Goal: Transaction & Acquisition: Purchase product/service

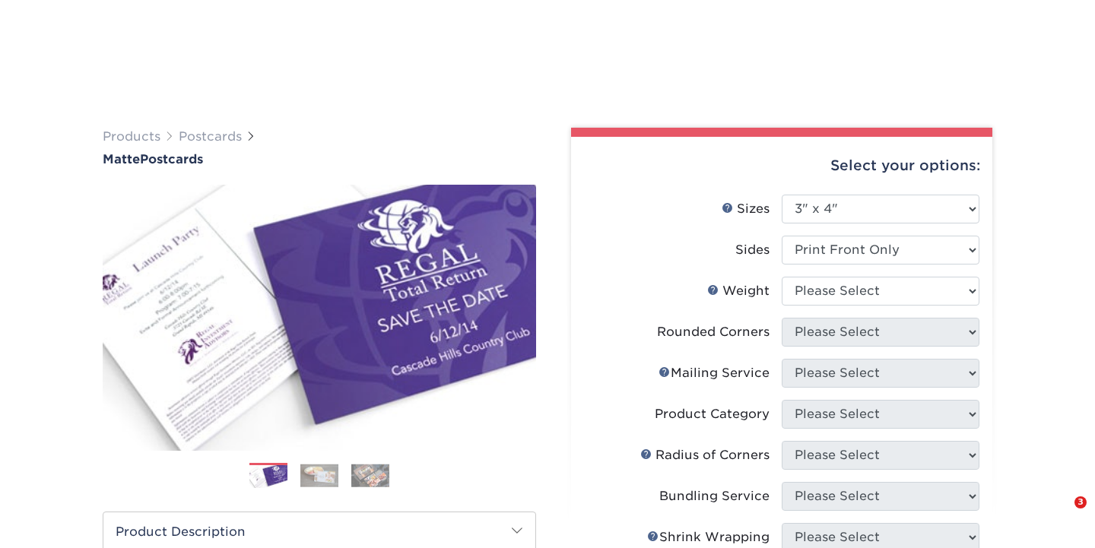
select select "3.00x4.00"
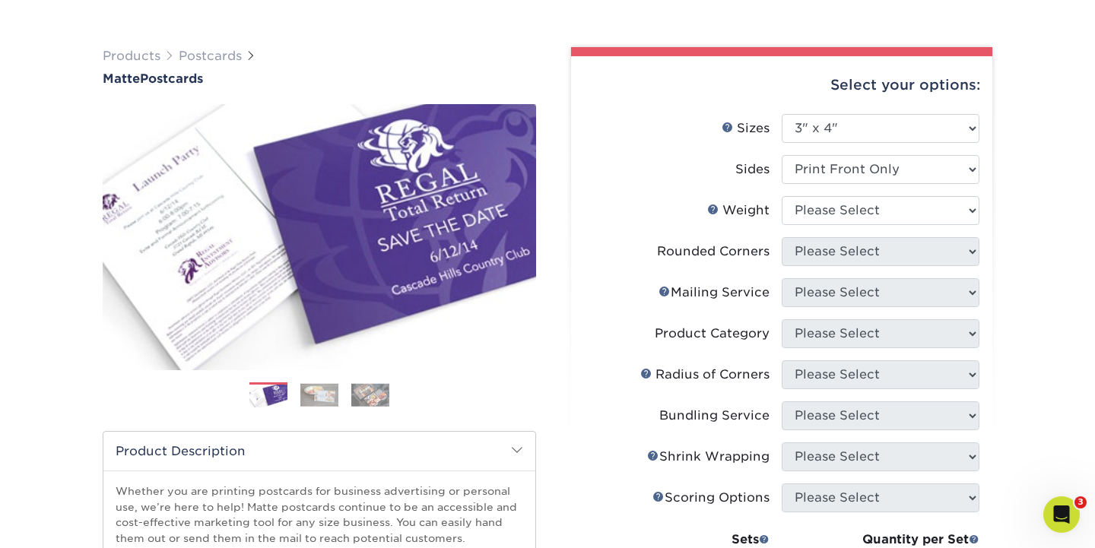
select select "14PT"
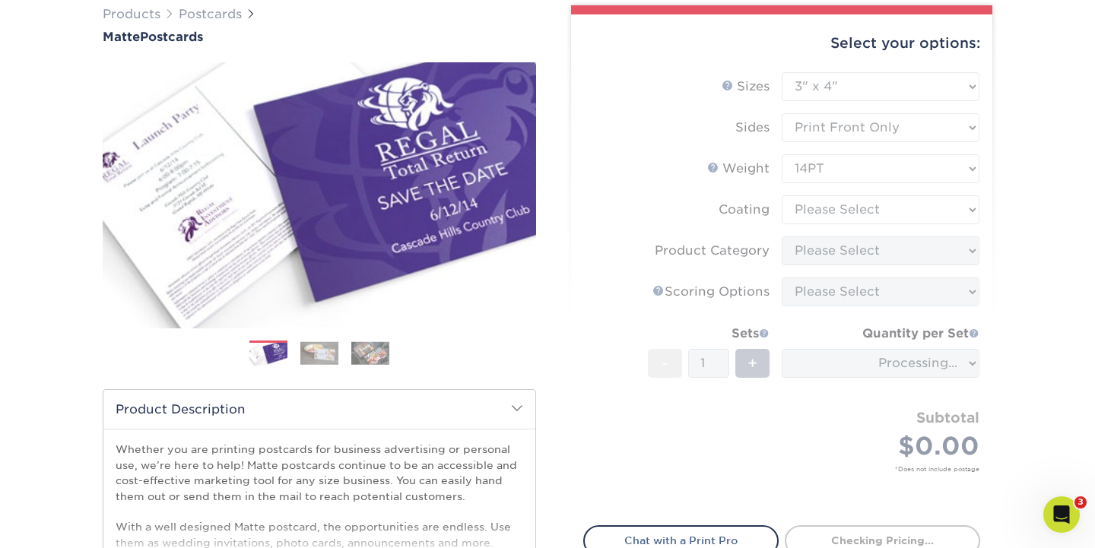
scroll to position [128, 0]
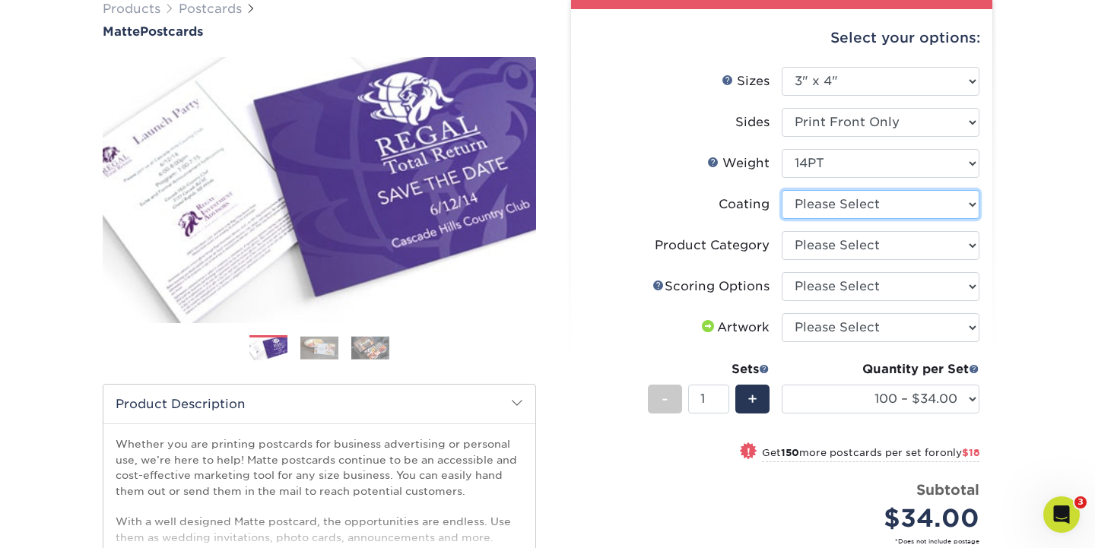
select select "121bb7b5-3b4d-429f-bd8d-bbf80e953313"
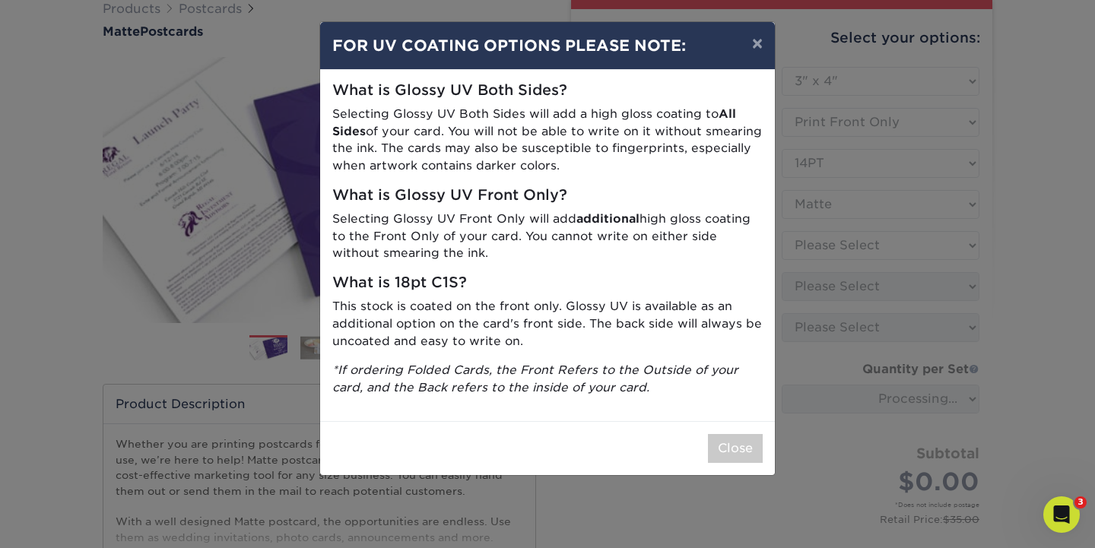
click at [549, 252] on p "Selecting Glossy UV Front Only will add additional high gloss coating to the Fr…" at bounding box center [547, 237] width 430 height 52
click at [753, 49] on button "×" at bounding box center [757, 43] width 35 height 43
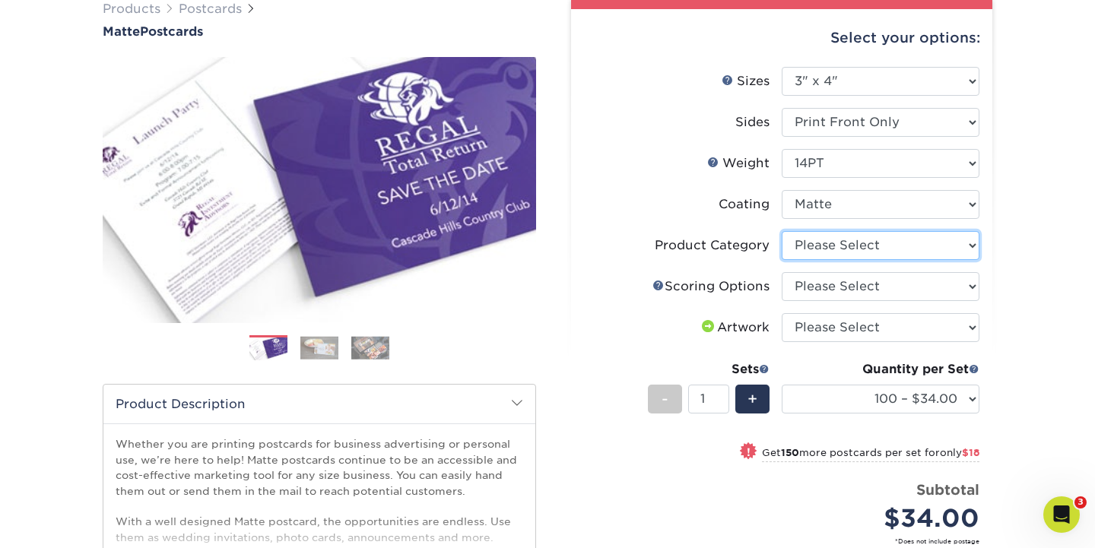
select select "9b7272e0-d6c8-4c3c-8e97-d3a1bcdab858"
select select "16ebe401-5398-422d-8cb0-f3adbb82deb5"
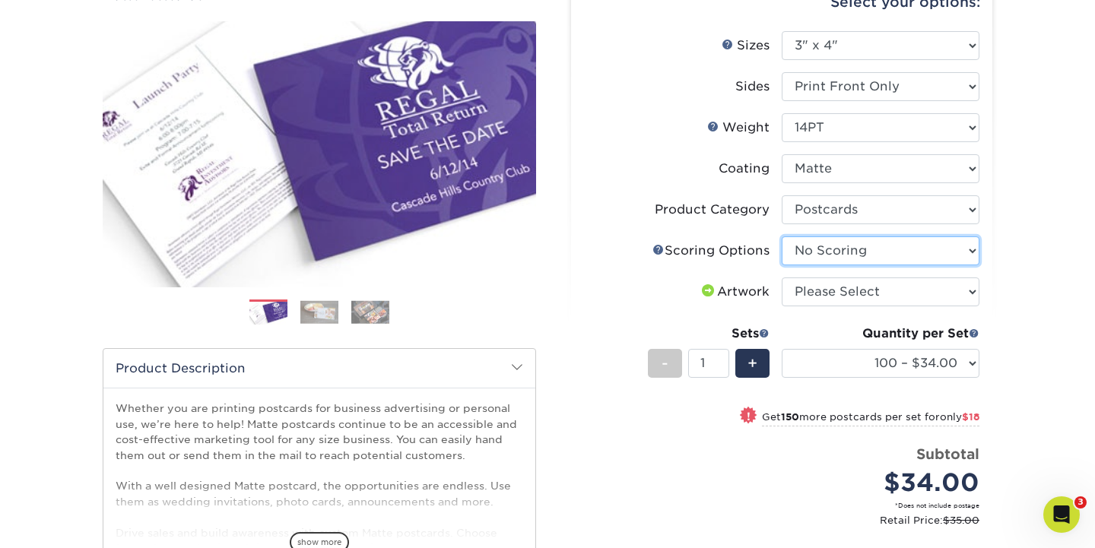
scroll to position [164, 0]
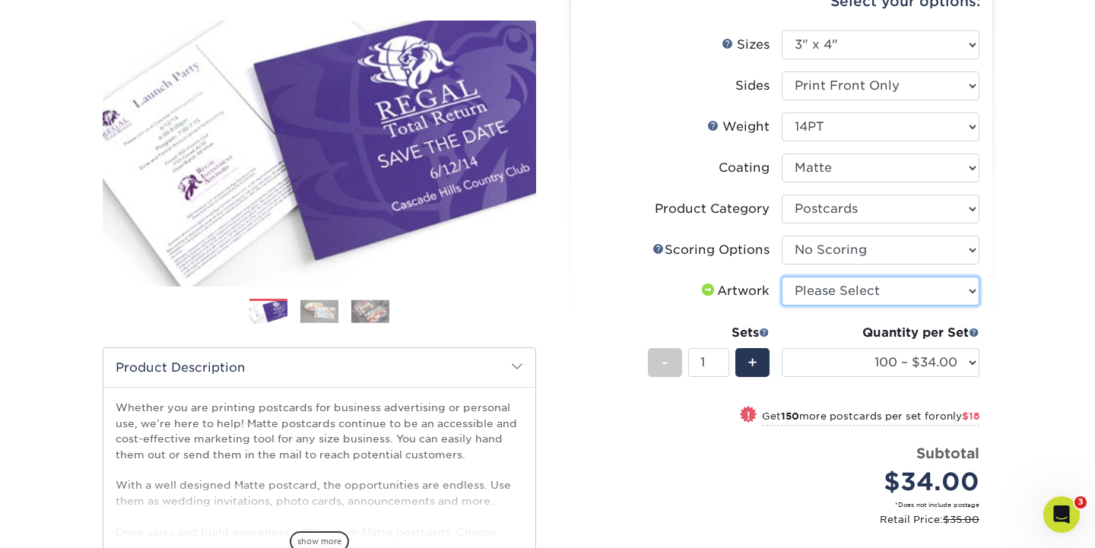
select select "upload"
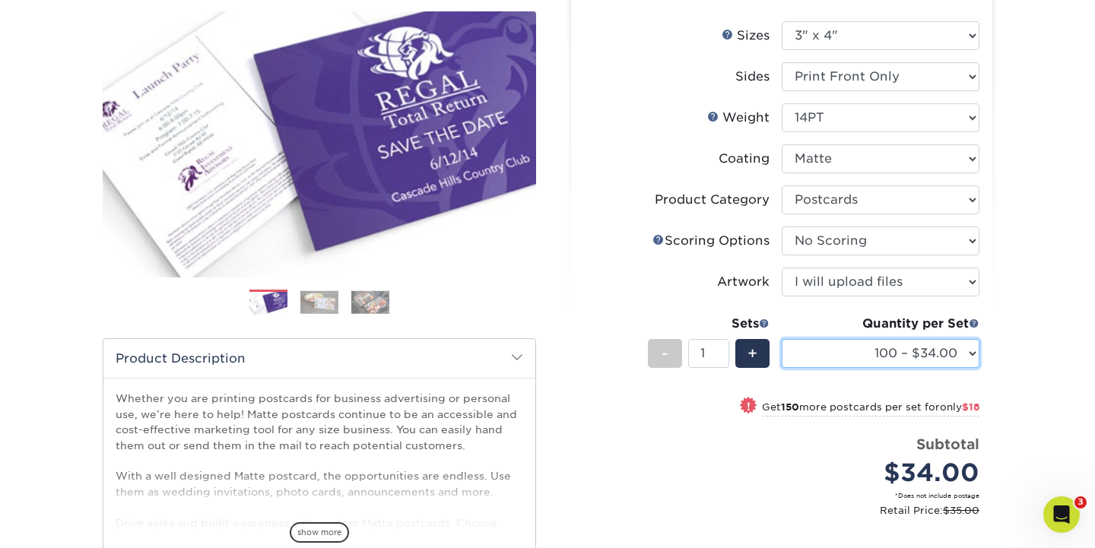
scroll to position [135, 0]
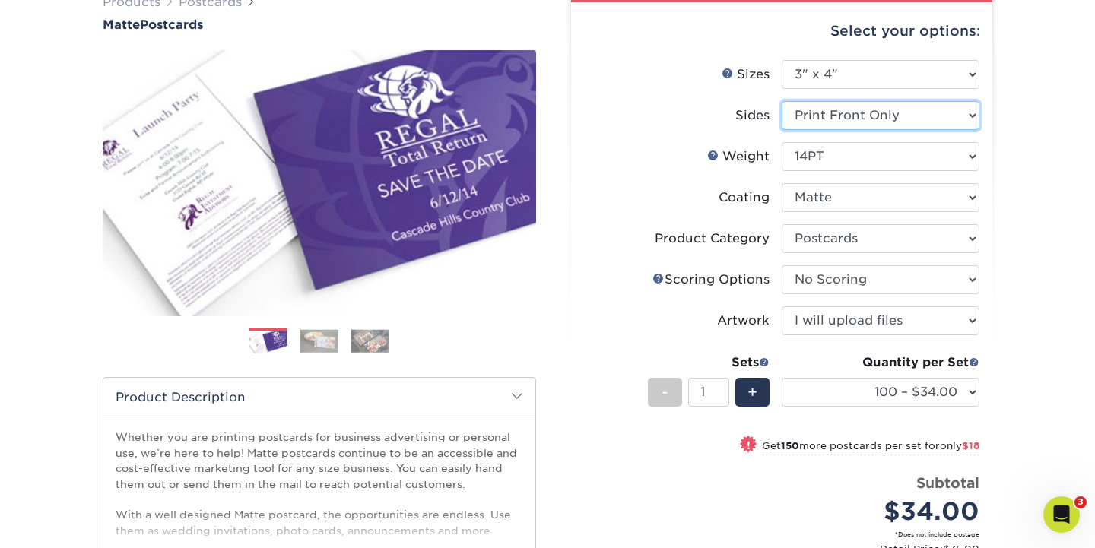
select select "13abbda7-1d64-4f25-8bb2-c179b224825d"
select select "-1"
select select
select select "-1"
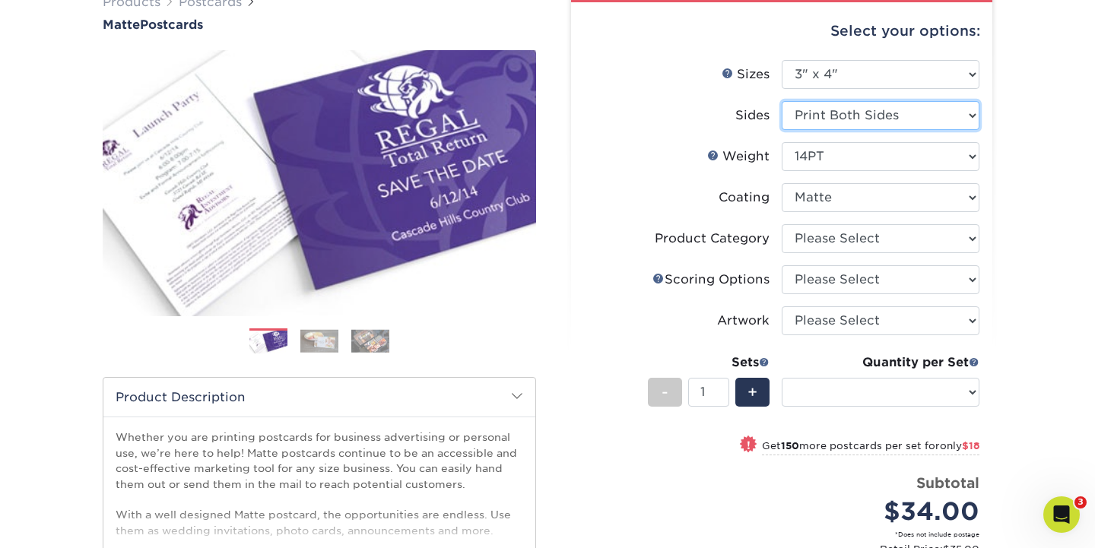
select select "-1"
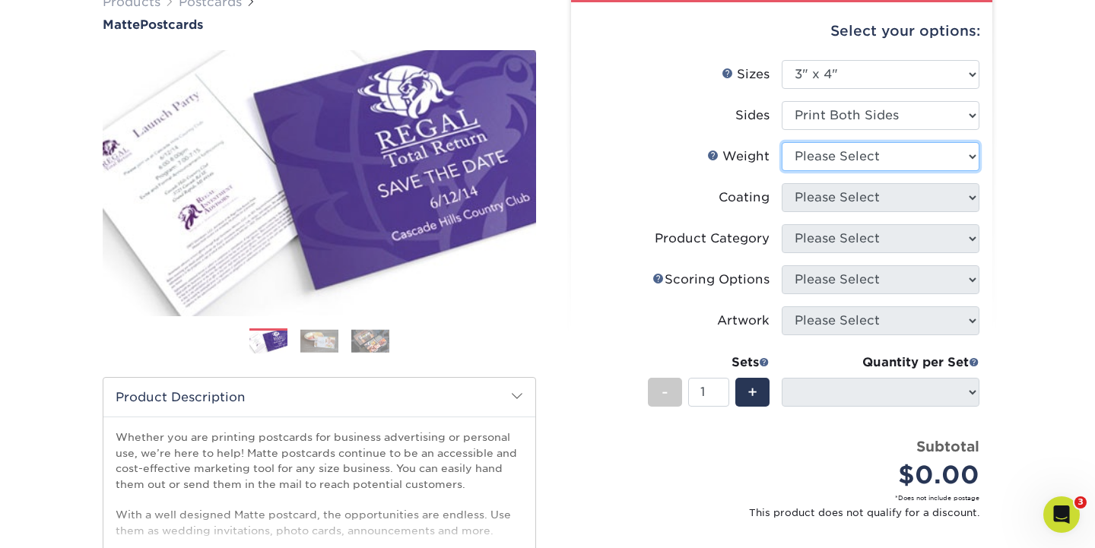
select select "14PT"
select select "-1"
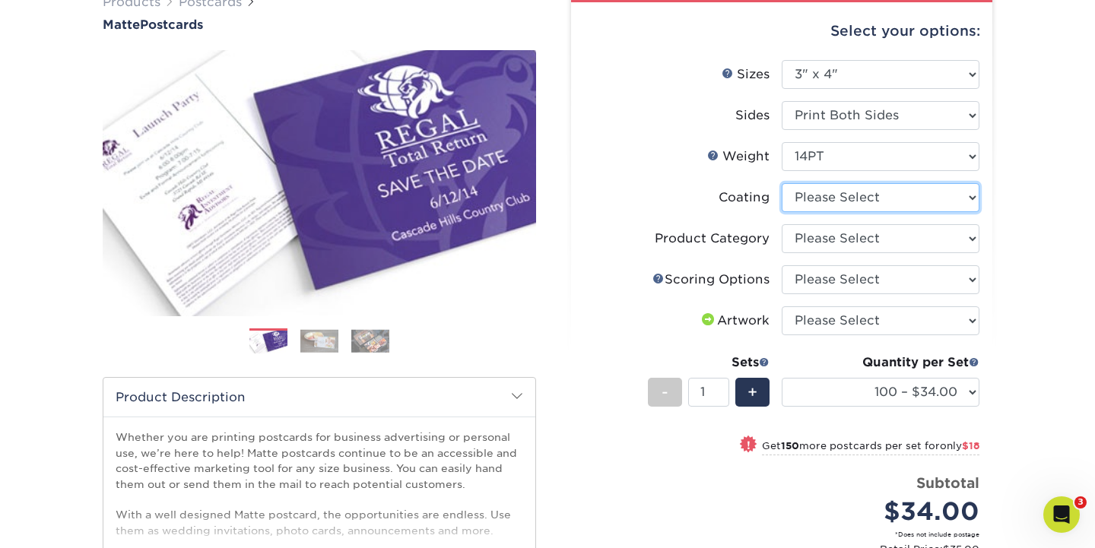
select select "121bb7b5-3b4d-429f-bd8d-bbf80e953313"
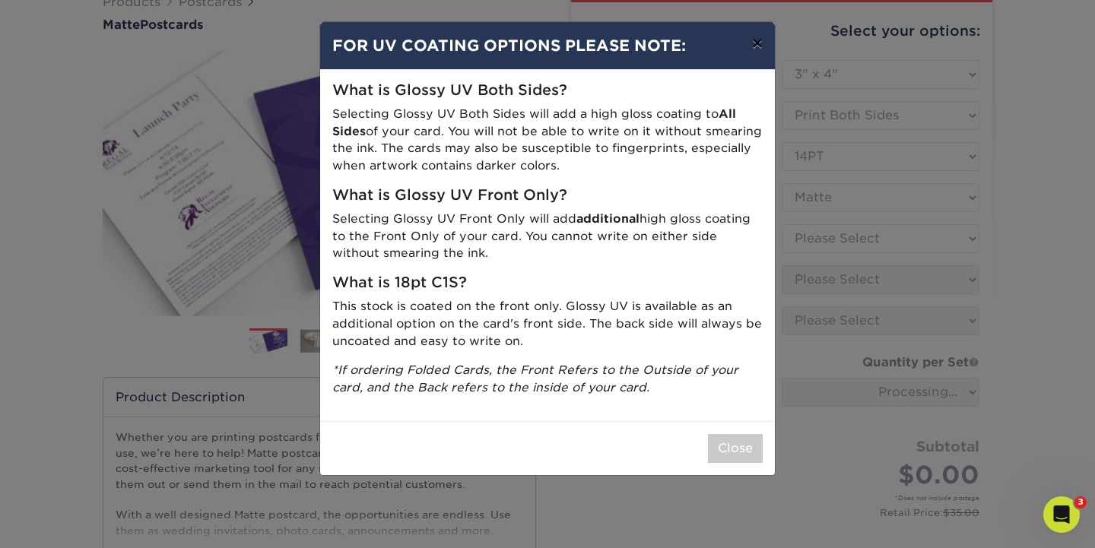
click at [758, 41] on button "×" at bounding box center [757, 43] width 35 height 43
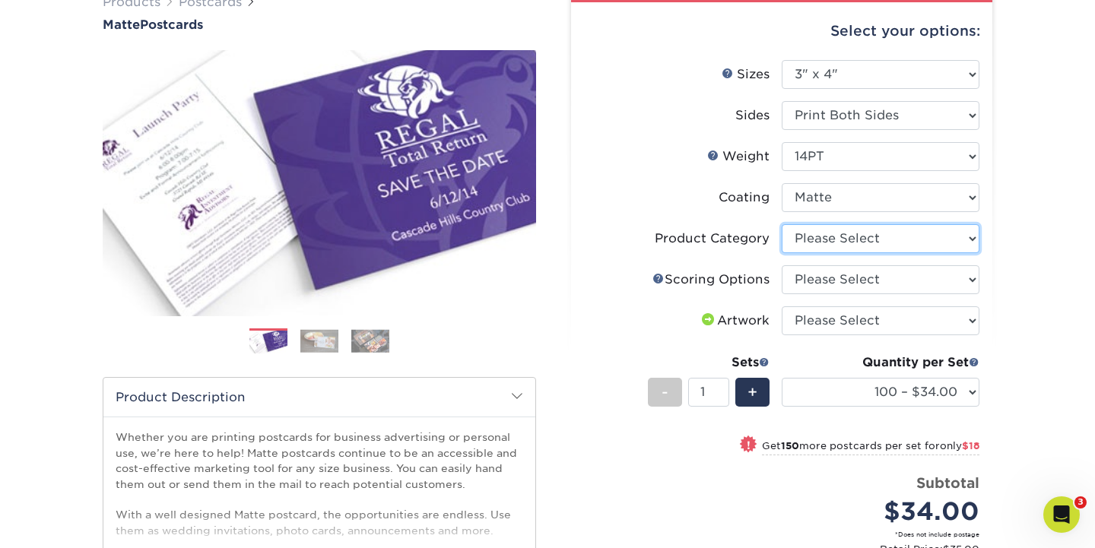
select select "9b7272e0-d6c8-4c3c-8e97-d3a1bcdab858"
select select "16ebe401-5398-422d-8cb0-f3adbb82deb5"
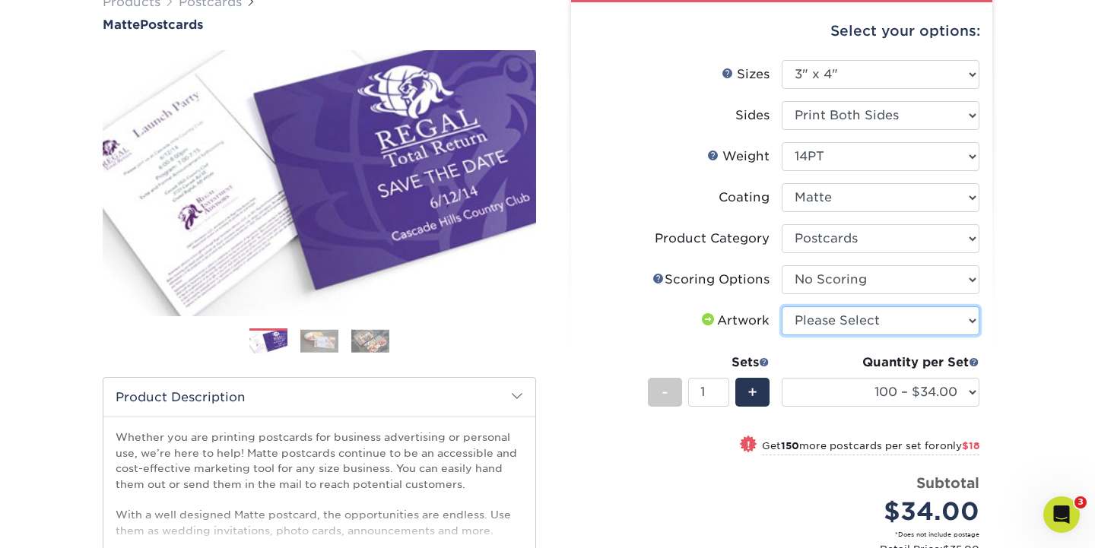
select select "upload"
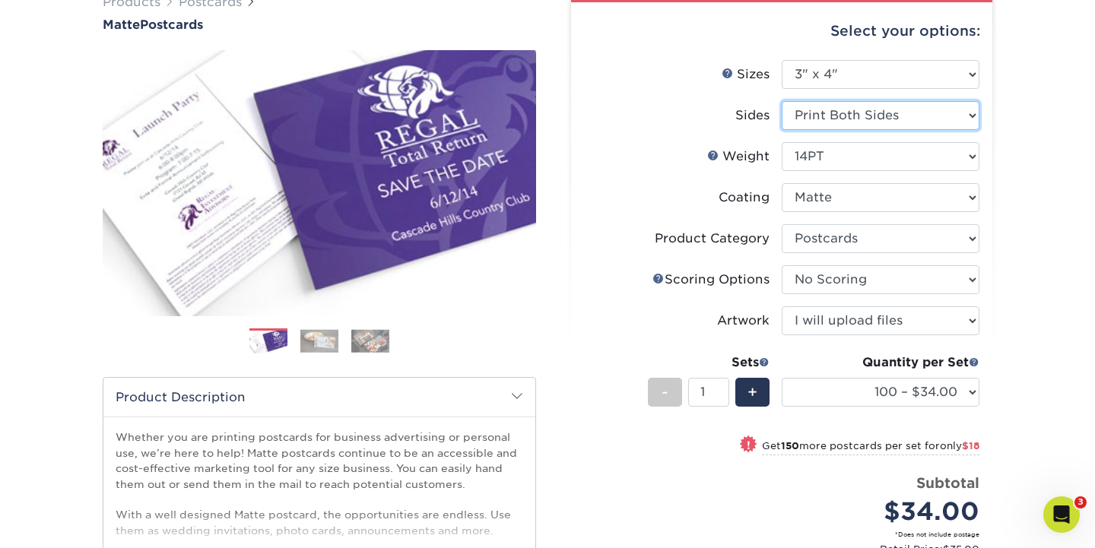
select select "32d3c223-f82c-492b-b915-ba065a00862f"
select select "-1"
select select
select select "-1"
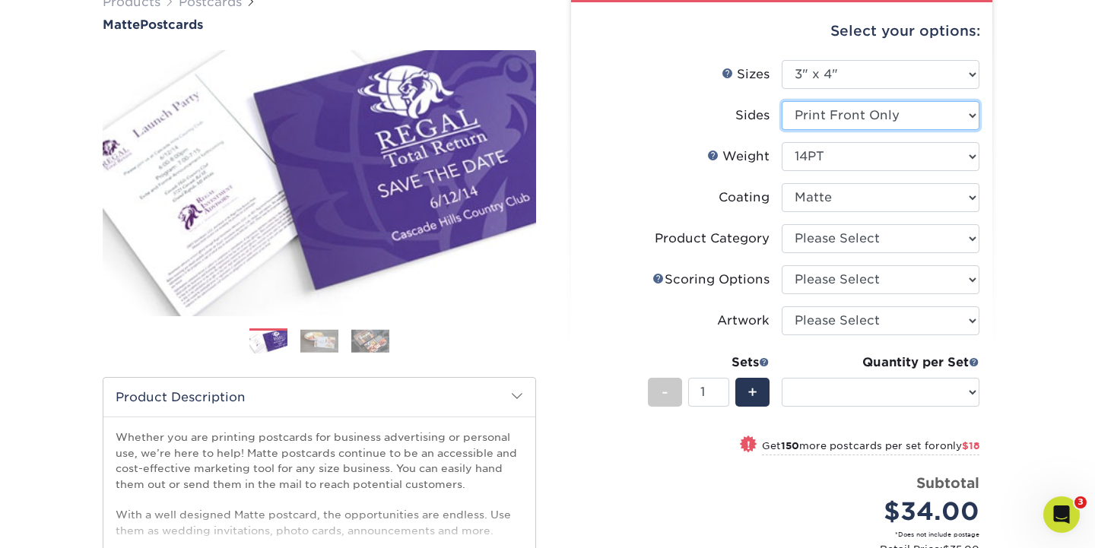
select select "-1"
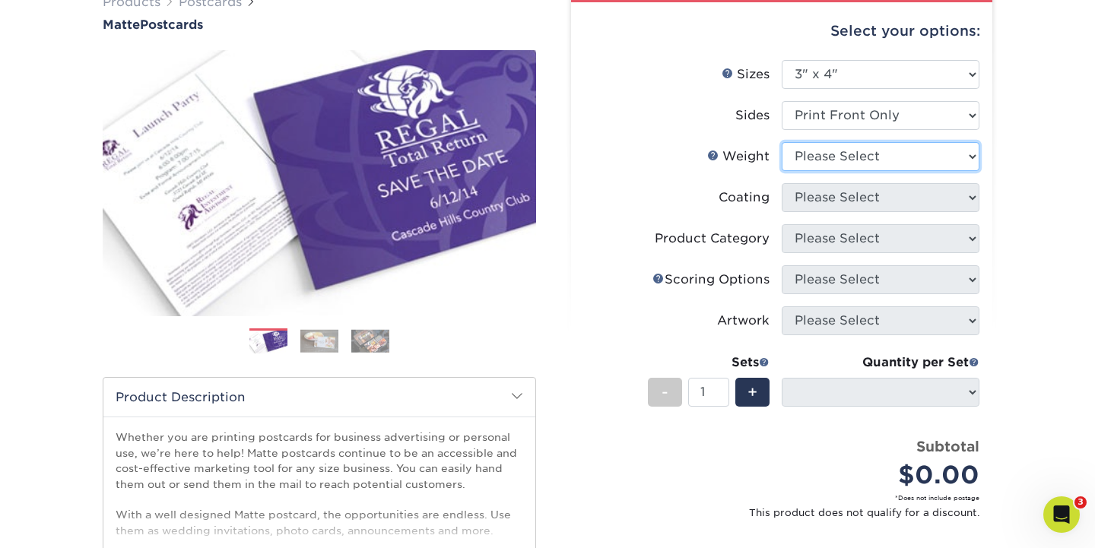
select select "14PT"
select select "-1"
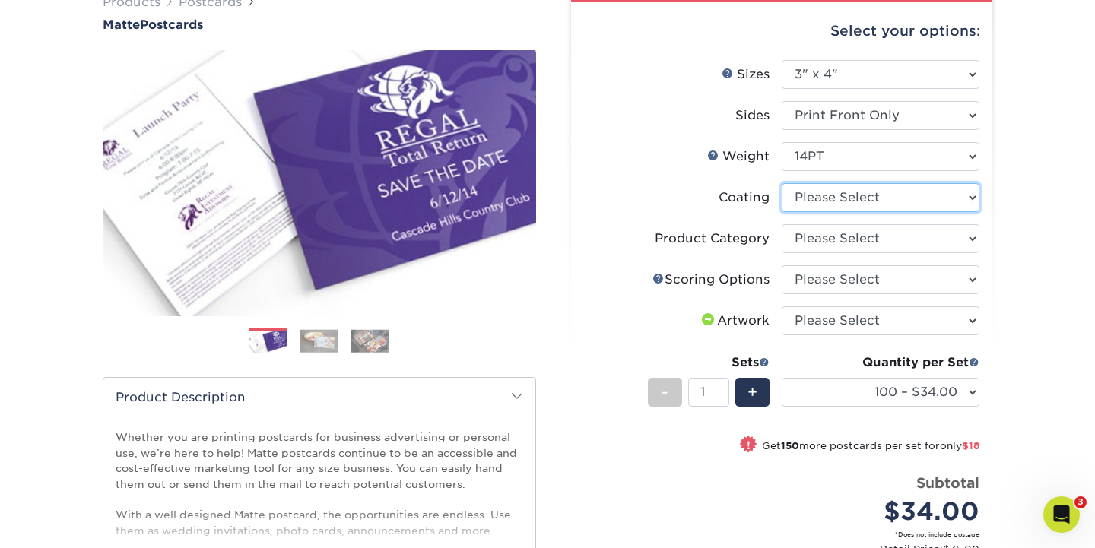
select select "121bb7b5-3b4d-429f-bd8d-bbf80e953313"
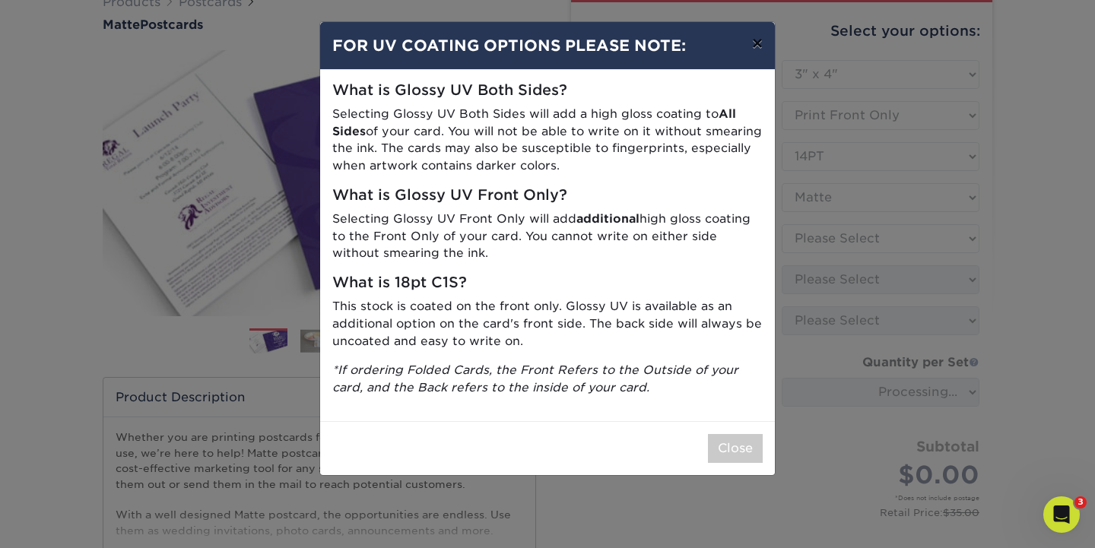
click at [758, 50] on button "×" at bounding box center [757, 43] width 35 height 43
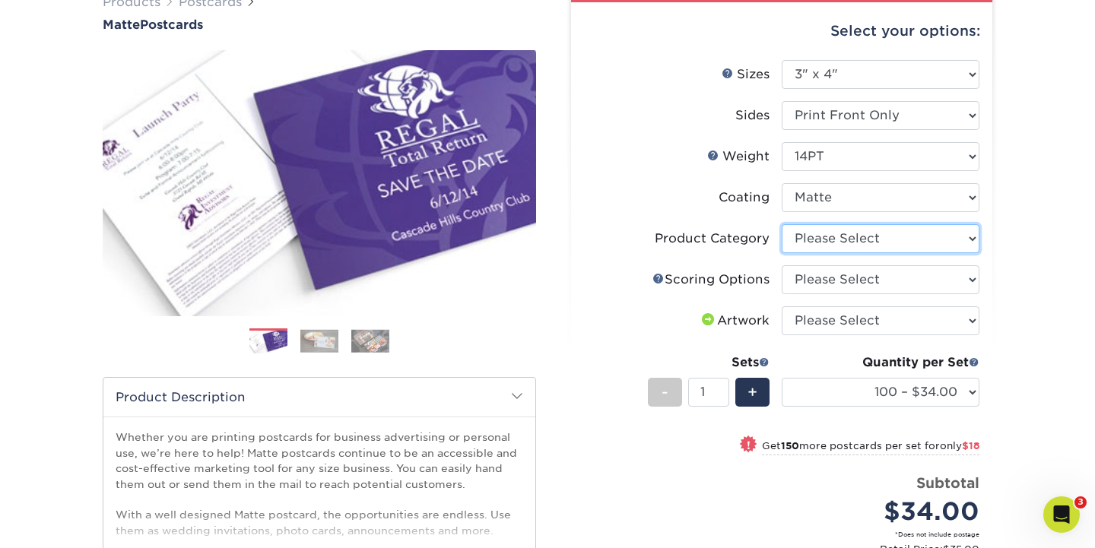
select select "9b7272e0-d6c8-4c3c-8e97-d3a1bcdab858"
select select "16ebe401-5398-422d-8cb0-f3adbb82deb5"
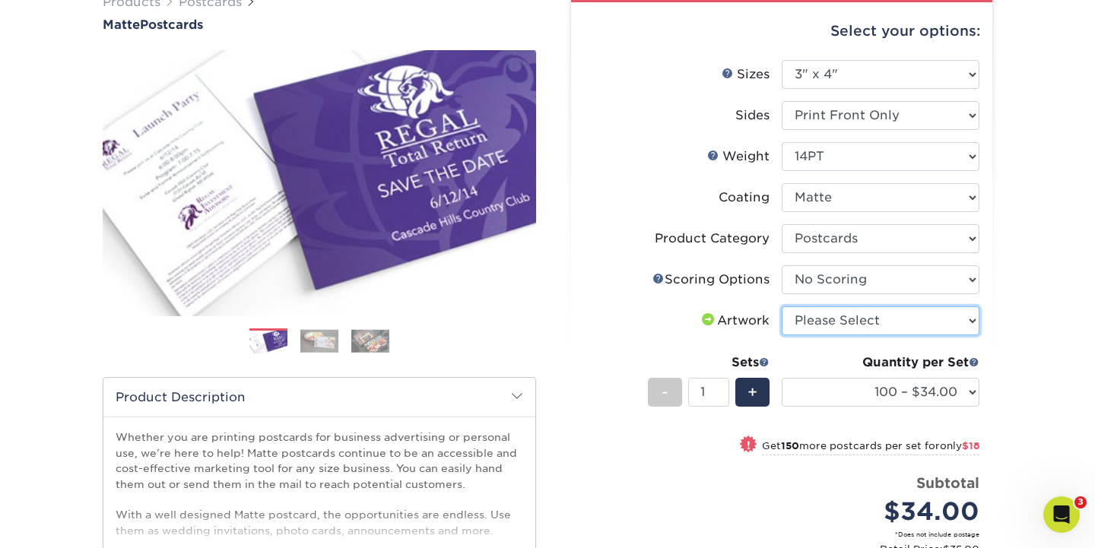
select select "upload"
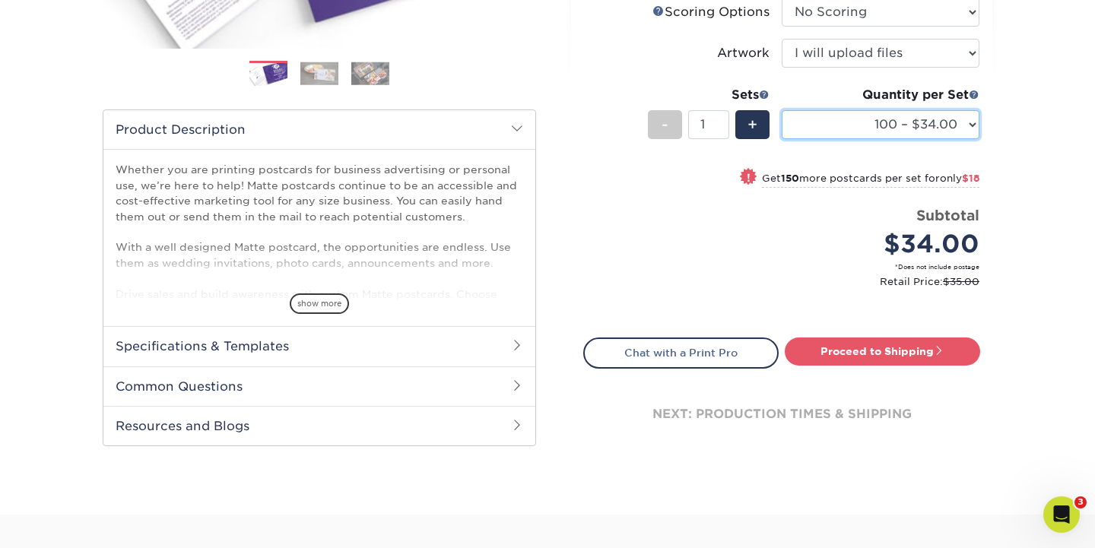
scroll to position [416, 0]
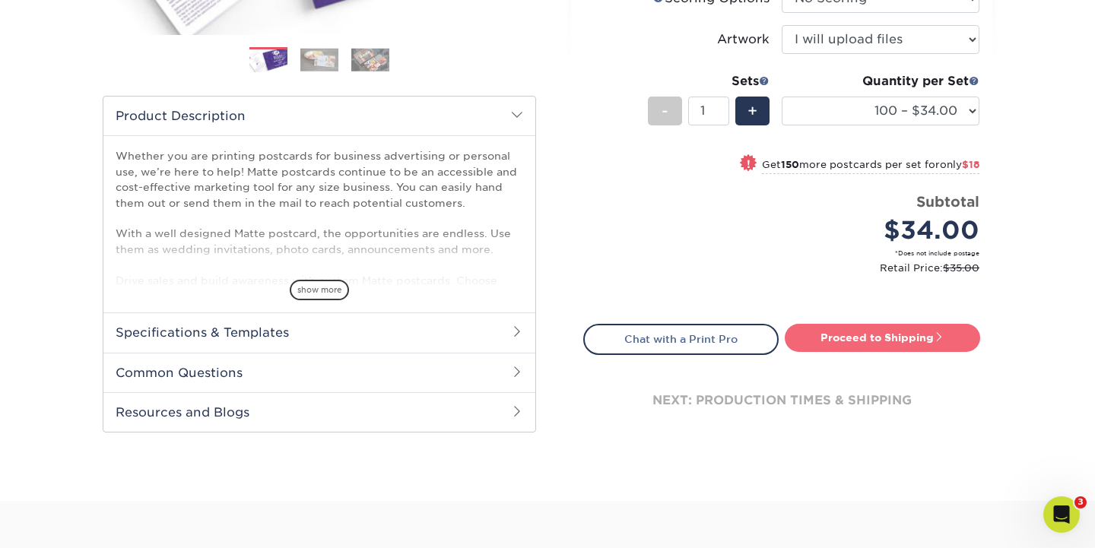
click at [863, 341] on link "Proceed to Shipping" at bounding box center [882, 337] width 195 height 27
type input "Set 1"
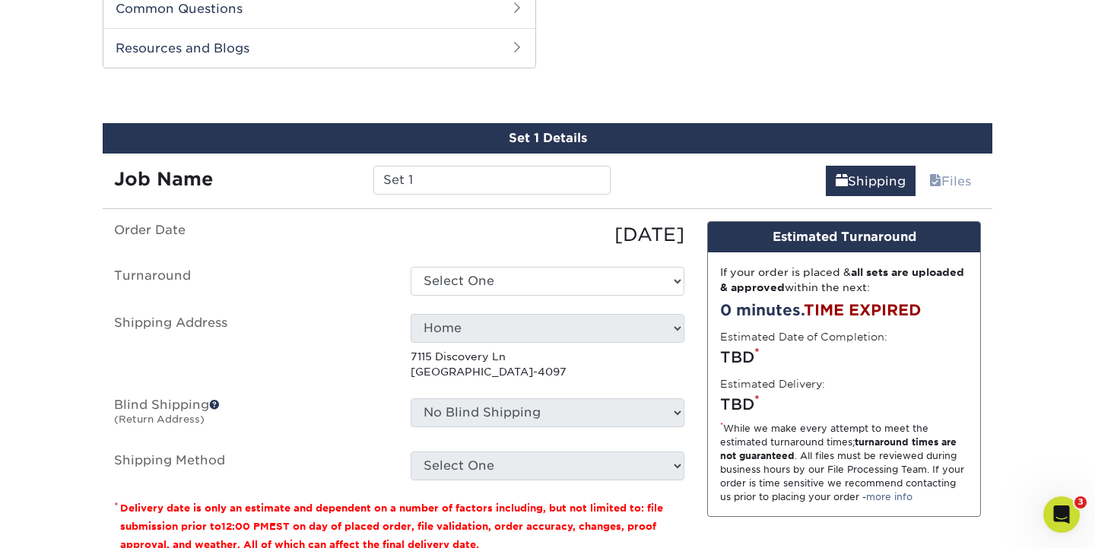
scroll to position [845, 0]
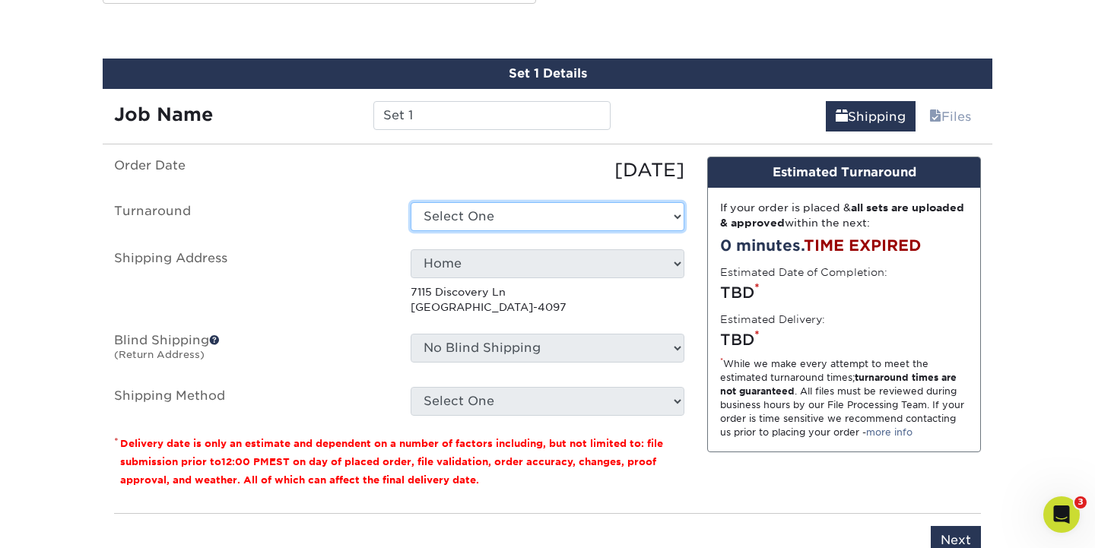
select select "61420841-47d5-4e02-90b4-a6a38b2bd252"
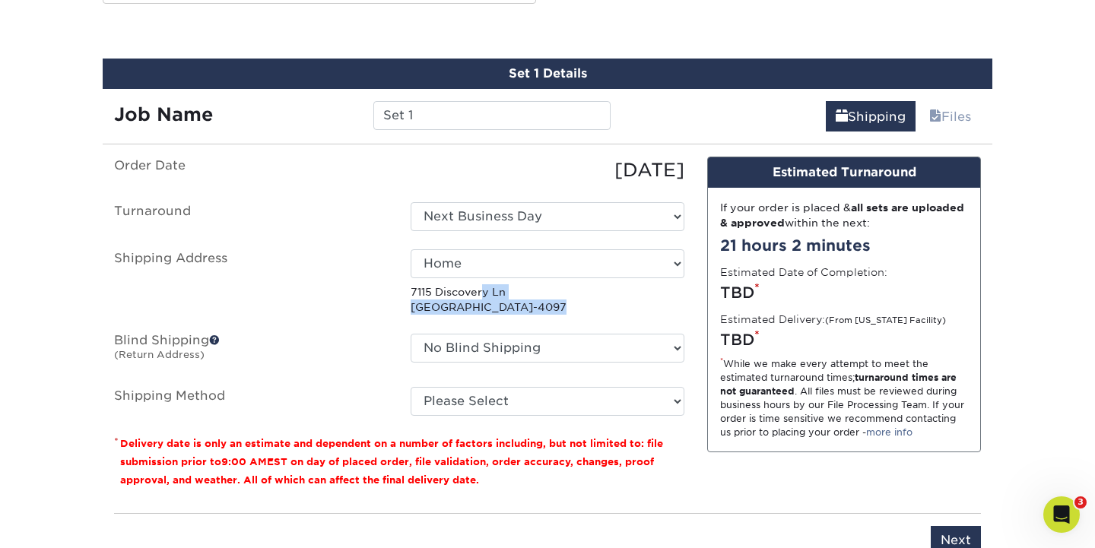
drag, startPoint x: 540, startPoint y: 309, endPoint x: 407, endPoint y: 295, distance: 133.8
click at [407, 295] on div "Select One Club Business Cards Home mh Olson Peter Roberts 1001 Grant shop + Ad…" at bounding box center [547, 282] width 297 height 66
copy p "7115 Discovery Ln Madison, WI 53719-409"
select select "282567"
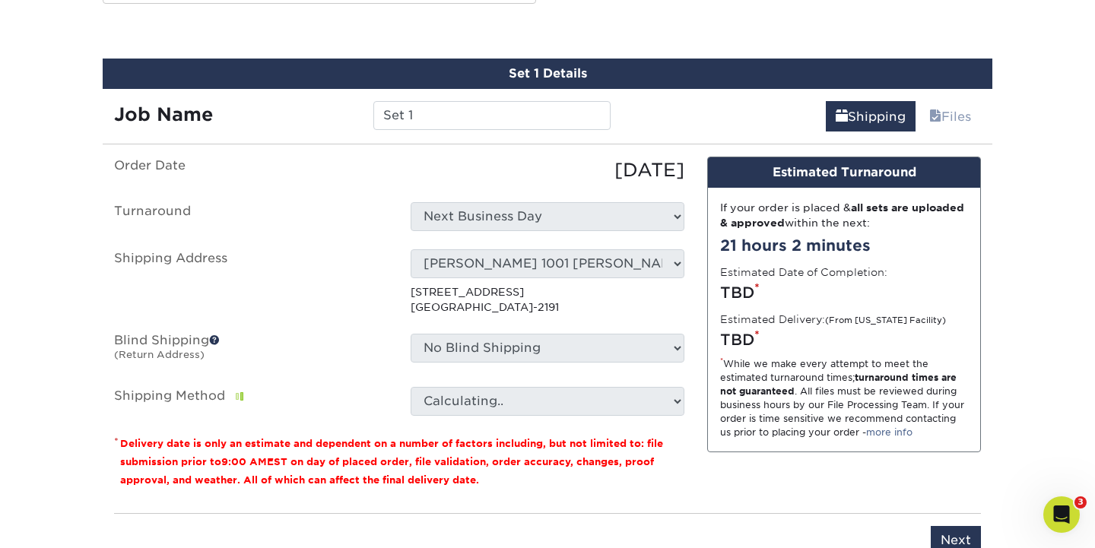
drag, startPoint x: 547, startPoint y: 310, endPoint x: 393, endPoint y: 284, distance: 155.7
click at [393, 284] on li "Shipping Address Select One Club Business Cards Home mh Olson Peter Roberts 100…" at bounding box center [399, 282] width 593 height 66
click at [393, 284] on label "Shipping Address" at bounding box center [251, 282] width 297 height 66
drag, startPoint x: 405, startPoint y: 289, endPoint x: 539, endPoint y: 312, distance: 135.7
click at [539, 312] on div "Select One Club Business Cards Home mh Olson Peter Roberts 1001 Grant shop + Ad…" at bounding box center [547, 282] width 297 height 66
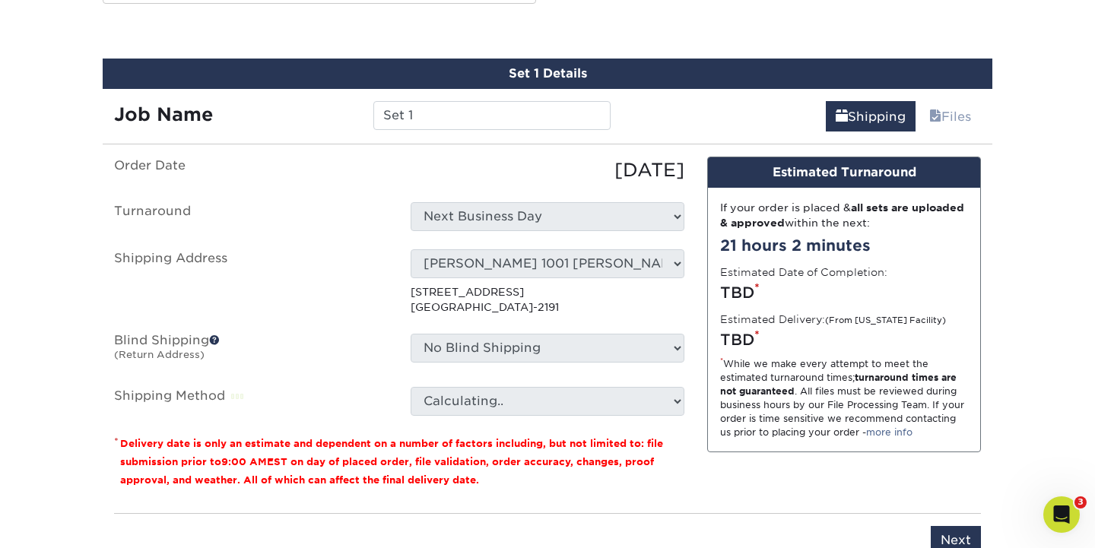
copy p "1001 Grant St Madison, WI 53711-2191"
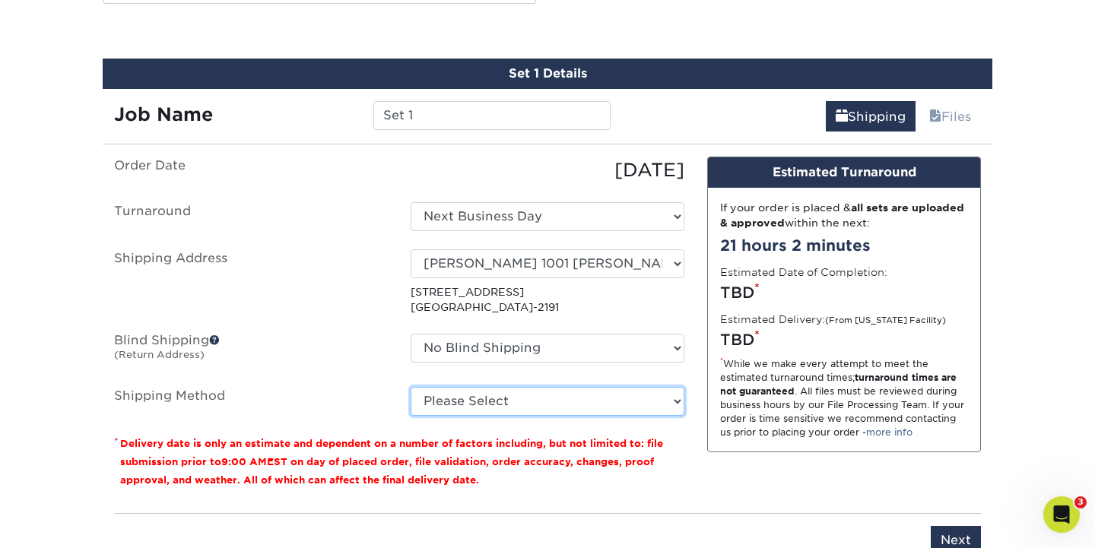
select select "03"
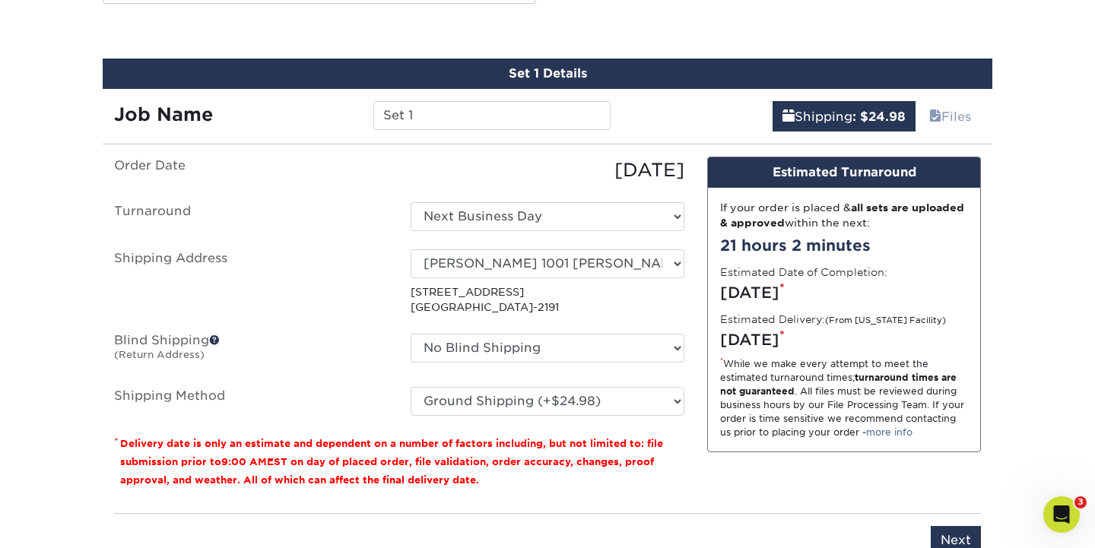
click at [841, 455] on div "Design Estimated Turnaround If your order is placed & all sets are uploaded & a…" at bounding box center [844, 329] width 297 height 344
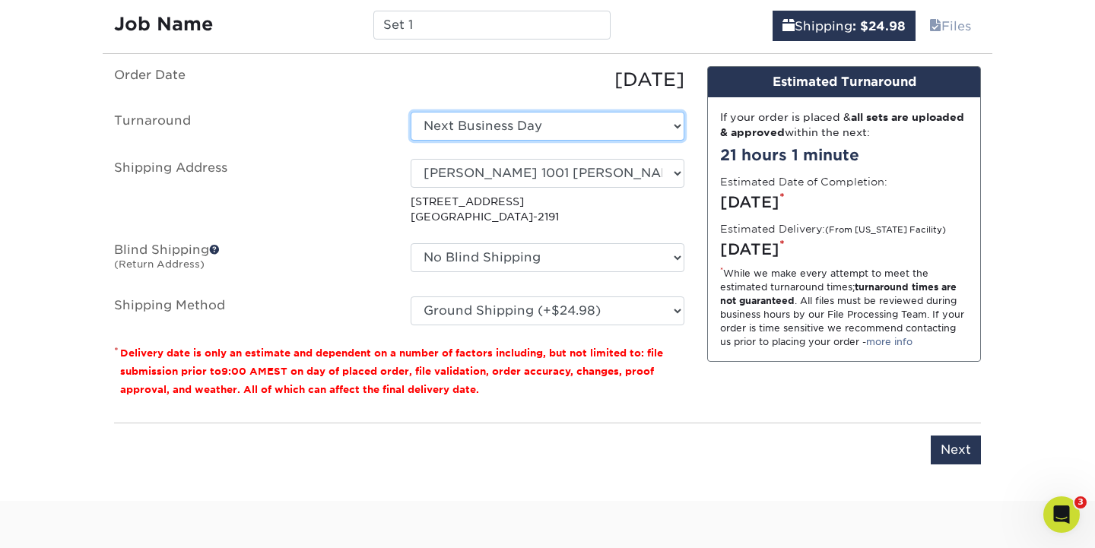
scroll to position [936, 0]
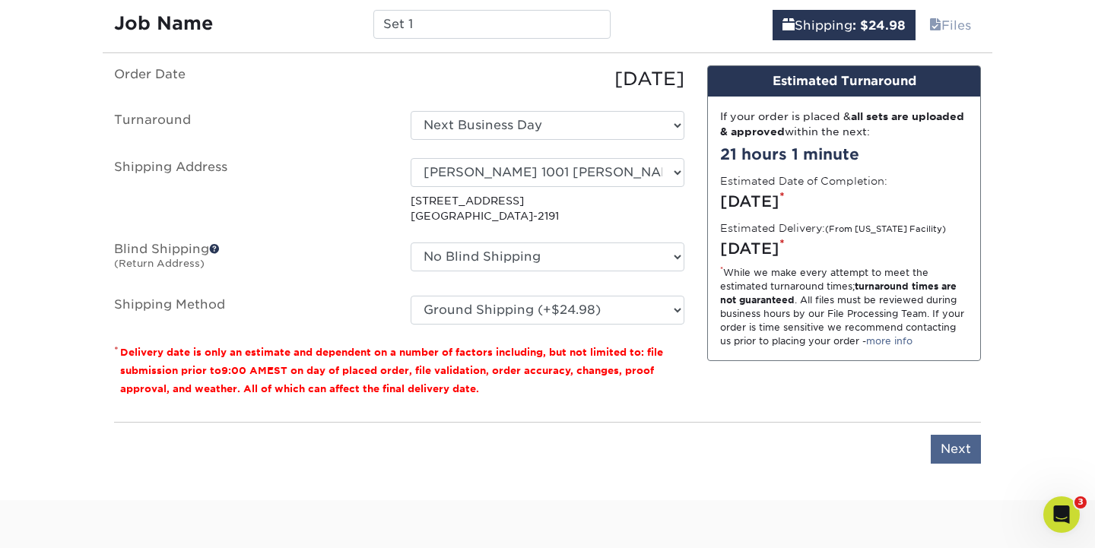
click at [957, 442] on input "Next" at bounding box center [956, 449] width 50 height 29
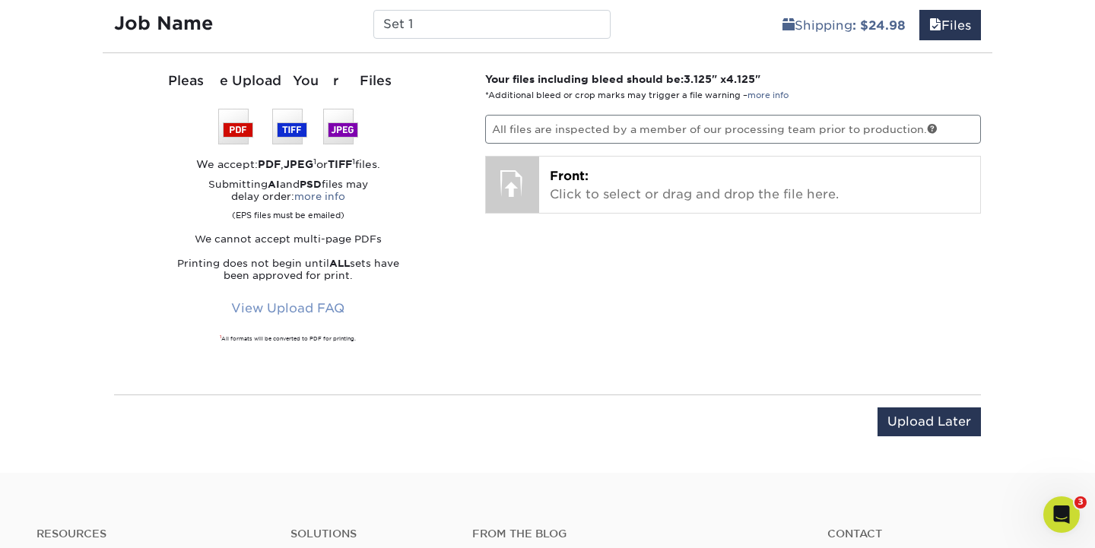
click at [314, 303] on link "View Upload FAQ" at bounding box center [287, 308] width 133 height 29
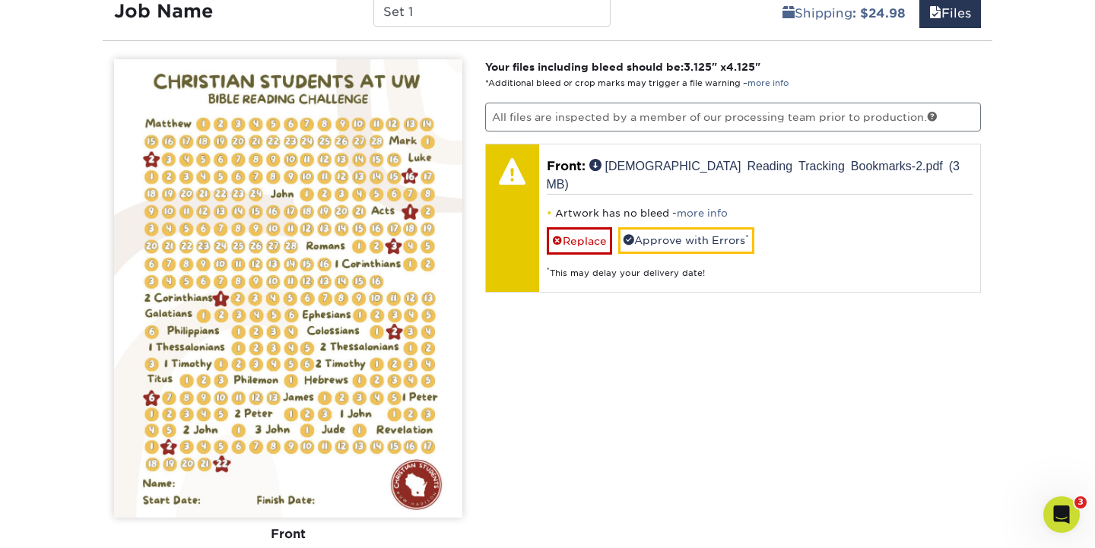
scroll to position [949, 0]
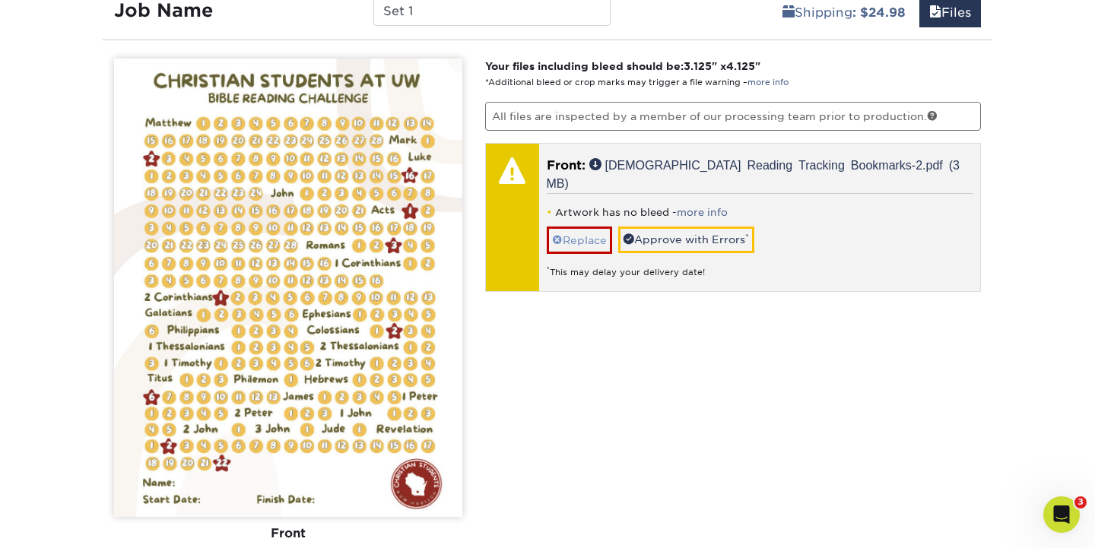
click at [577, 227] on link "Replace" at bounding box center [579, 240] width 65 height 27
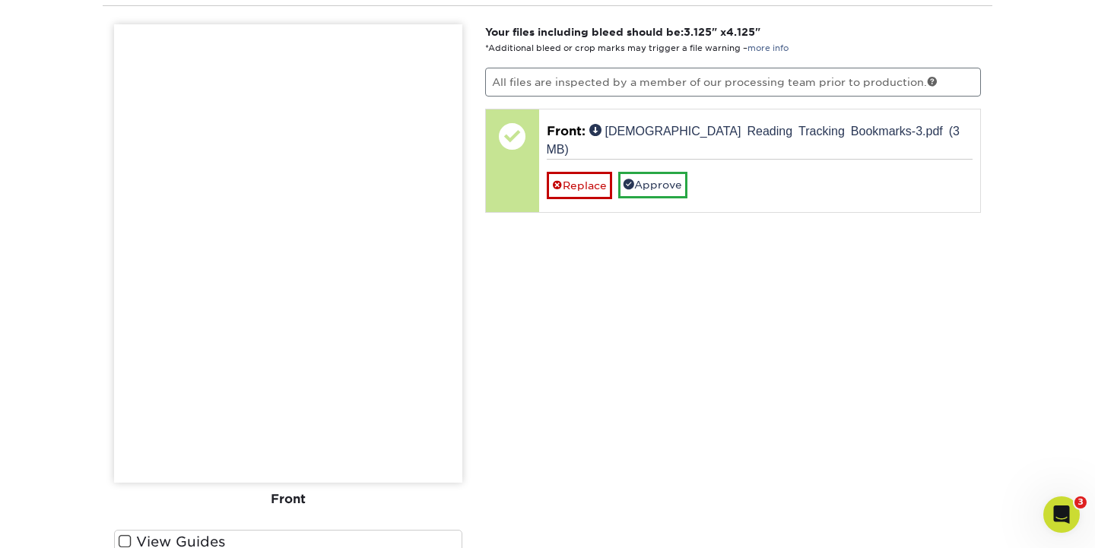
scroll to position [1049, 0]
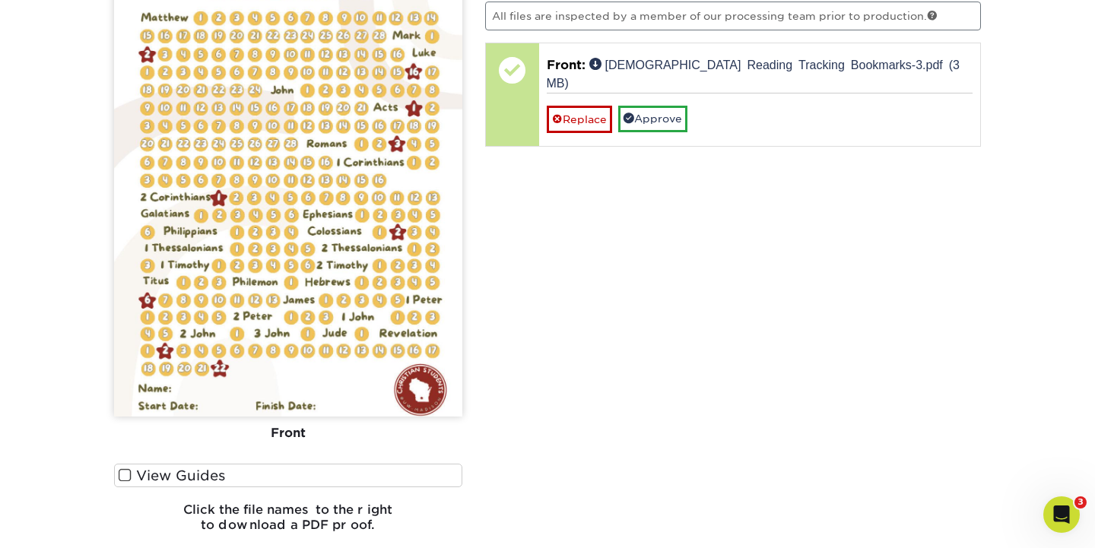
click at [126, 478] on span at bounding box center [125, 475] width 13 height 14
click at [0, 0] on input "View Guides" at bounding box center [0, 0] width 0 height 0
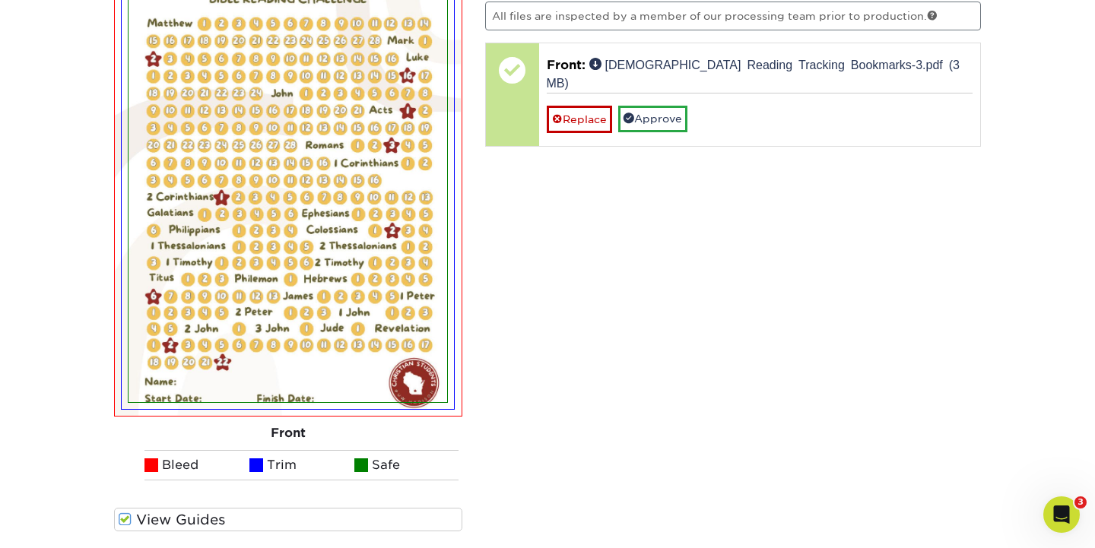
click at [126, 478] on ul "Bleed Trim Safe" at bounding box center [288, 465] width 348 height 30
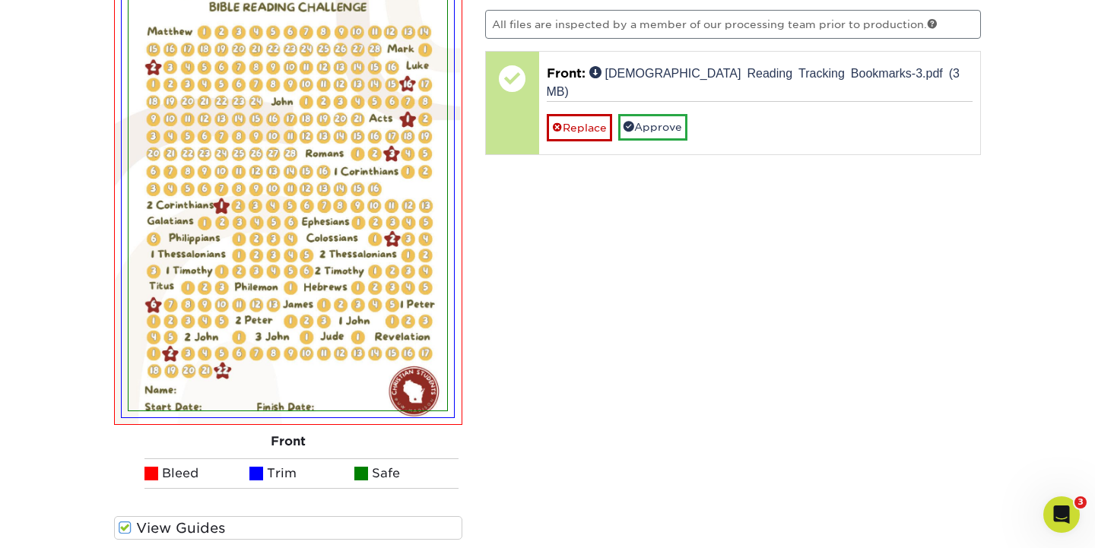
scroll to position [1029, 0]
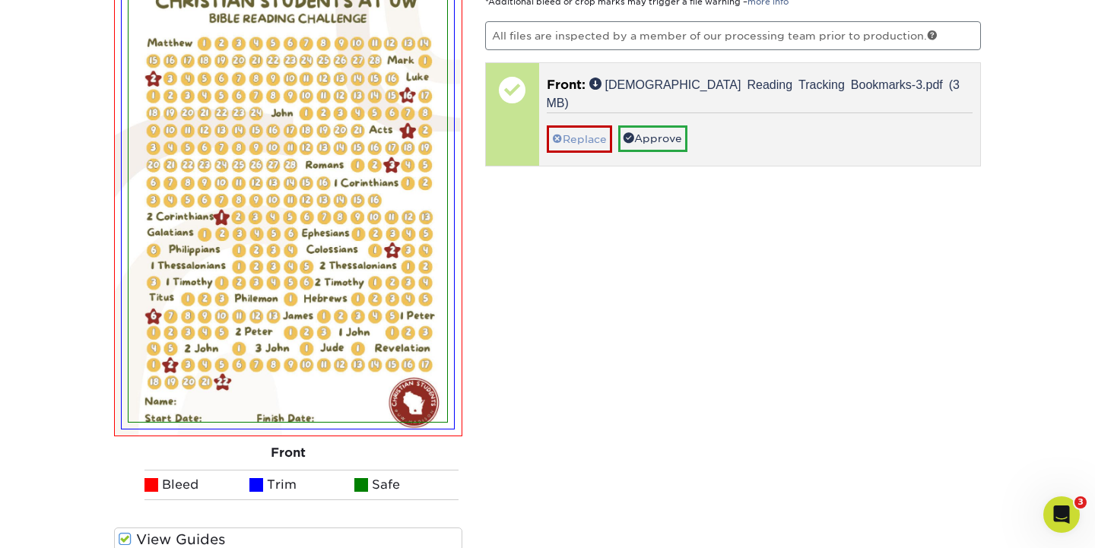
click at [569, 125] on link "Replace" at bounding box center [579, 138] width 65 height 27
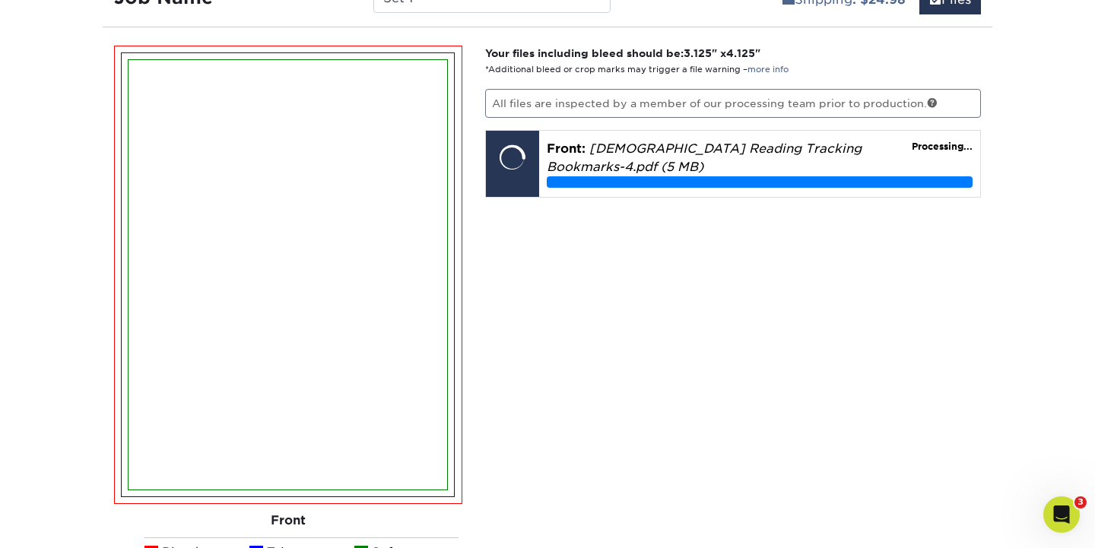
scroll to position [960, 0]
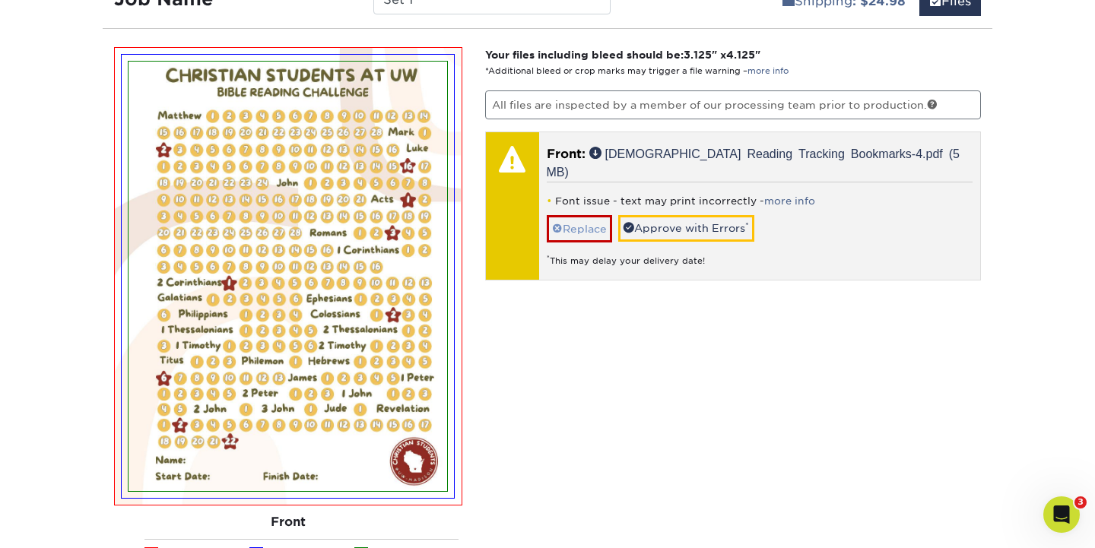
click at [596, 215] on link "Replace" at bounding box center [579, 228] width 65 height 27
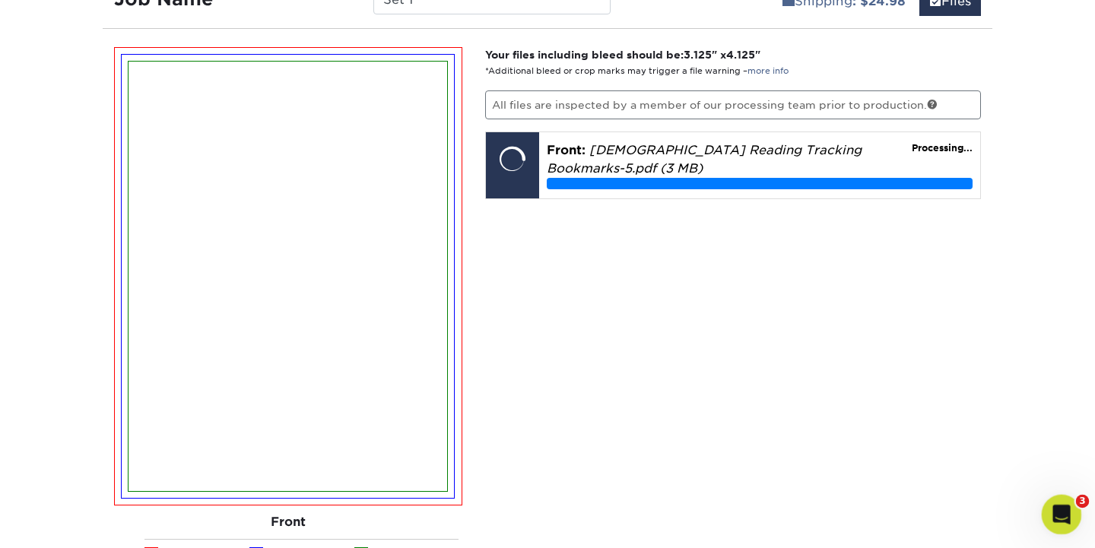
click at [1061, 510] on icon "Open Intercom Messenger" at bounding box center [1059, 512] width 25 height 25
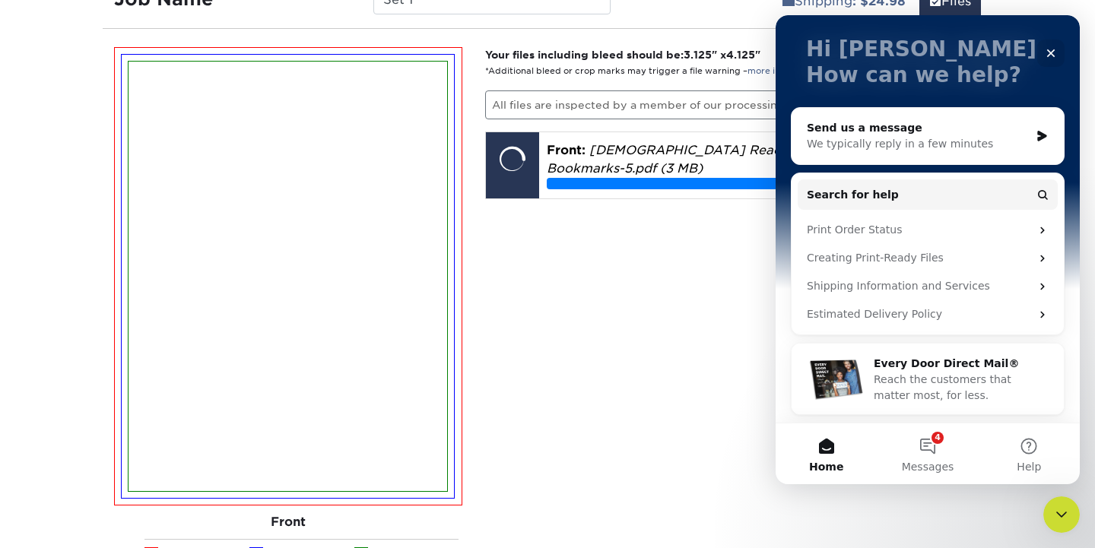
scroll to position [87, 0]
click at [1048, 52] on icon "Close" at bounding box center [1051, 53] width 12 height 12
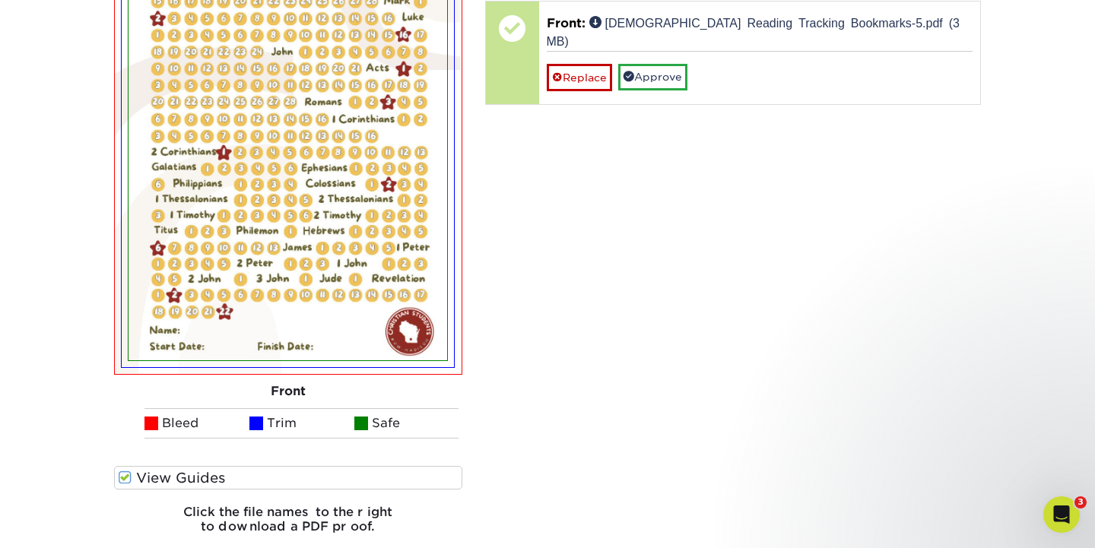
scroll to position [1092, 0]
click at [722, 291] on div "Your files including bleed should be: 3.125 " x 4.125 " *Additional bleed or cr…" at bounding box center [733, 231] width 519 height 630
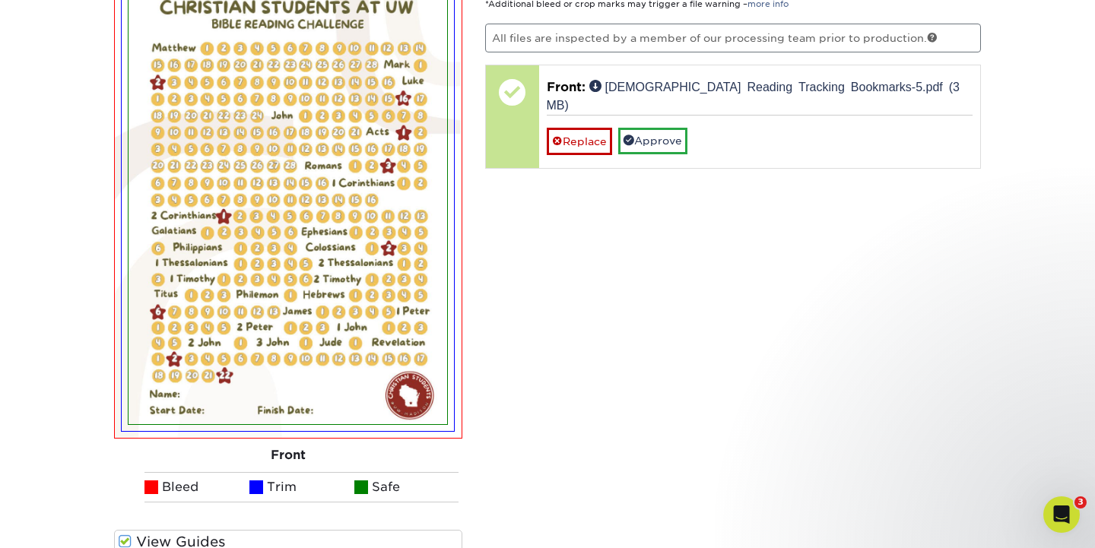
scroll to position [816, 0]
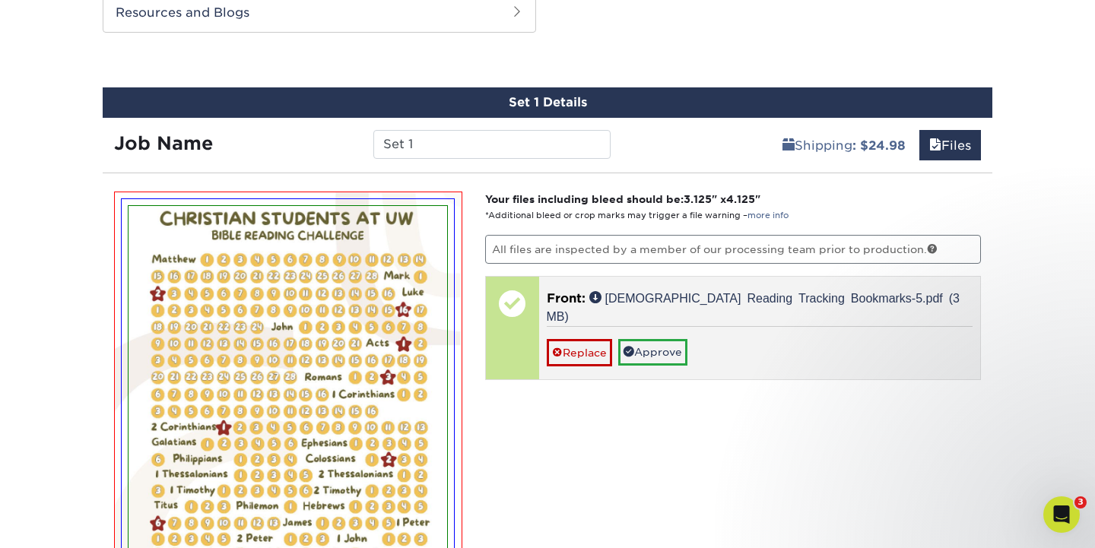
click at [522, 314] on div at bounding box center [512, 303] width 53 height 53
click at [668, 339] on link "Approve" at bounding box center [652, 352] width 69 height 26
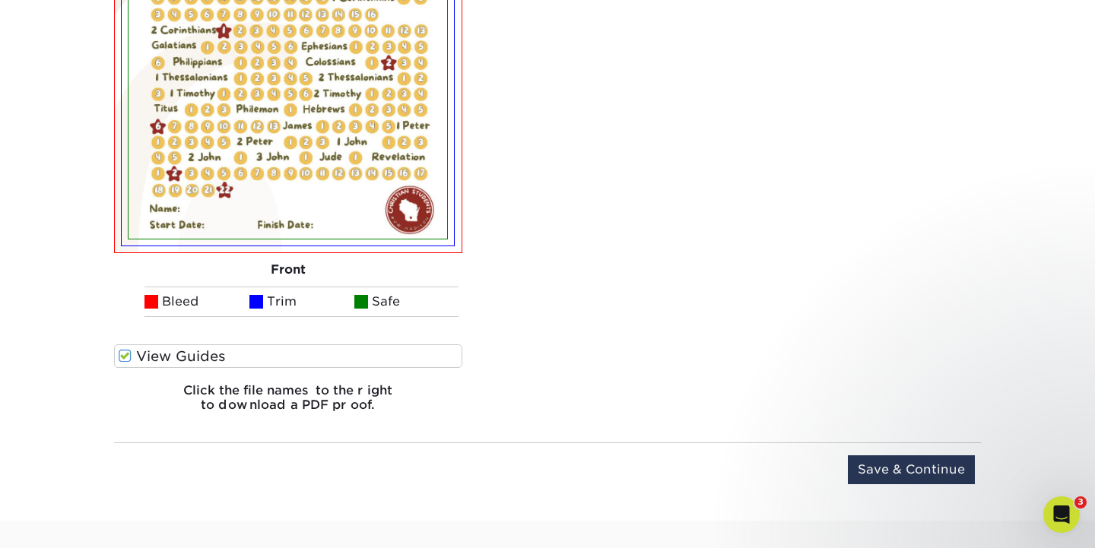
scroll to position [1223, 0]
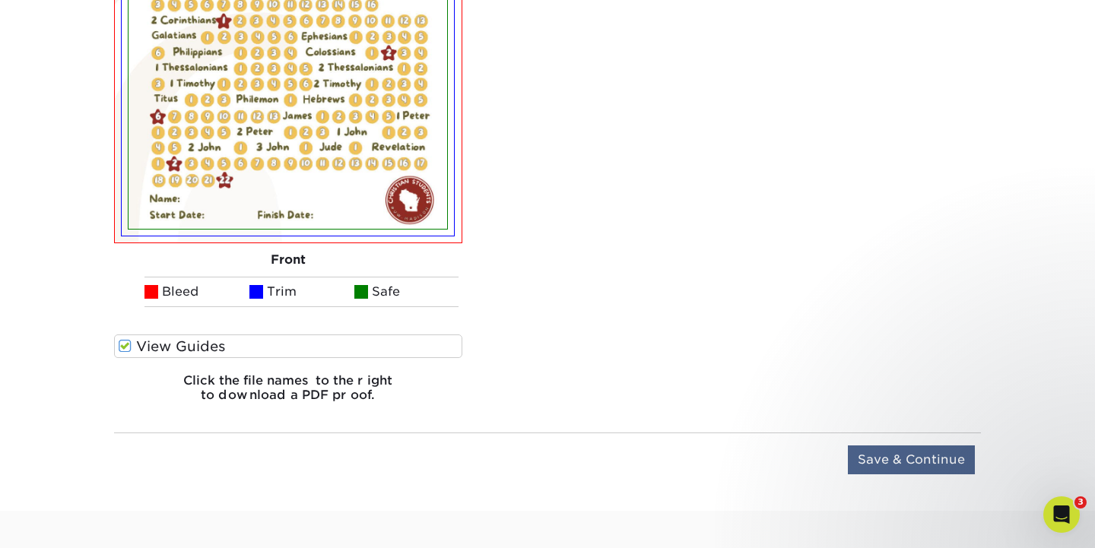
click at [918, 462] on input "Save & Continue" at bounding box center [911, 460] width 127 height 29
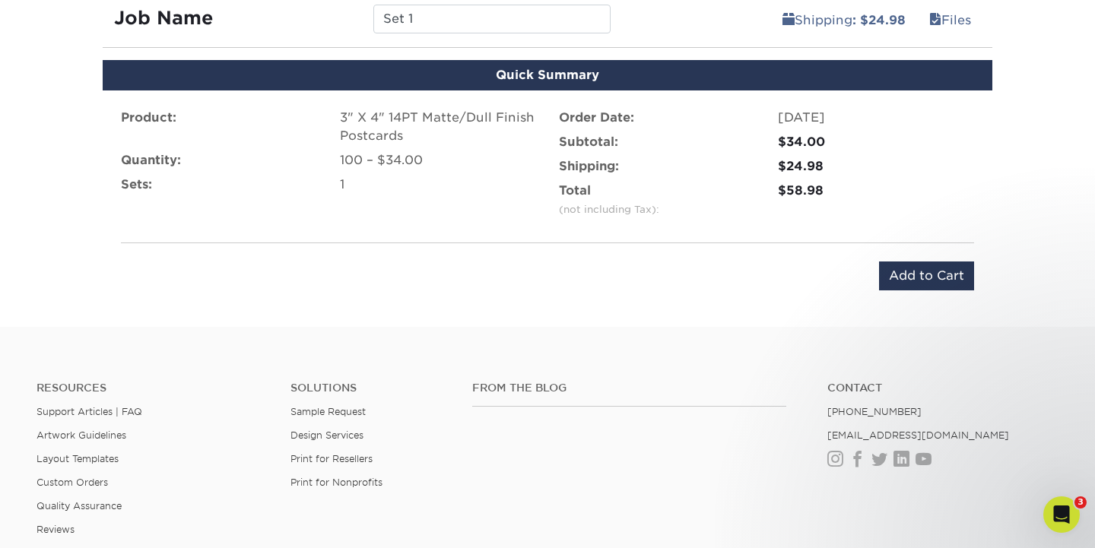
scroll to position [941, 0]
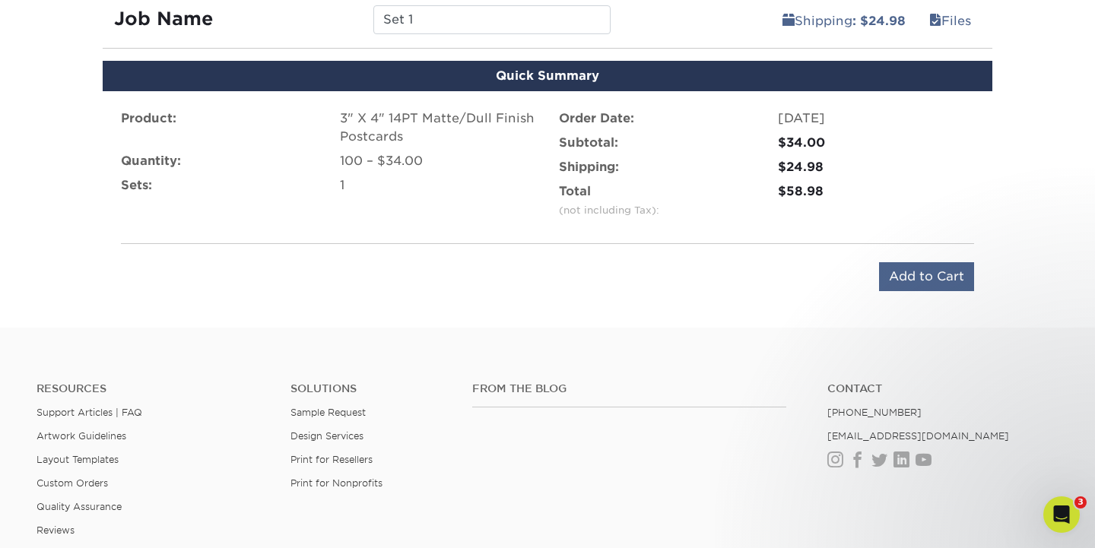
click at [937, 281] on input "Add to Cart" at bounding box center [926, 276] width 95 height 29
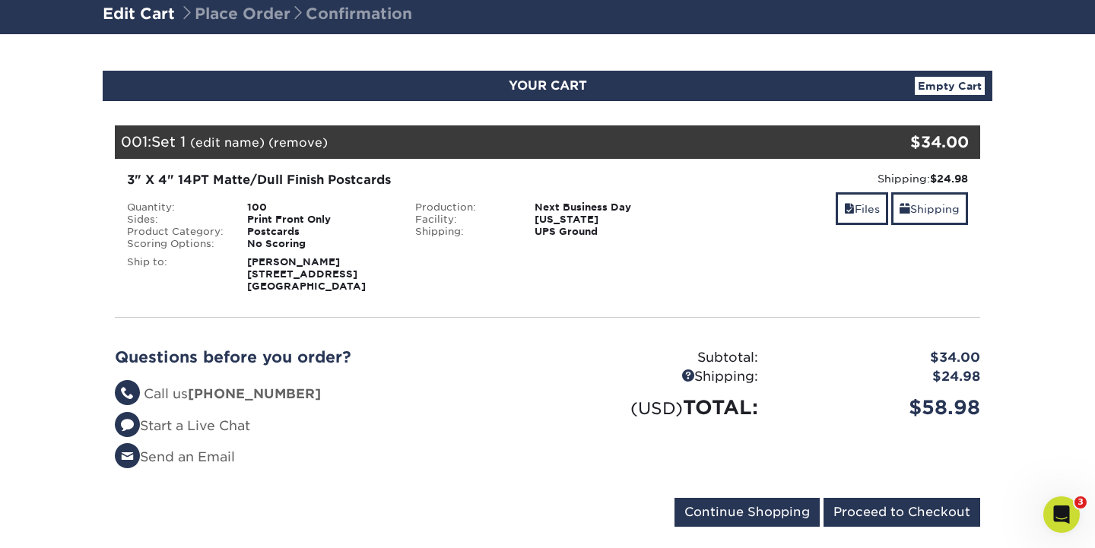
scroll to position [106, 0]
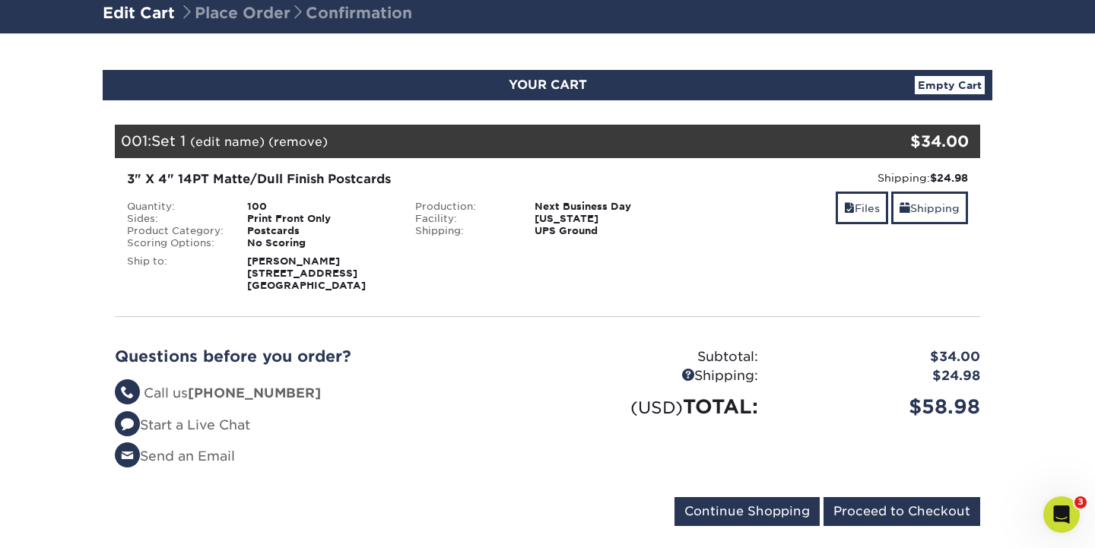
click at [134, 14] on link "Edit Cart" at bounding box center [139, 13] width 72 height 18
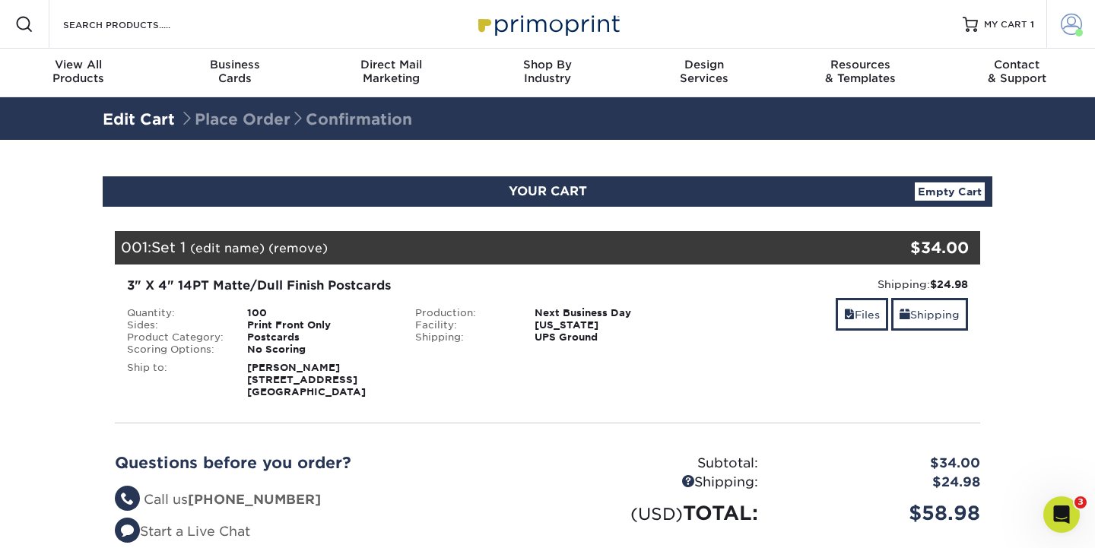
click at [1069, 32] on span at bounding box center [1071, 24] width 21 height 21
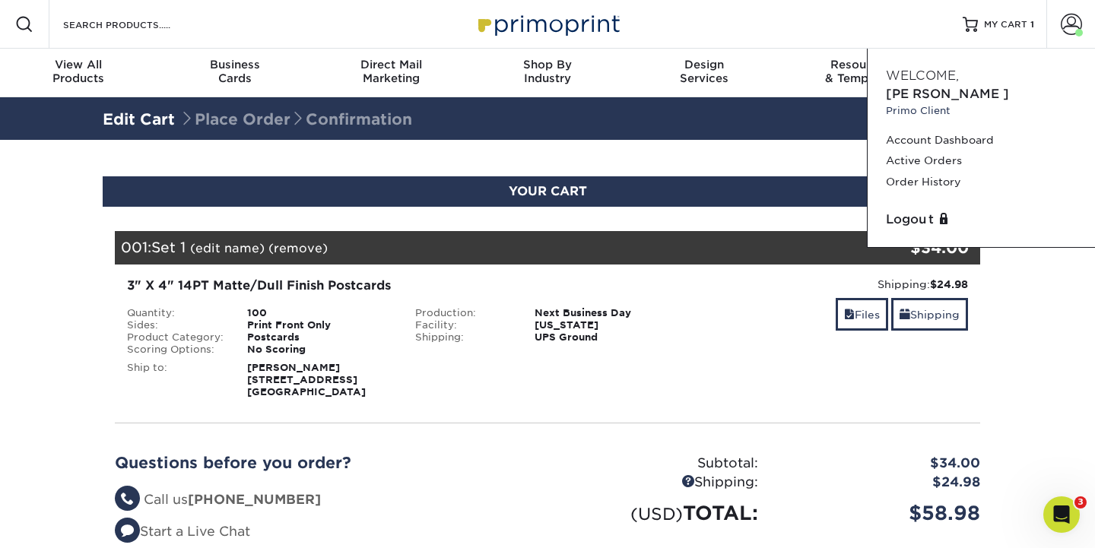
click at [1039, 314] on section "YOUR CART Empty Cart Your Cart is Empty View Account Active Orders Order Histor…" at bounding box center [547, 413] width 1095 height 547
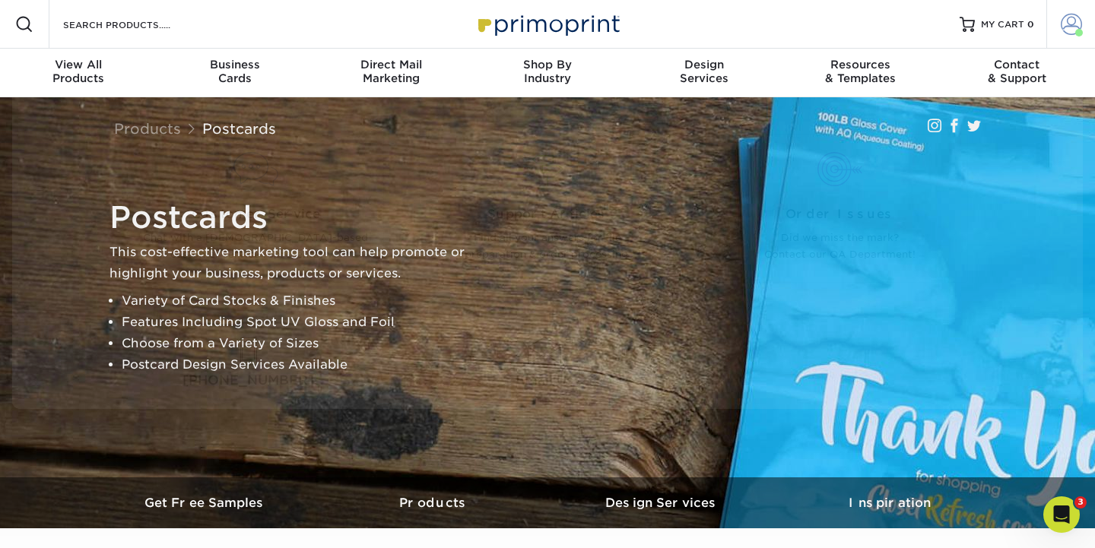
click at [1071, 34] on span at bounding box center [1071, 24] width 21 height 21
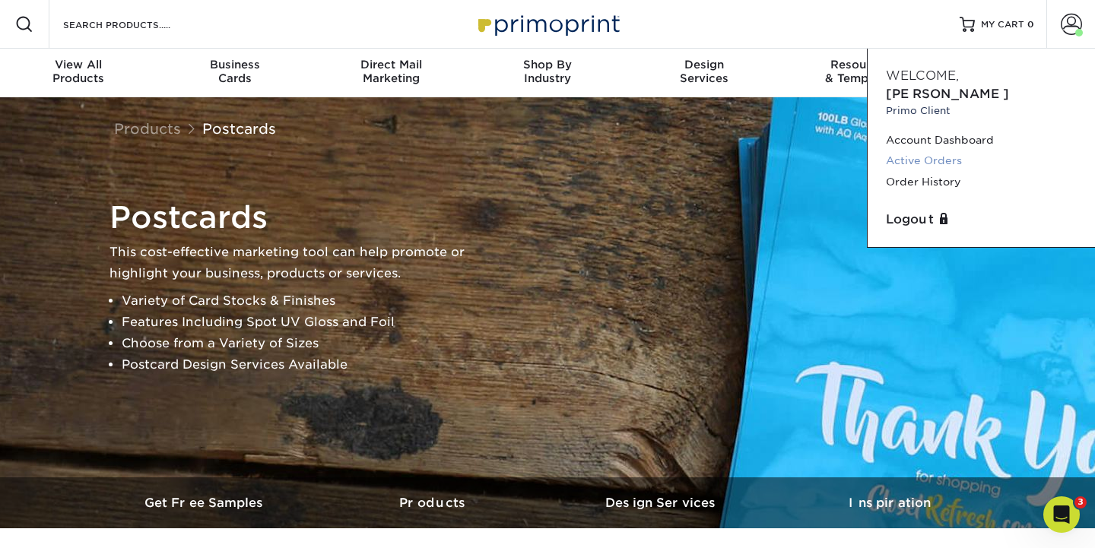
click at [950, 151] on link "Active Orders" at bounding box center [981, 161] width 191 height 21
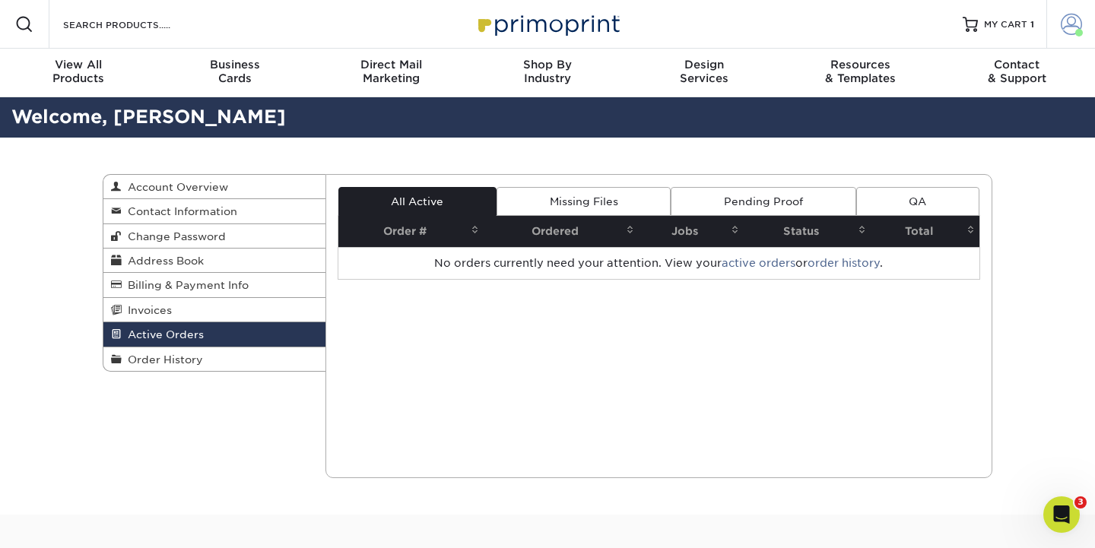
click at [1075, 26] on span at bounding box center [1071, 24] width 21 height 21
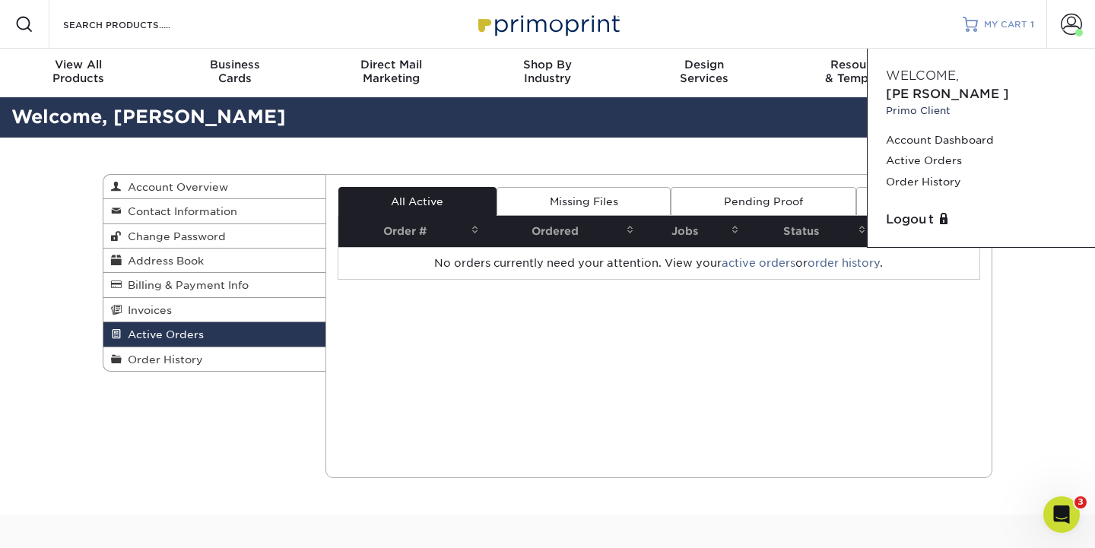
click at [982, 30] on link "MY CART 1" at bounding box center [998, 24] width 71 height 49
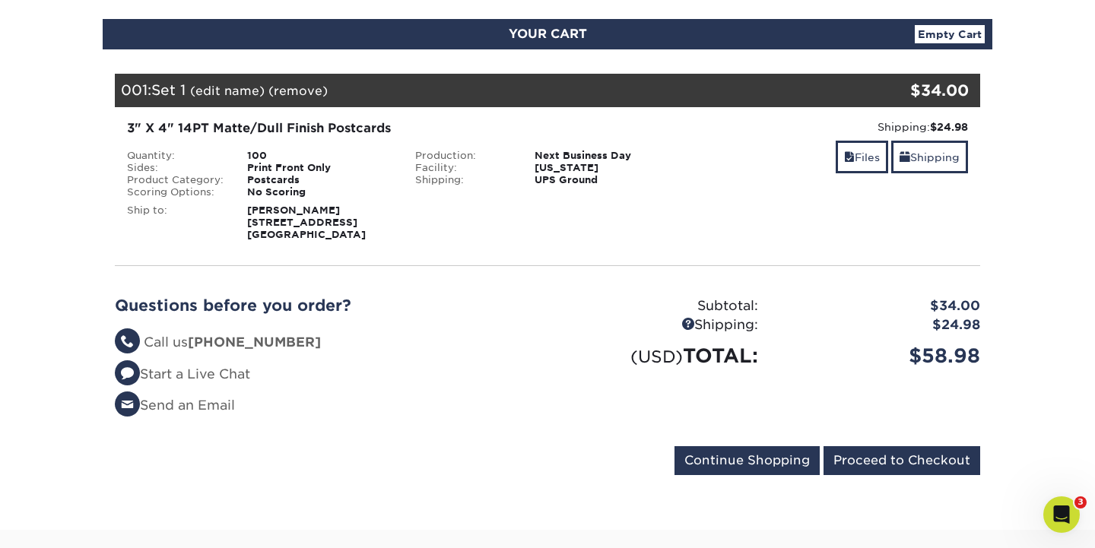
scroll to position [104, 0]
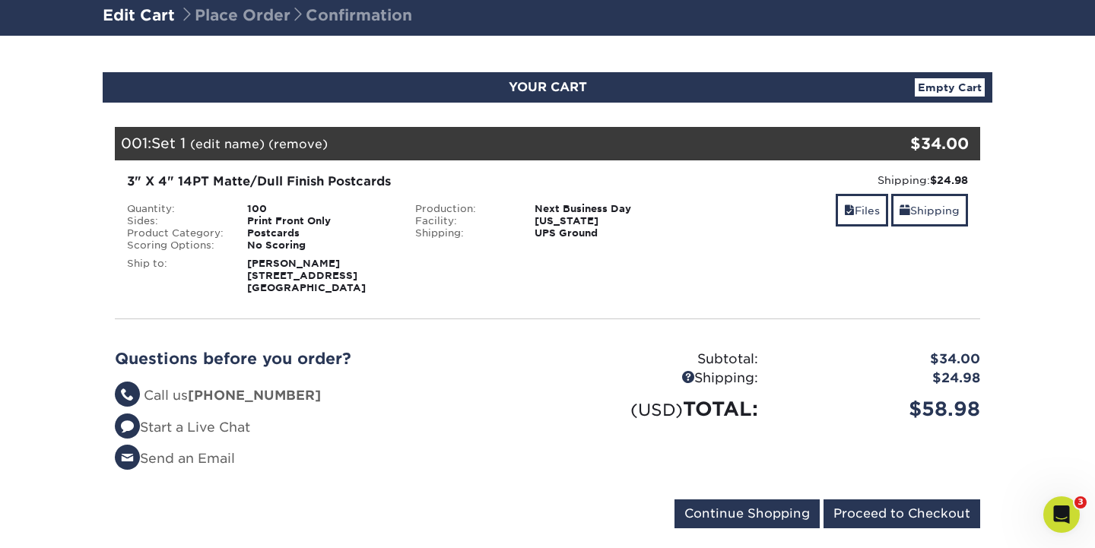
click at [327, 158] on div "001: Set 1 (edit name) (remove) Are you sure you want to remove this product ? …" at bounding box center [475, 143] width 721 height 33
click at [245, 142] on link "(edit name)" at bounding box center [227, 144] width 75 height 14
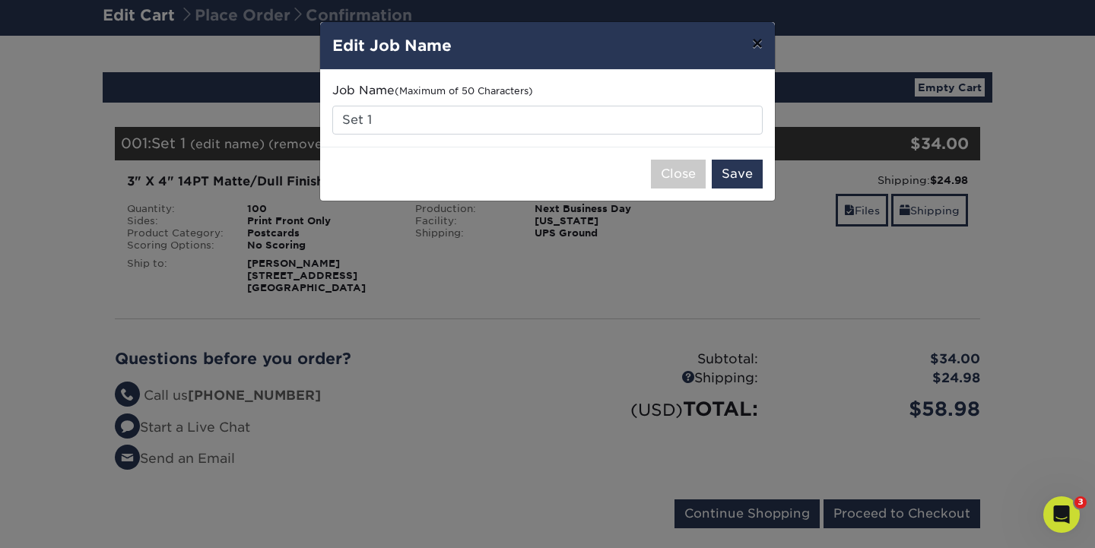
click at [756, 40] on button "×" at bounding box center [757, 43] width 35 height 43
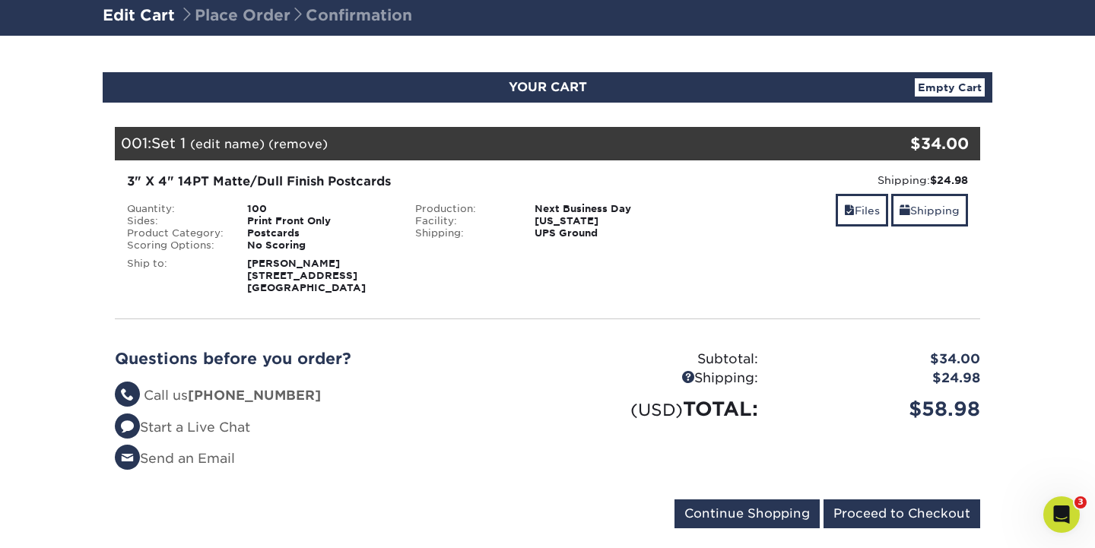
click at [274, 258] on strong "Jacob Roberts 1001 Grant St Madison, WI 53711" at bounding box center [306, 276] width 119 height 36
click at [274, 223] on div "Print Front Only" at bounding box center [320, 221] width 168 height 12
click at [865, 210] on link "Files" at bounding box center [862, 210] width 52 height 33
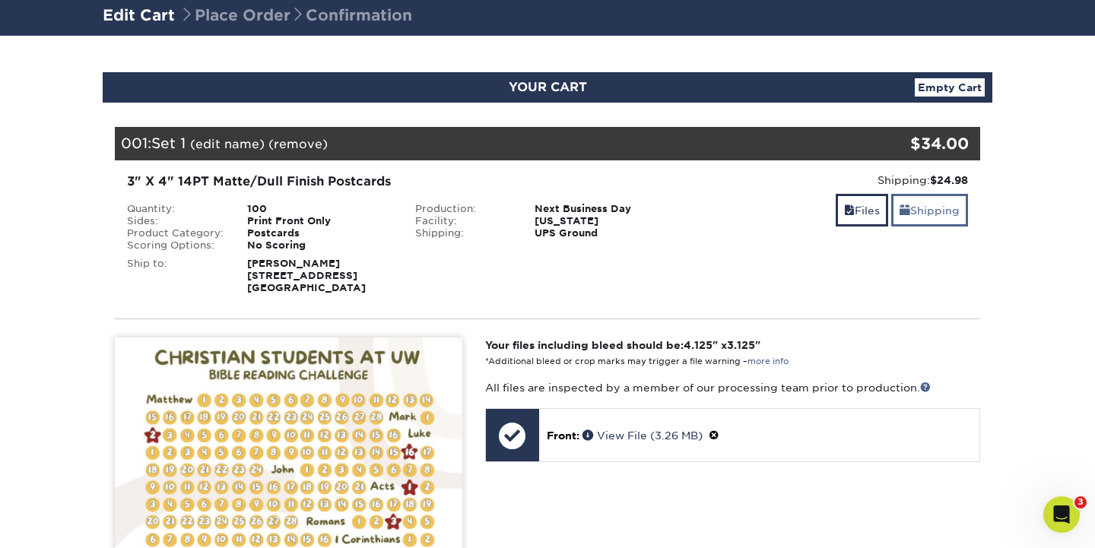
click at [930, 213] on link "Shipping" at bounding box center [929, 210] width 77 height 33
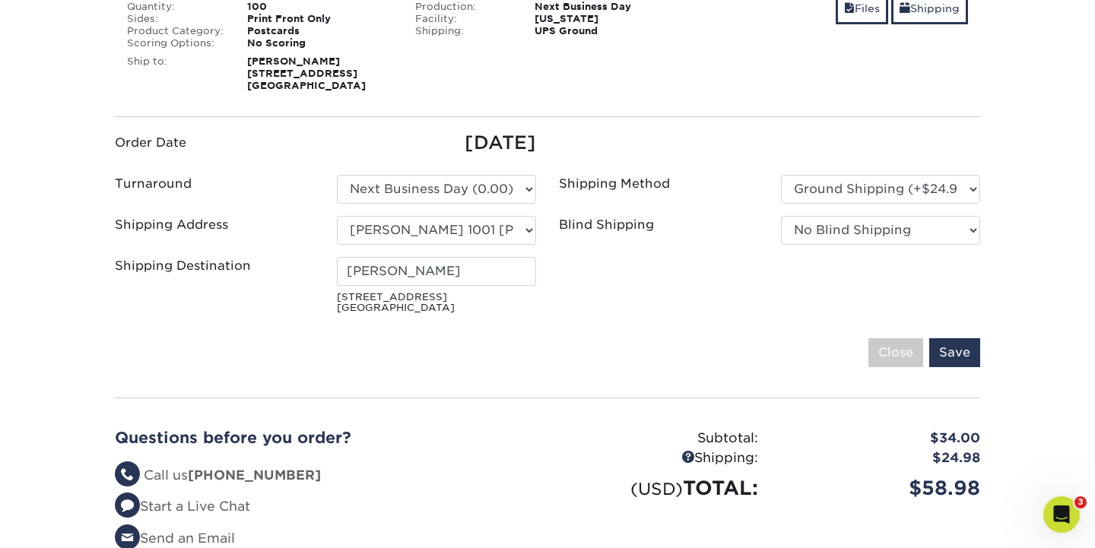
scroll to position [251, 0]
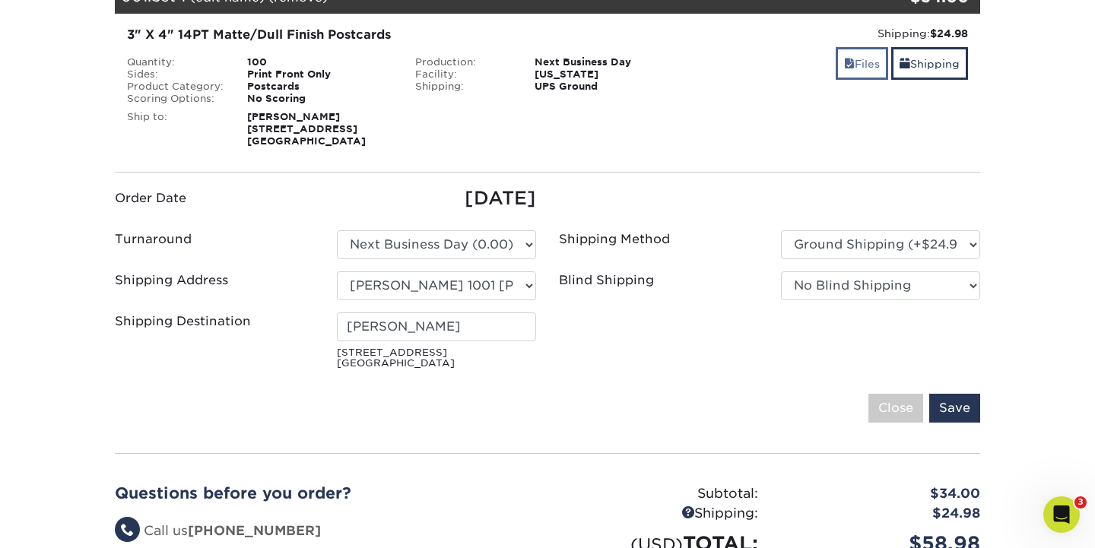
click at [858, 65] on link "Files" at bounding box center [862, 63] width 52 height 33
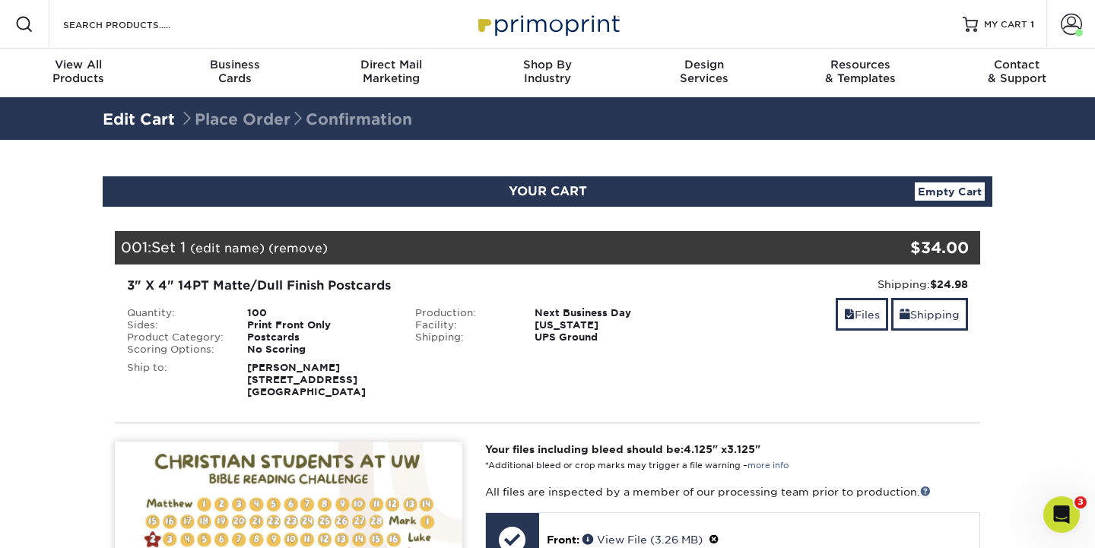
scroll to position [0, 0]
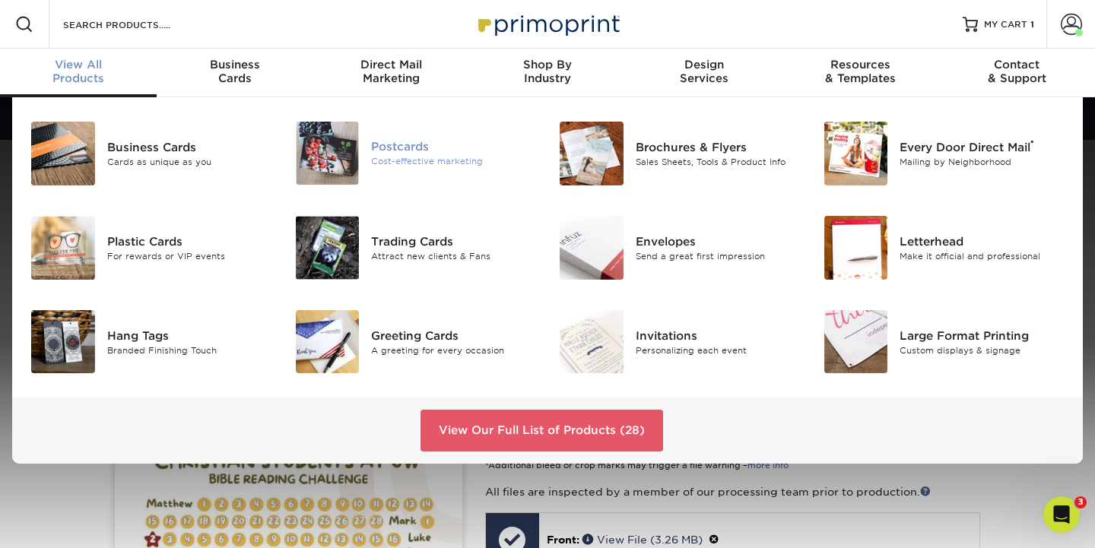
click at [319, 147] on img at bounding box center [328, 153] width 64 height 63
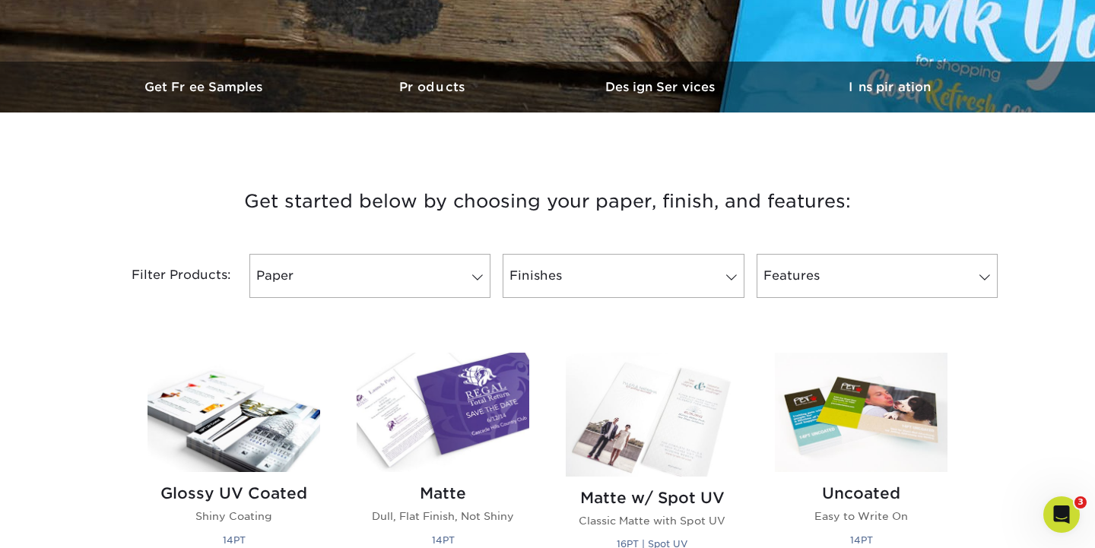
scroll to position [772, 0]
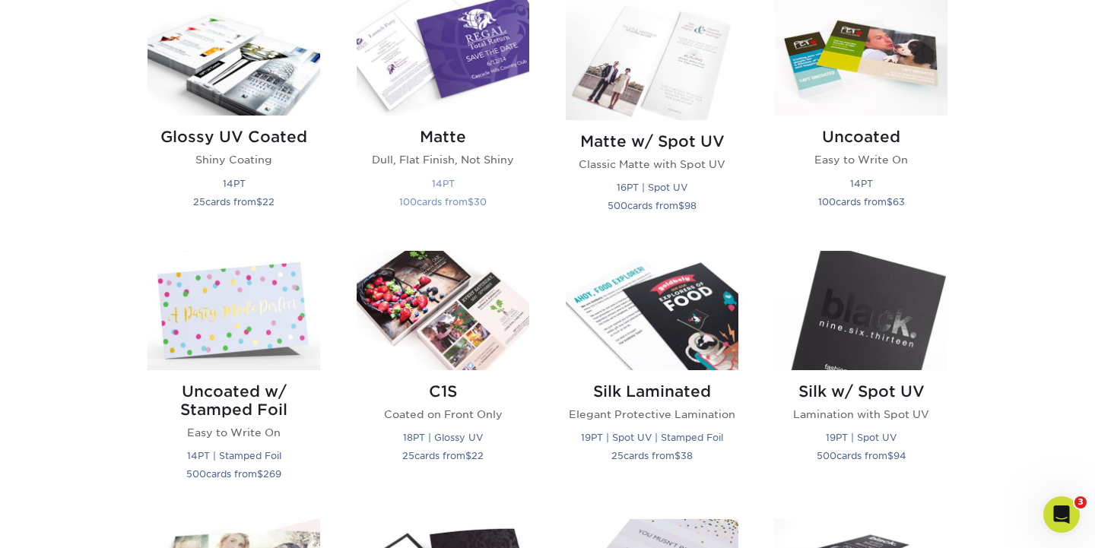
click at [458, 74] on img at bounding box center [443, 55] width 173 height 119
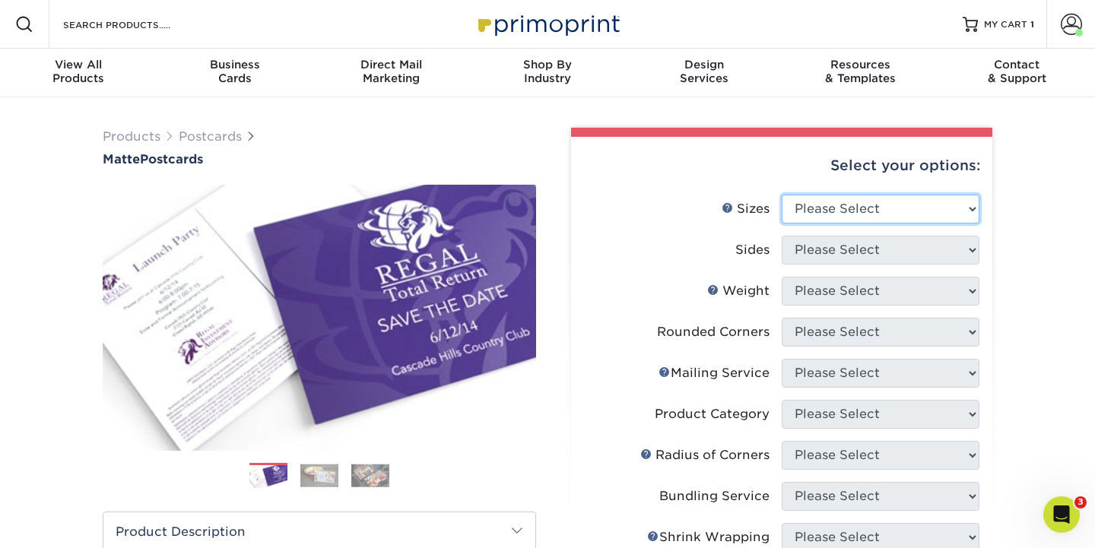
select select "3.00x4.00"
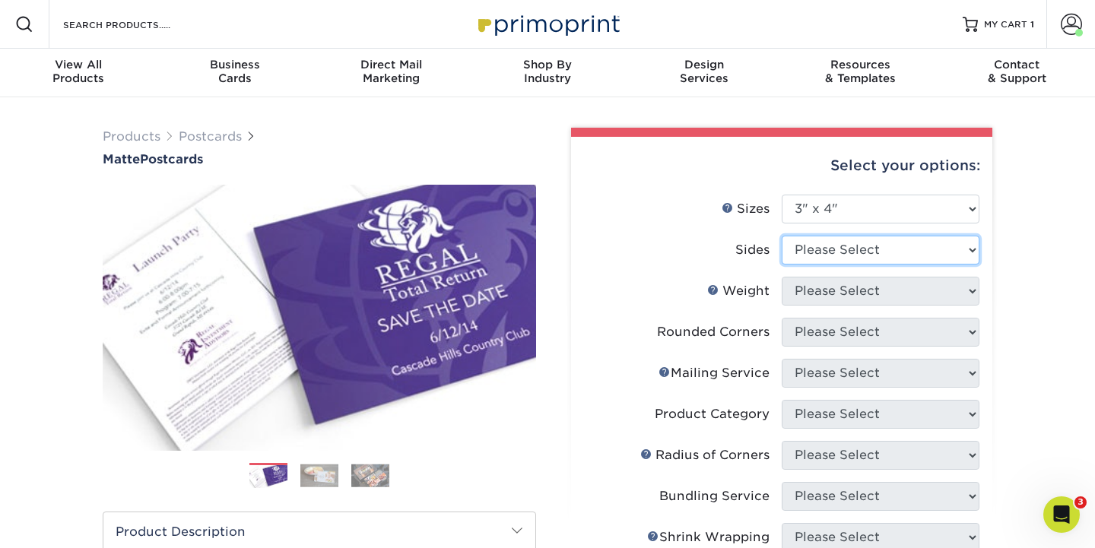
select select "13abbda7-1d64-4f25-8bb2-c179b224825d"
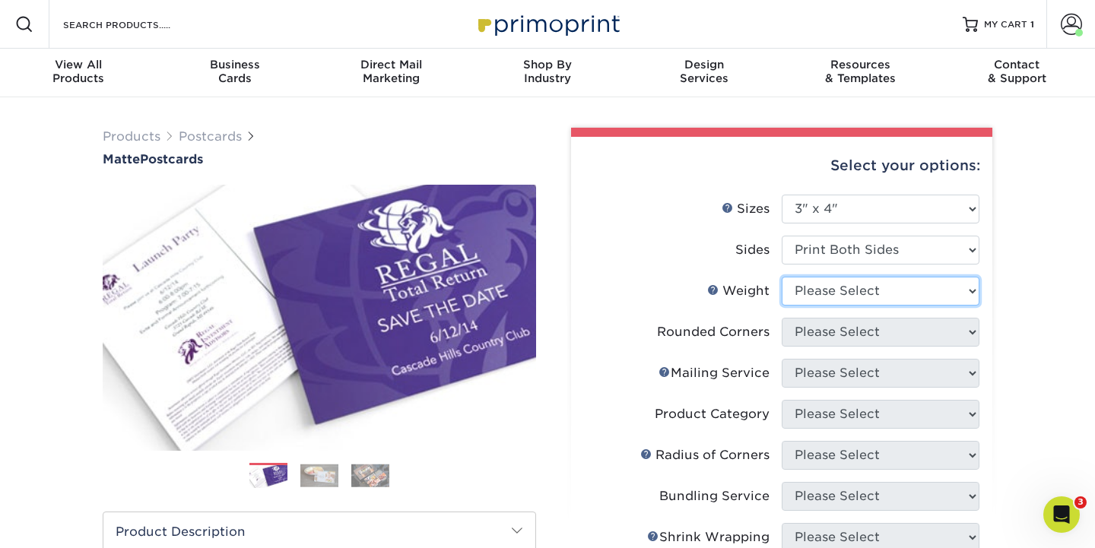
select select "14PT"
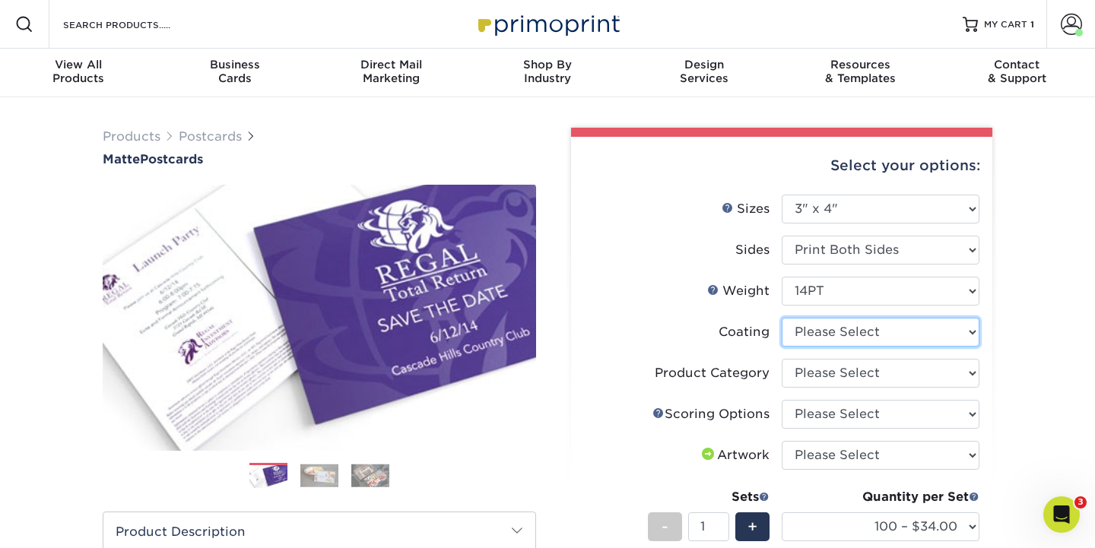
select select "121bb7b5-3b4d-429f-bd8d-bbf80e953313"
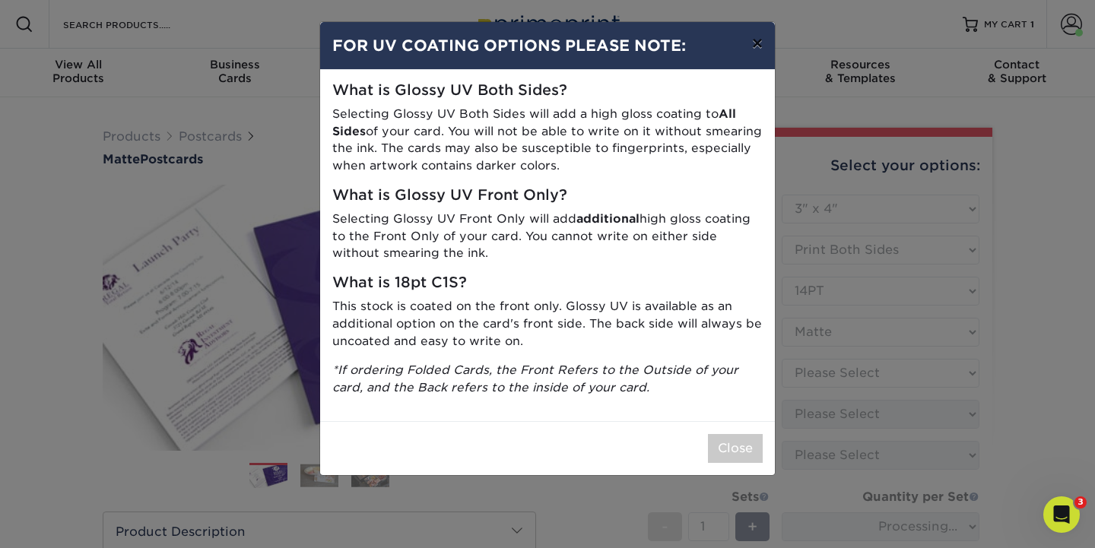
click at [759, 48] on button "×" at bounding box center [757, 43] width 35 height 43
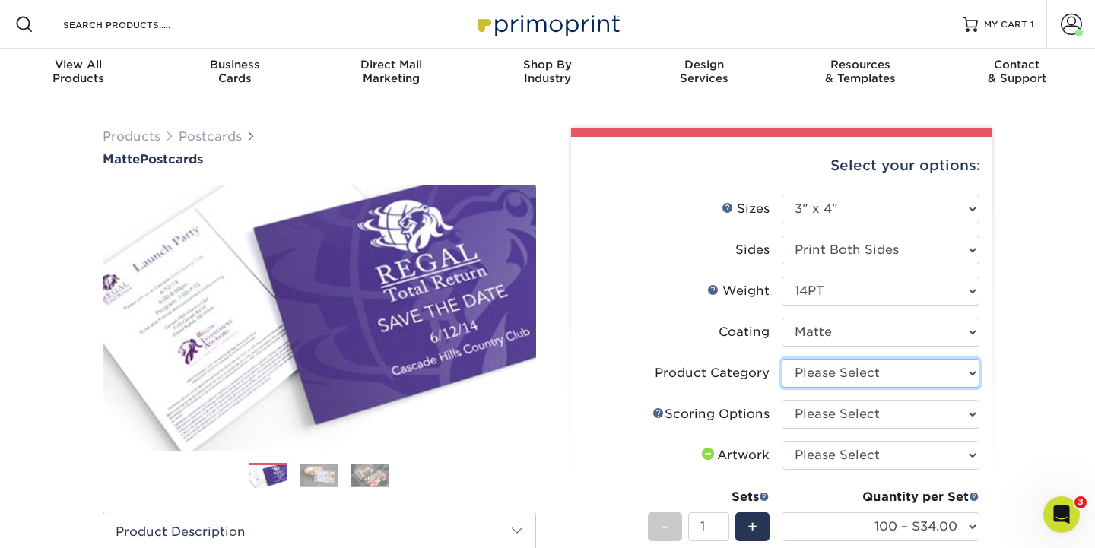
select select "9b7272e0-d6c8-4c3c-8e97-d3a1bcdab858"
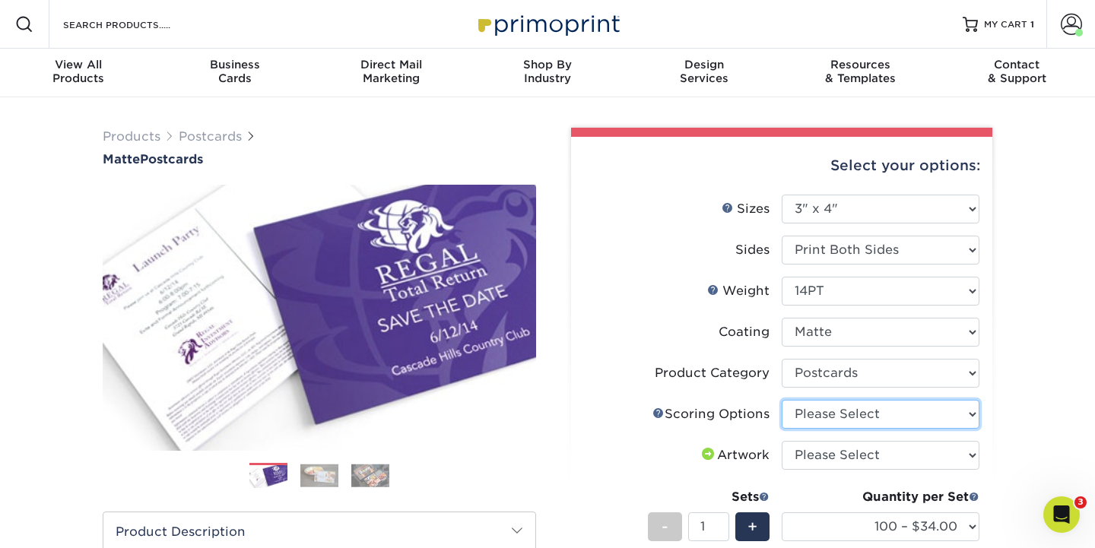
select select "16ebe401-5398-422d-8cb0-f3adbb82deb5"
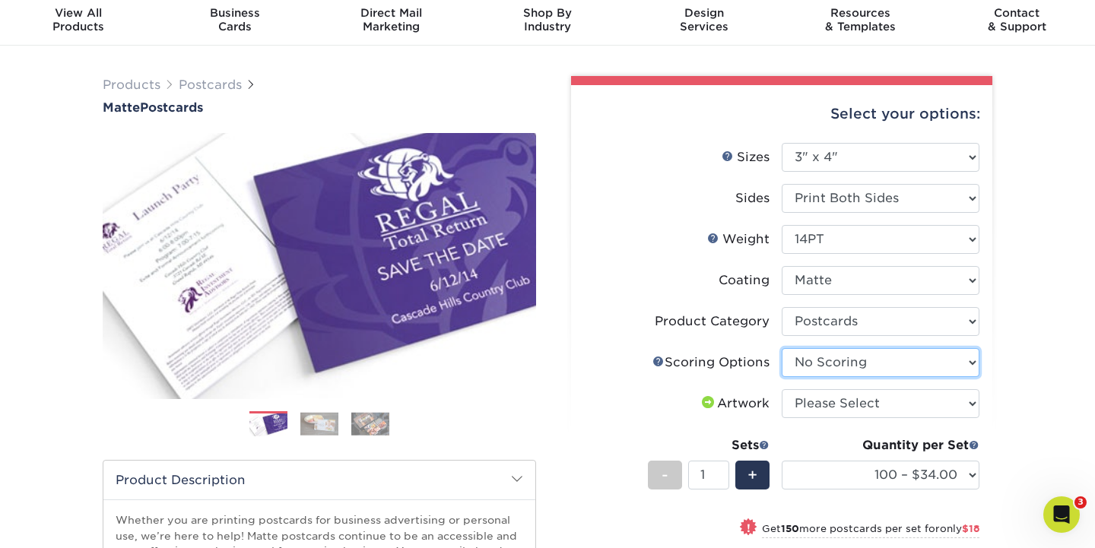
scroll to position [52, 0]
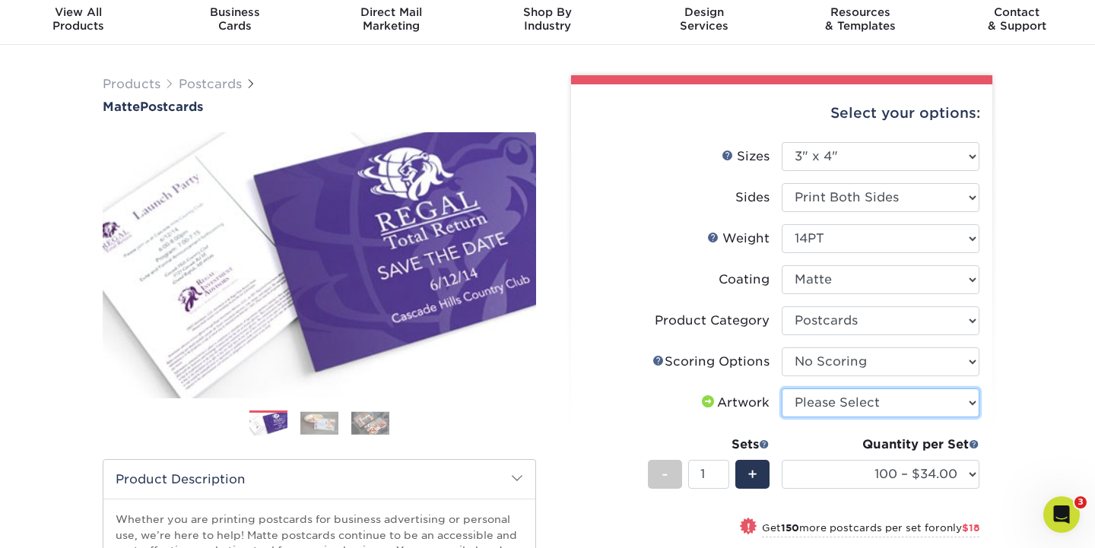
select select "upload"
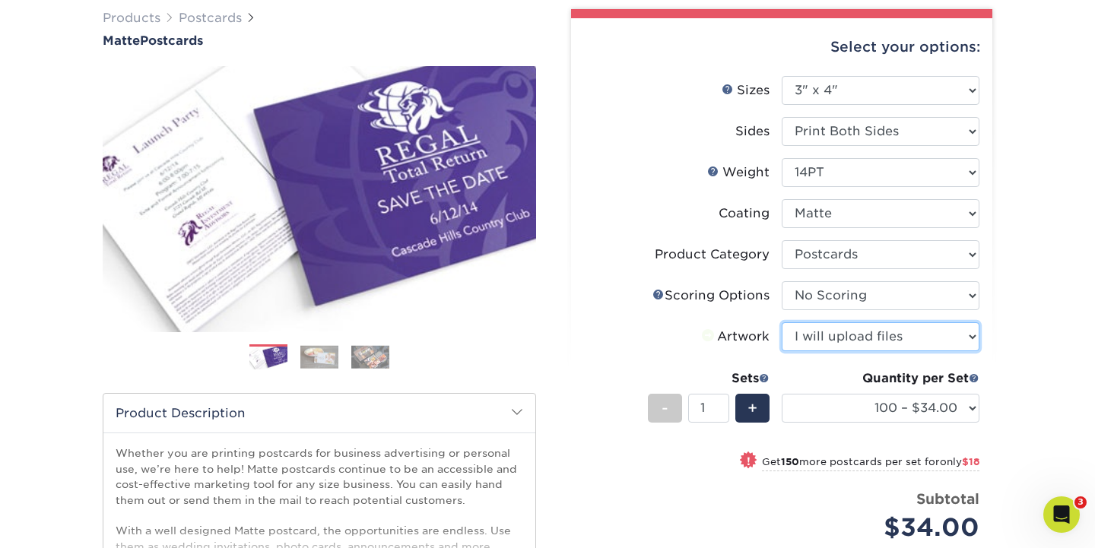
scroll to position [125, 0]
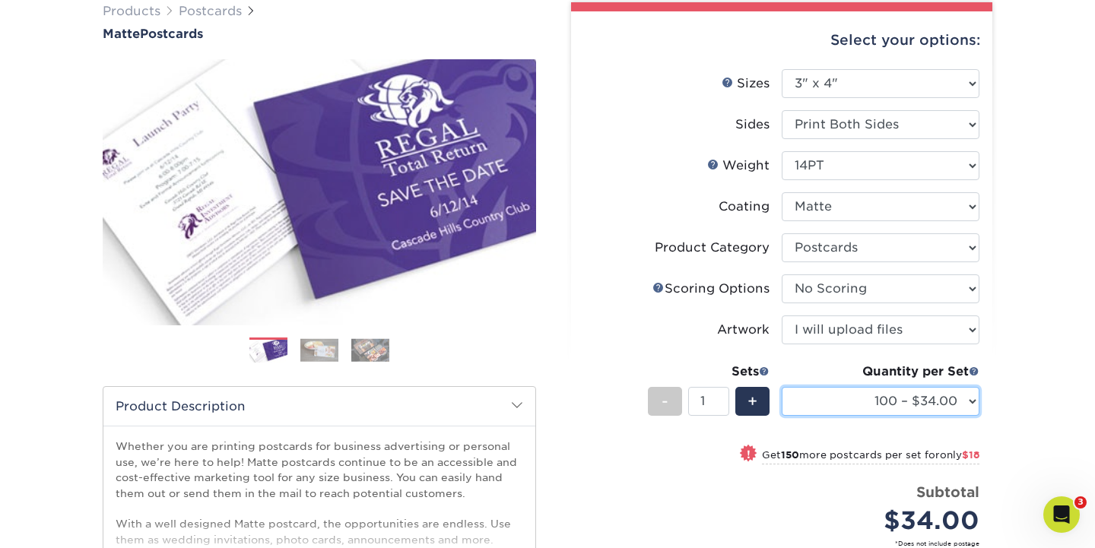
select select "250 – $52.00"
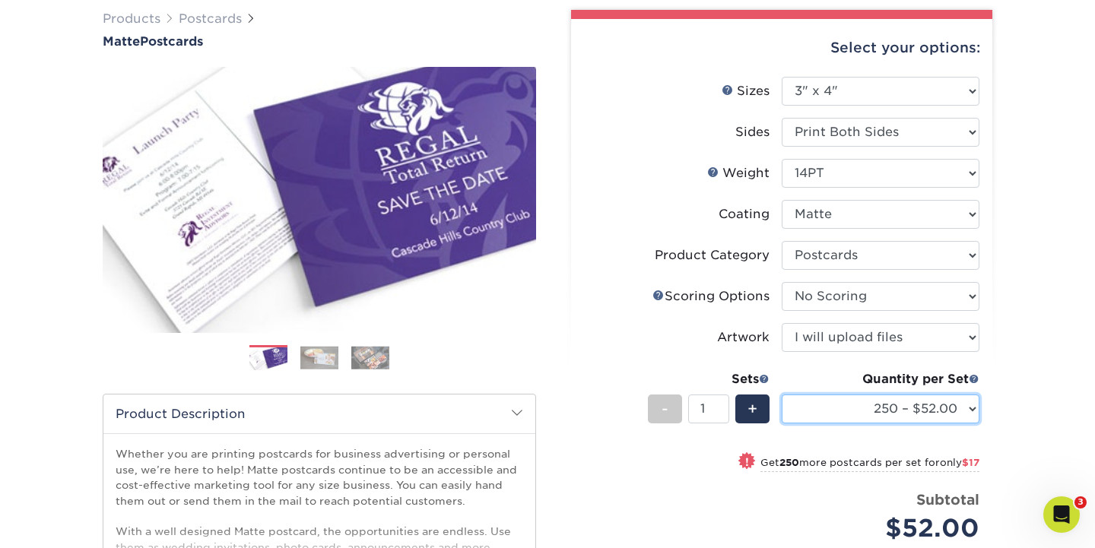
scroll to position [107, 0]
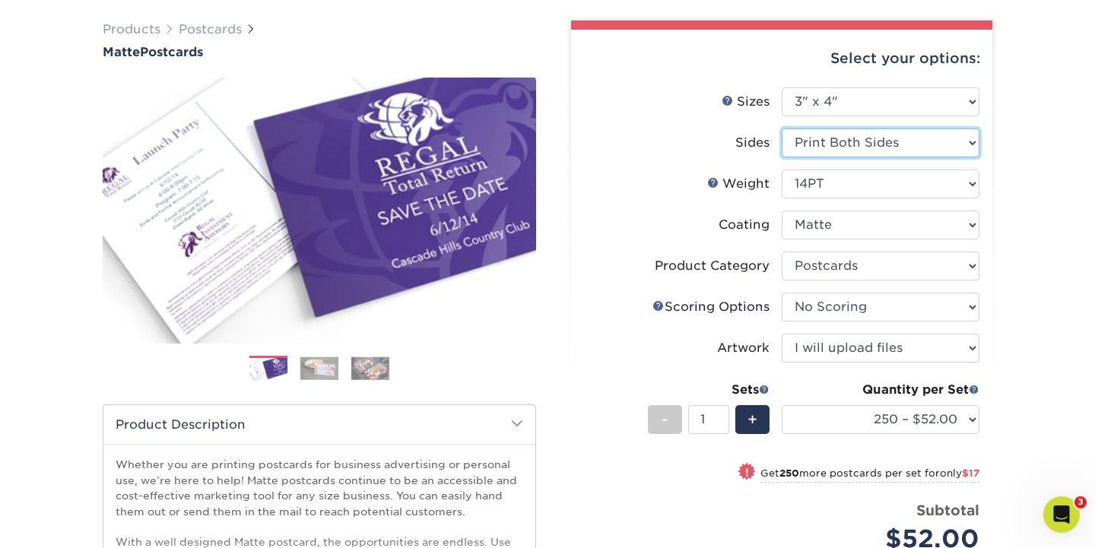
select select "32d3c223-f82c-492b-b915-ba065a00862f"
select select "-1"
select select
select select "-1"
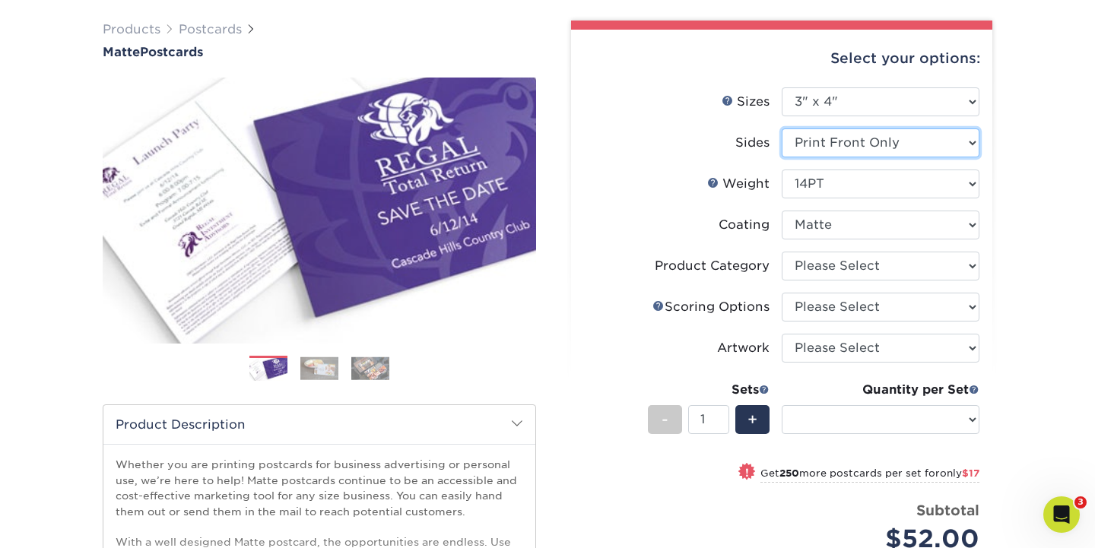
select select "-1"
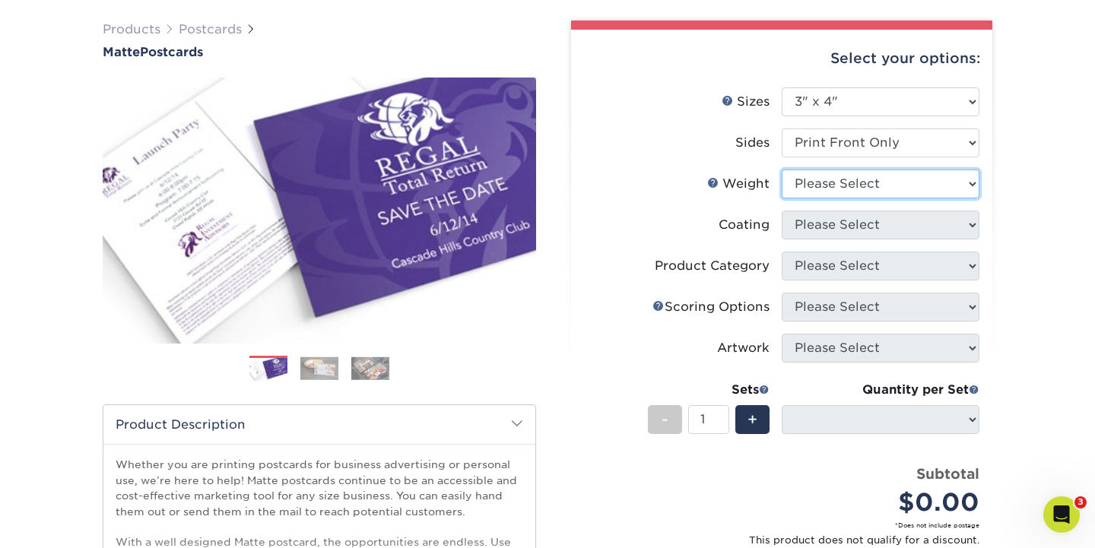
select select "14PT"
select select "-1"
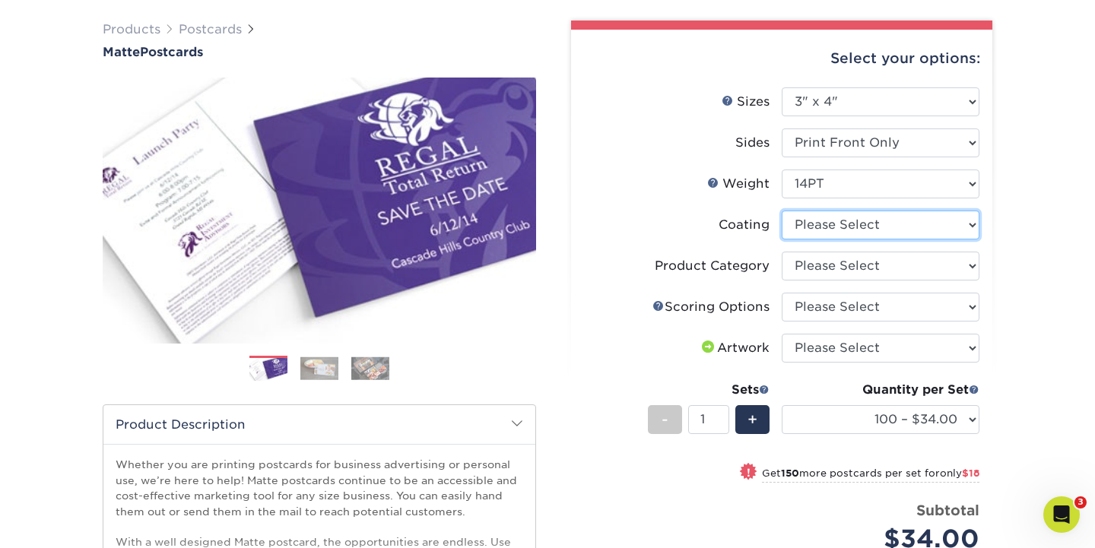
select select "121bb7b5-3b4d-429f-bd8d-bbf80e953313"
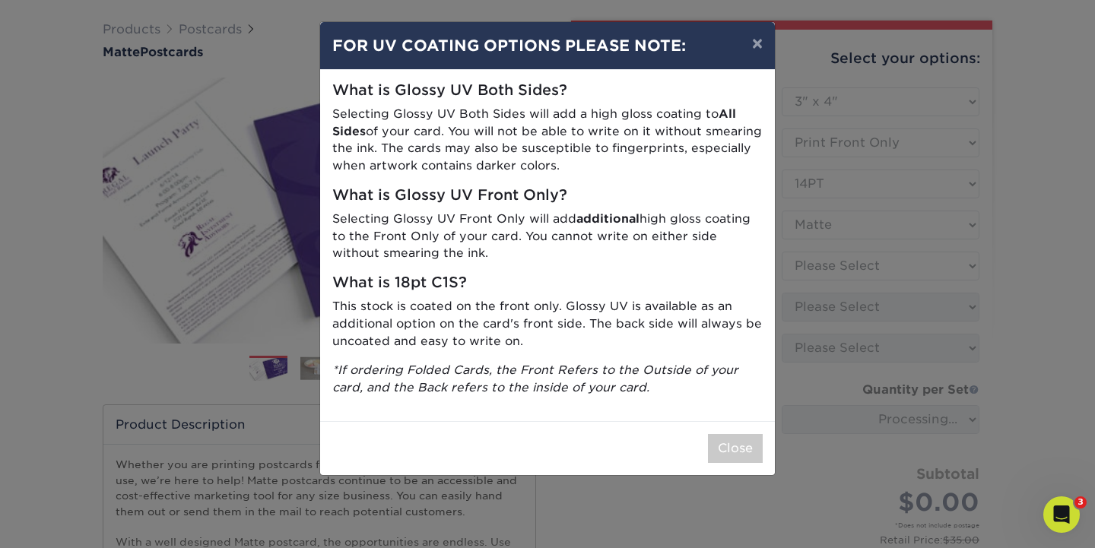
click at [887, 260] on div "× FOR UV COATING OPTIONS PLEASE NOTE: What is Glossy UV Both Sides? Selecting G…" at bounding box center [547, 274] width 1095 height 548
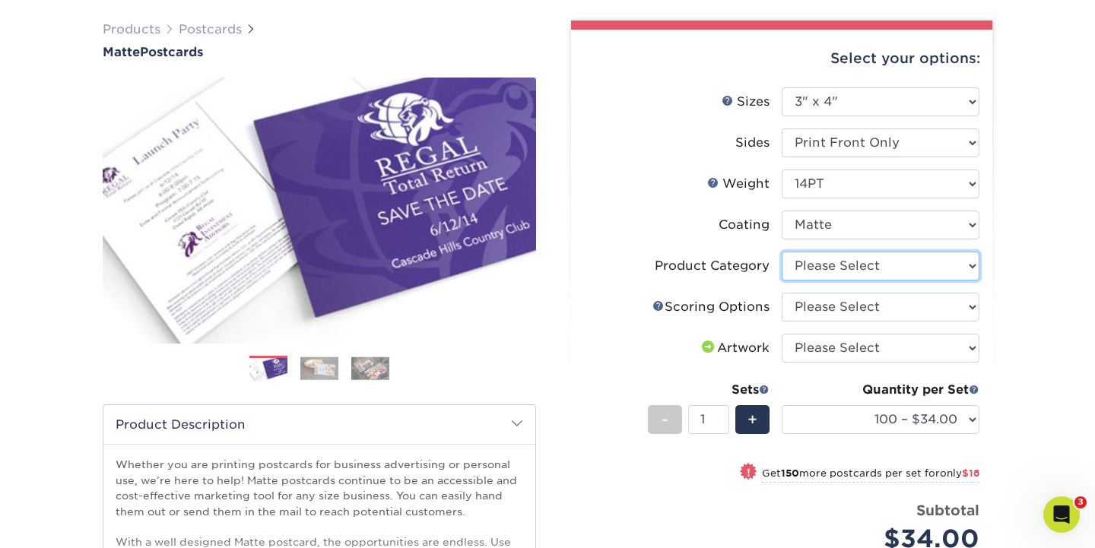
select select "9b7272e0-d6c8-4c3c-8e97-d3a1bcdab858"
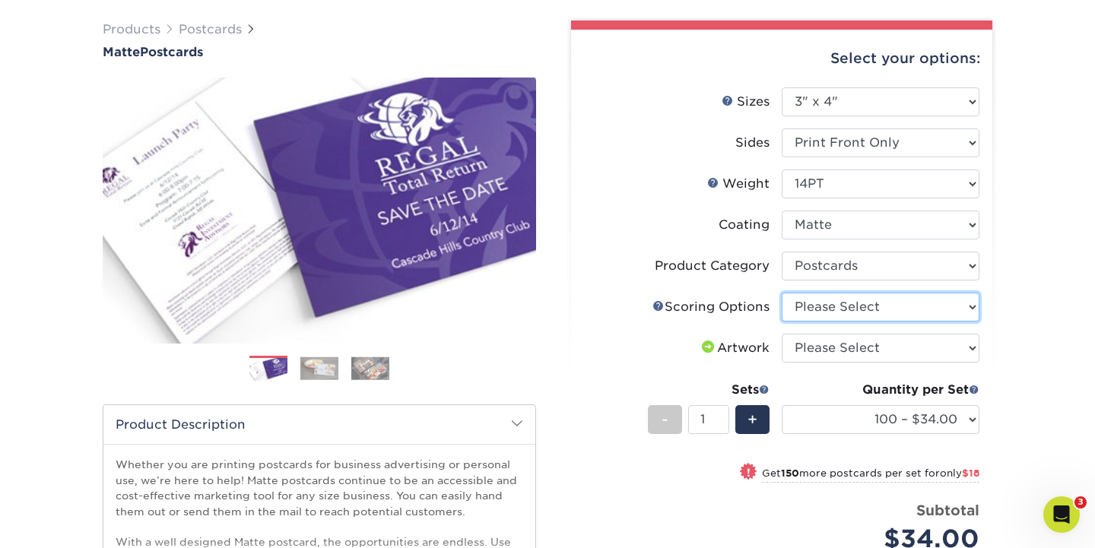
select select "16ebe401-5398-422d-8cb0-f3adbb82deb5"
select select "upload"
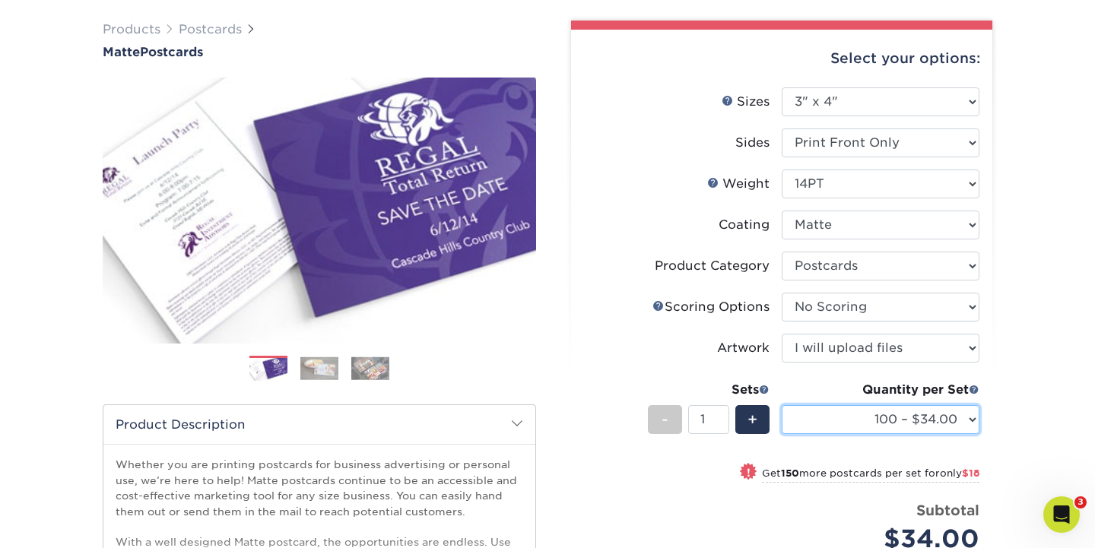
select select "250 – $52.00"
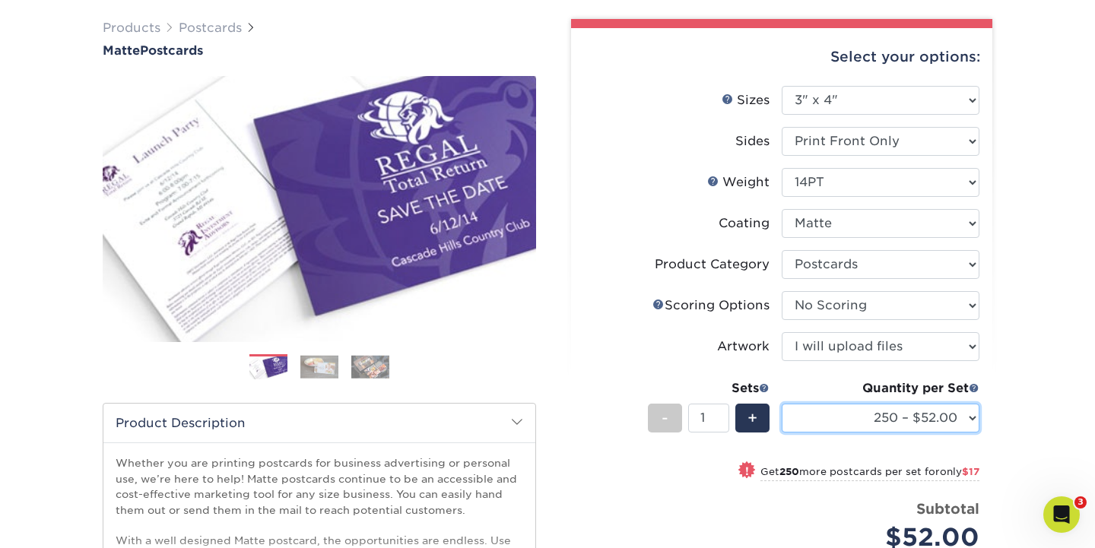
scroll to position [103, 0]
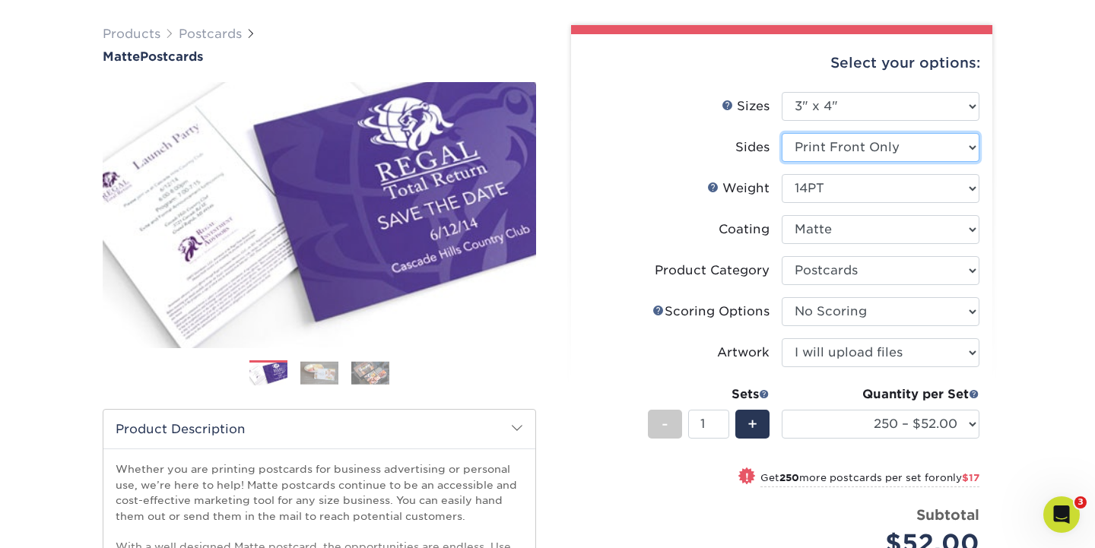
select select "13abbda7-1d64-4f25-8bb2-c179b224825d"
select select "-1"
select select
select select "-1"
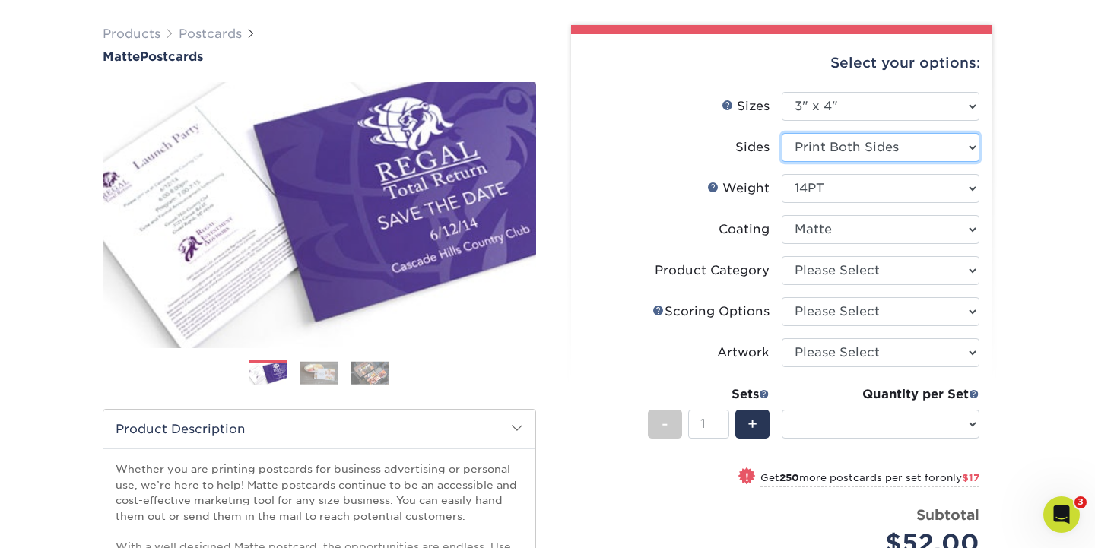
select select "-1"
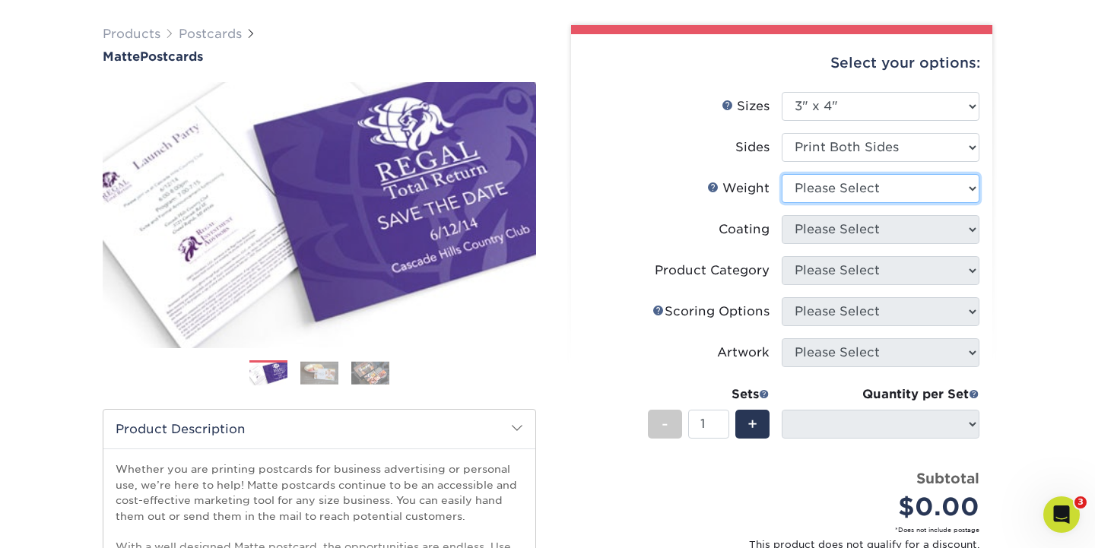
select select "14PT"
click at [902, 219] on form "Sizes Help Sizes Please Select 1.5" x 7" 2" x 4" 2" x 6" 2" x 7" 2" x 8" 2.12" …" at bounding box center [781, 337] width 397 height 491
select select "-1"
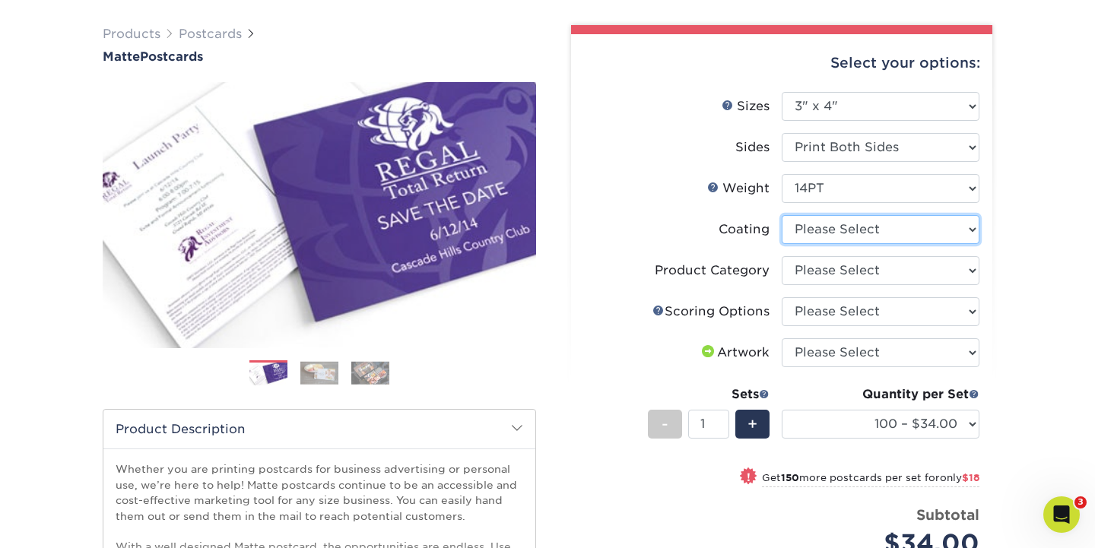
select select "121bb7b5-3b4d-429f-bd8d-bbf80e953313"
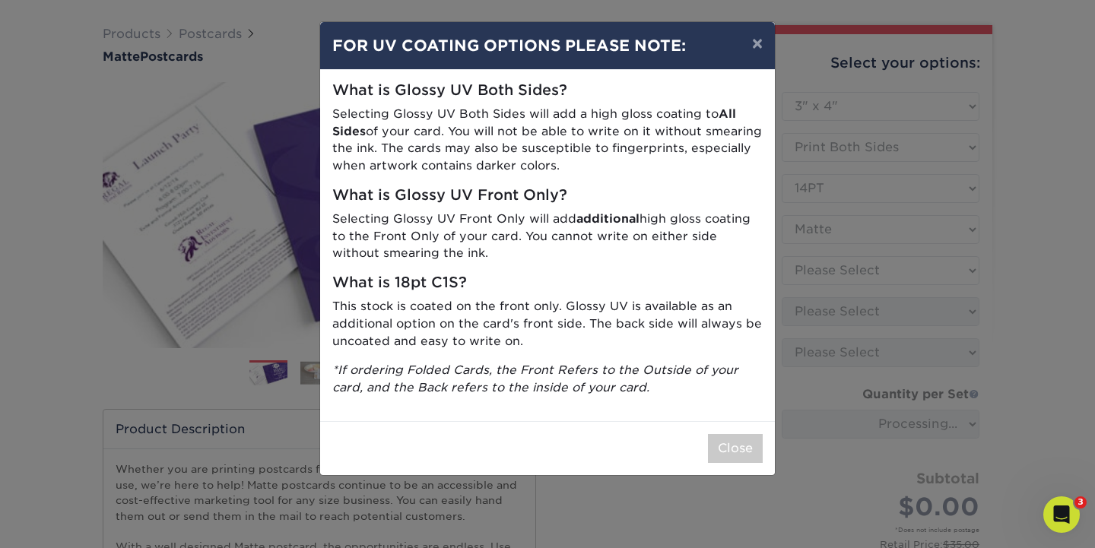
click at [941, 268] on div "× FOR UV COATING OPTIONS PLEASE NOTE: What is Glossy UV Both Sides? Selecting G…" at bounding box center [547, 274] width 1095 height 548
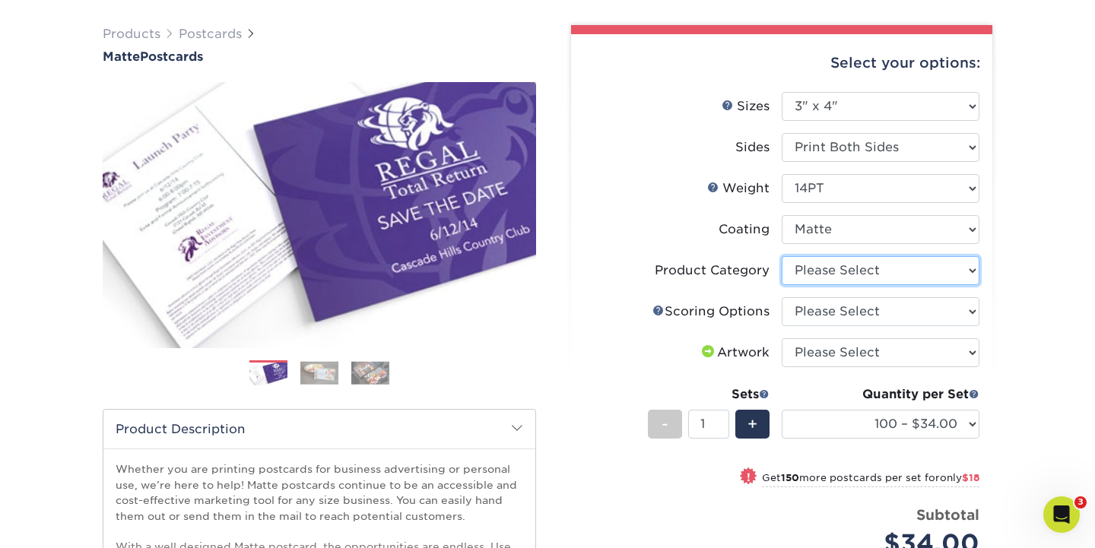
click at [928, 272] on select "Please Select Postcards" at bounding box center [881, 270] width 198 height 29
select select "9b7272e0-d6c8-4c3c-8e97-d3a1bcdab858"
select select "16ebe401-5398-422d-8cb0-f3adbb82deb5"
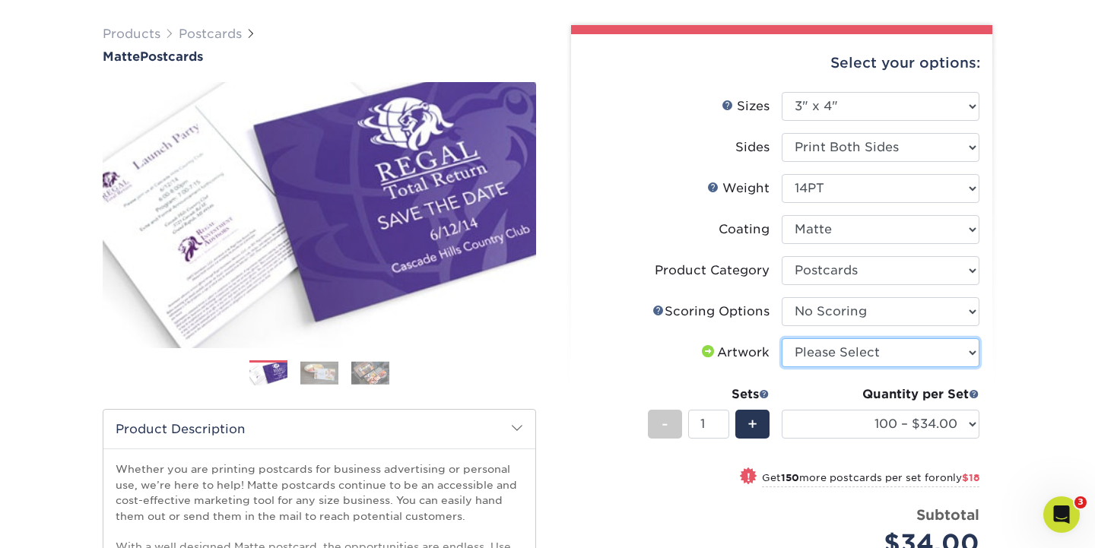
select select "upload"
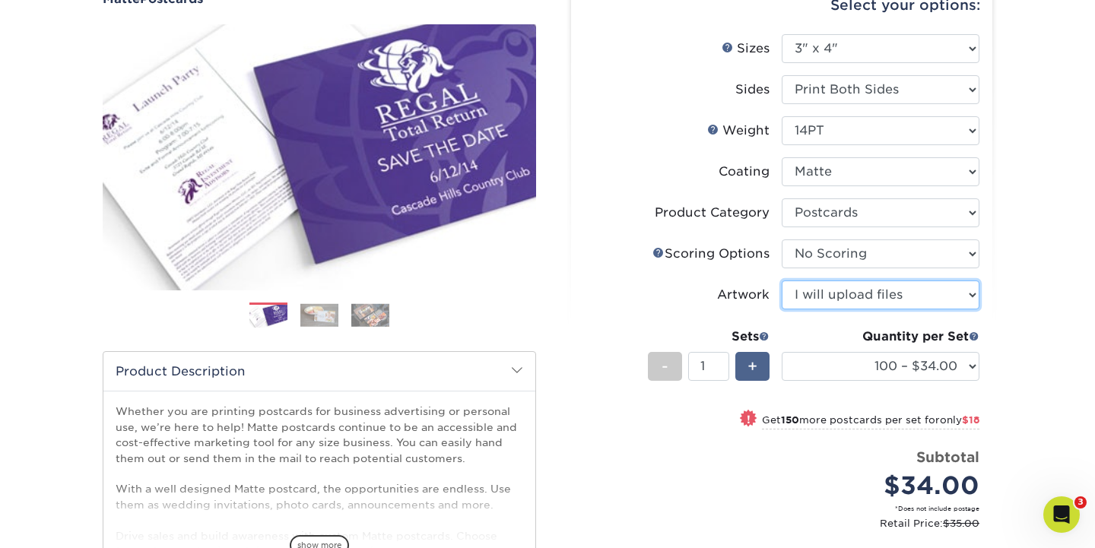
scroll to position [162, 0]
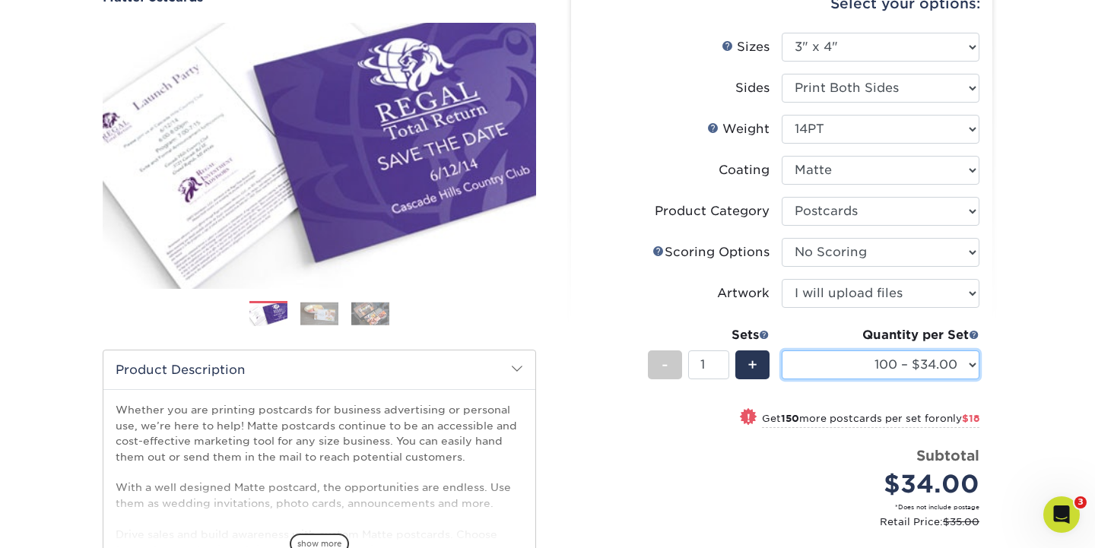
select select "250 – $52.00"
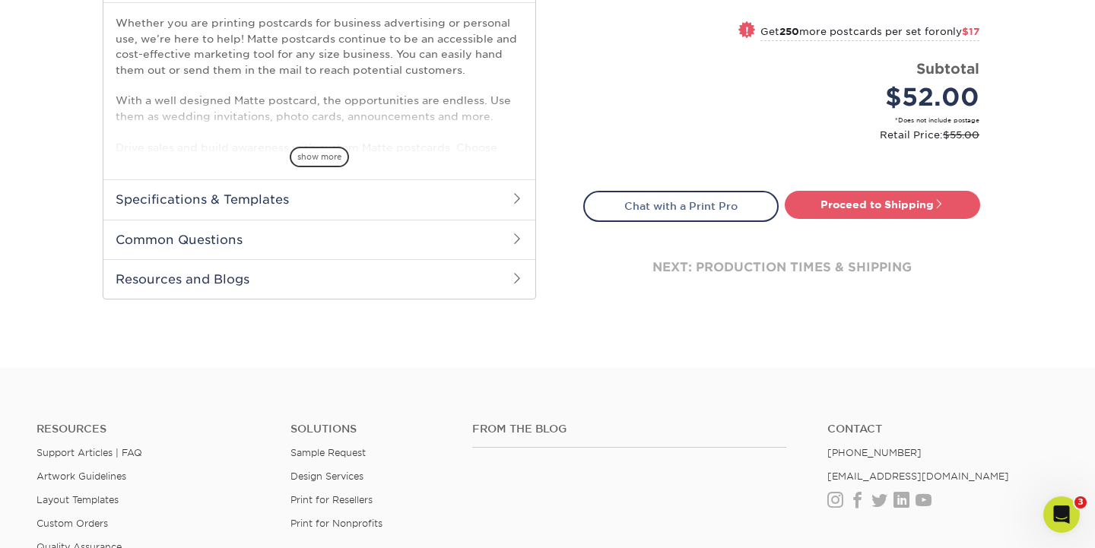
scroll to position [557, 0]
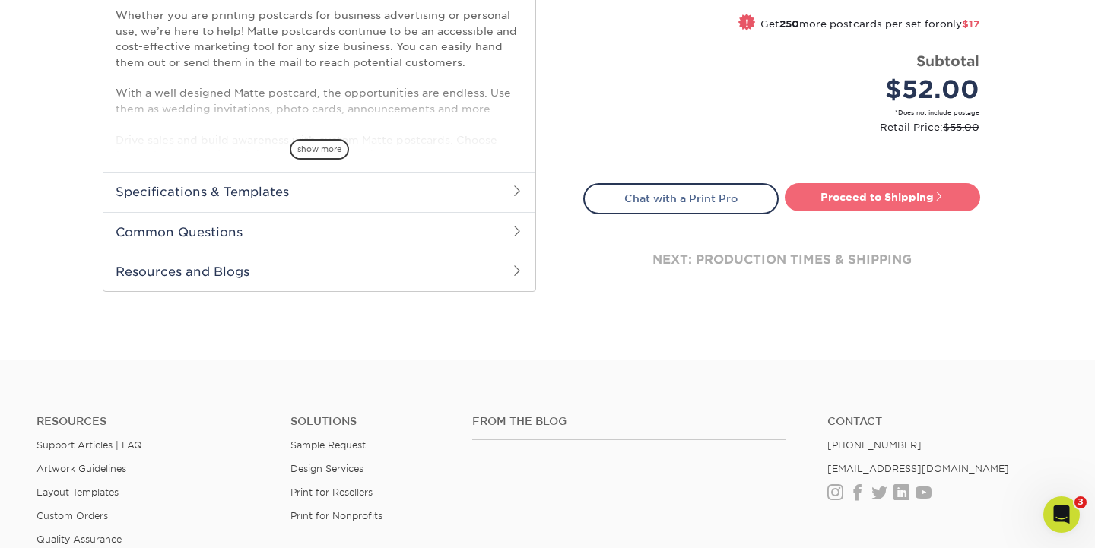
click at [870, 197] on link "Proceed to Shipping" at bounding box center [882, 196] width 195 height 27
type input "Set 1"
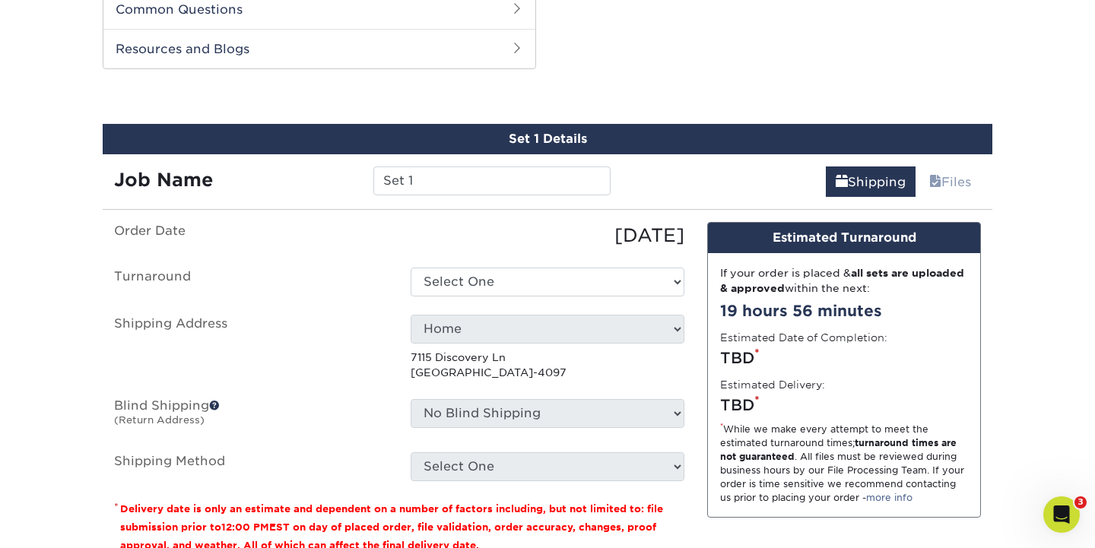
scroll to position [780, 0]
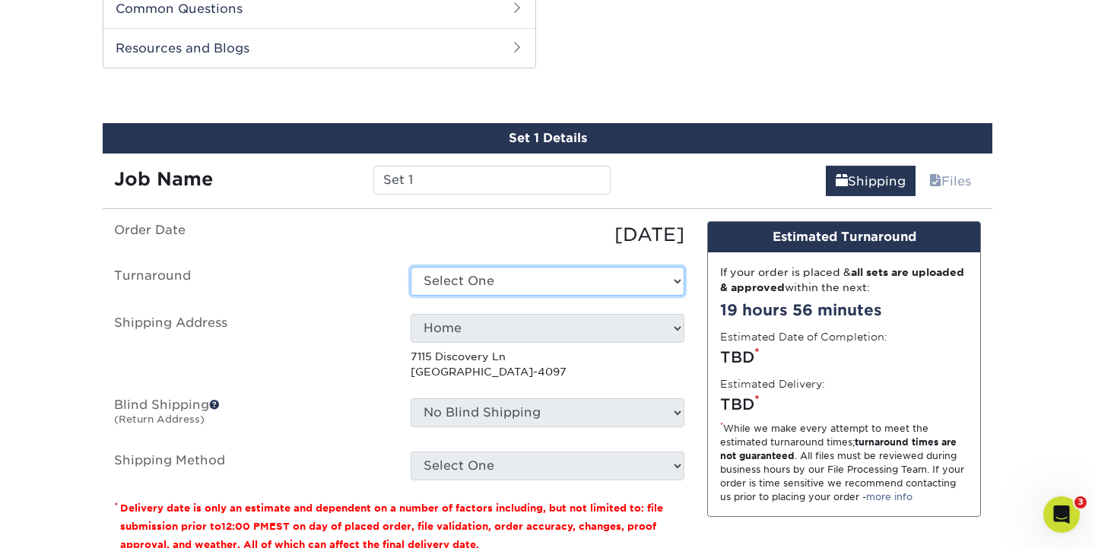
select select "ab44360f-c2d6-47e9-b764-0795654f95f7"
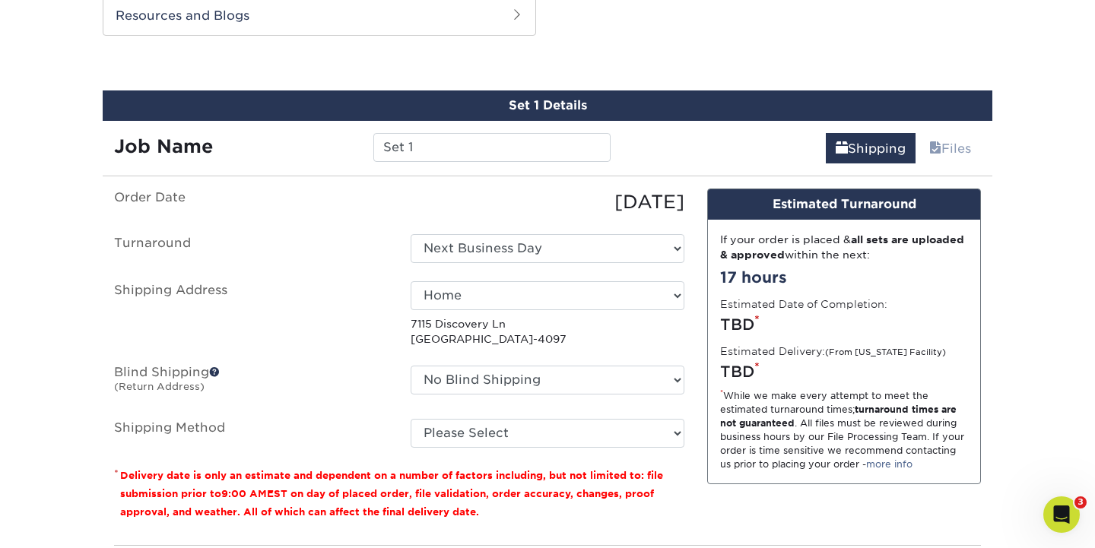
scroll to position [819, 0]
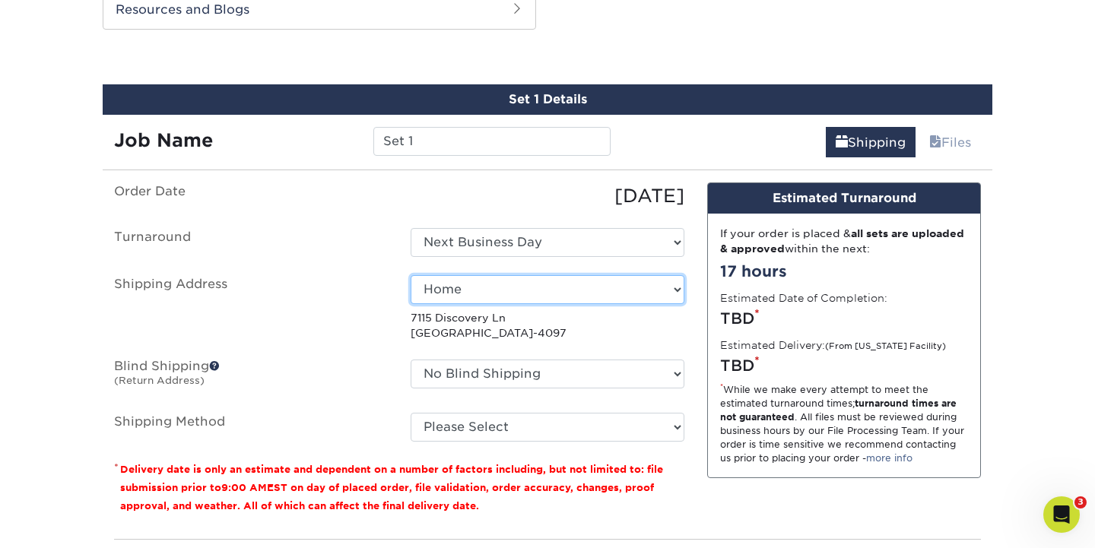
select select "282567"
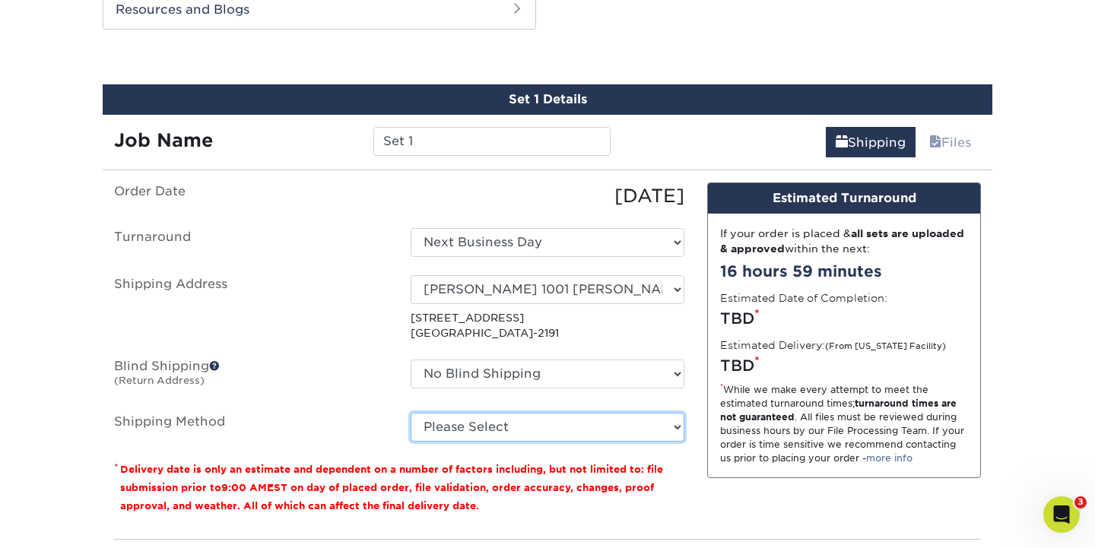
select select "03"
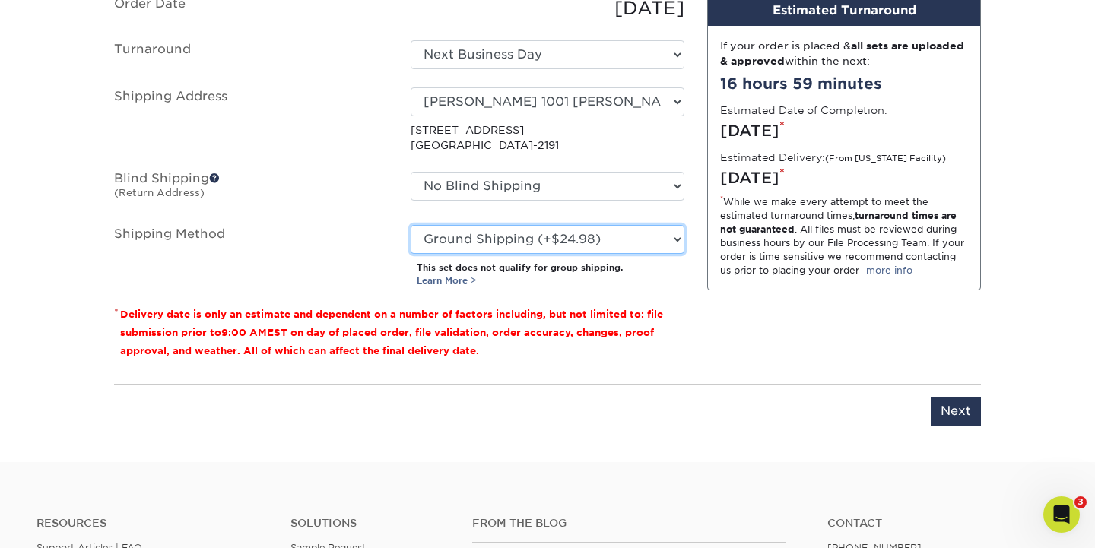
scroll to position [1029, 0]
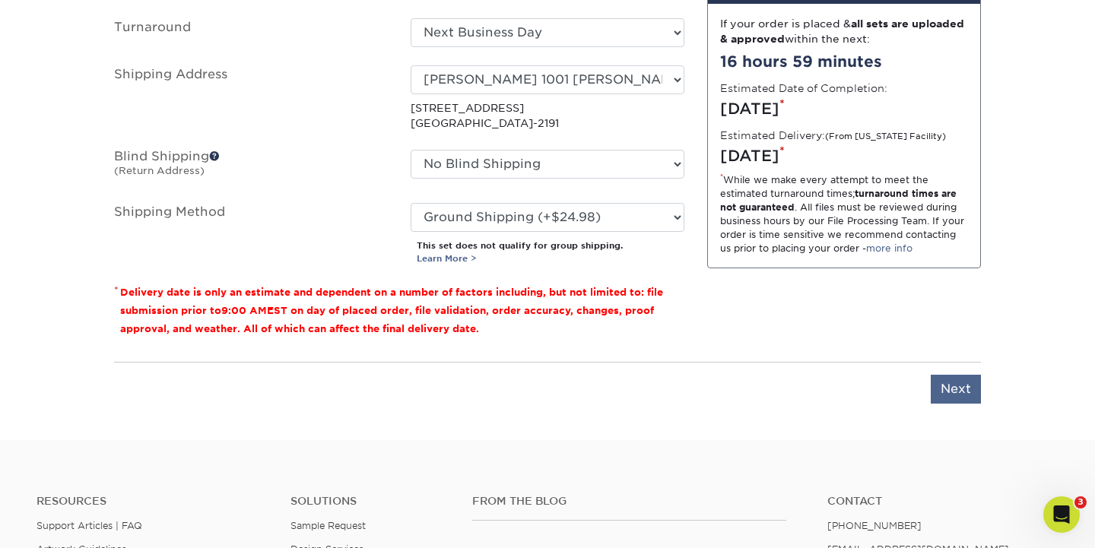
click at [953, 387] on input "Next" at bounding box center [956, 389] width 50 height 29
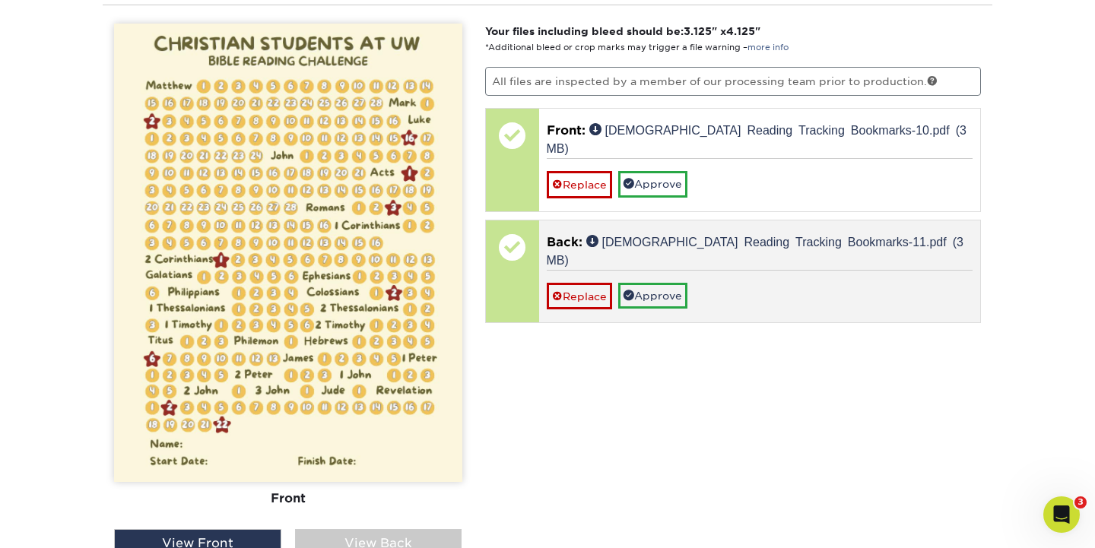
scroll to position [1066, 0]
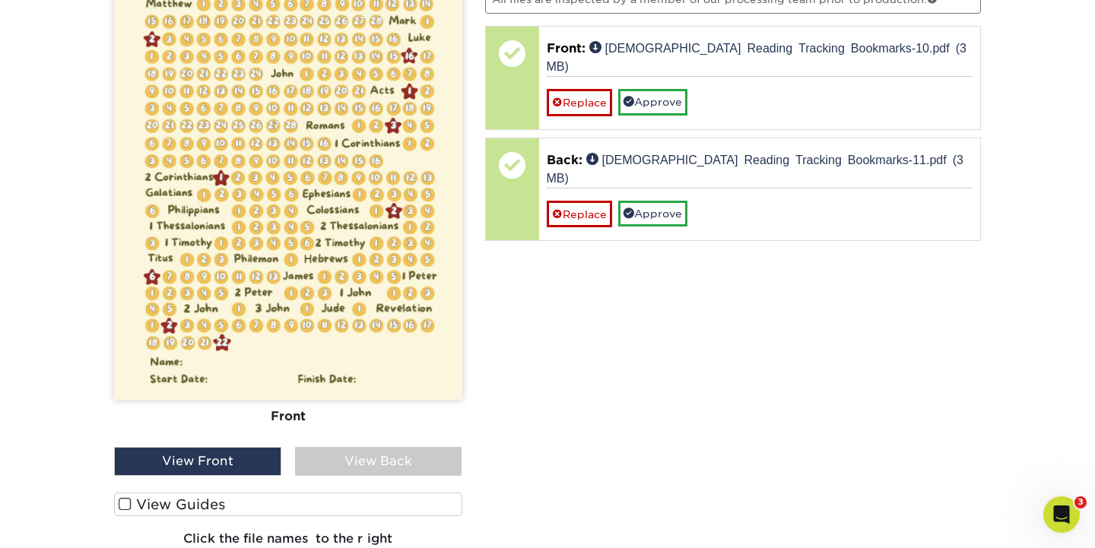
click at [403, 467] on div "View Back" at bounding box center [378, 461] width 167 height 29
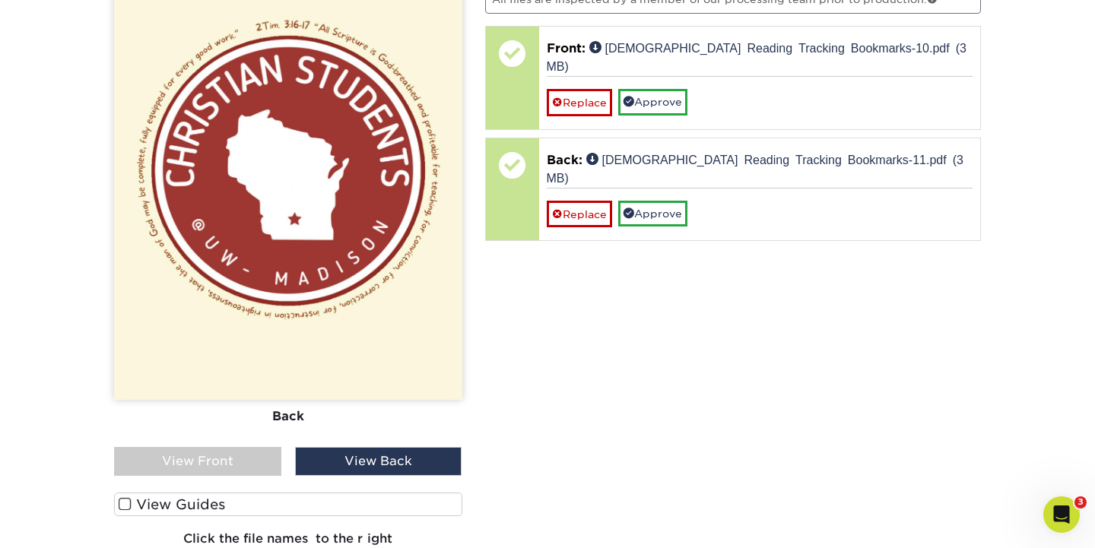
click at [243, 460] on div "View Front" at bounding box center [197, 461] width 167 height 29
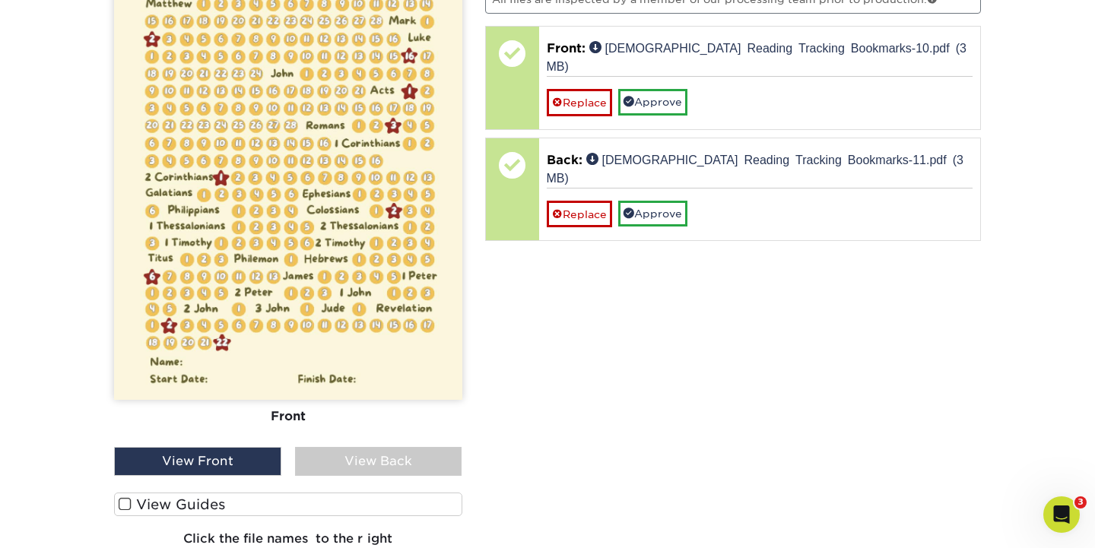
click at [397, 458] on div "View Back" at bounding box center [378, 461] width 167 height 29
